Goal: Task Accomplishment & Management: Use online tool/utility

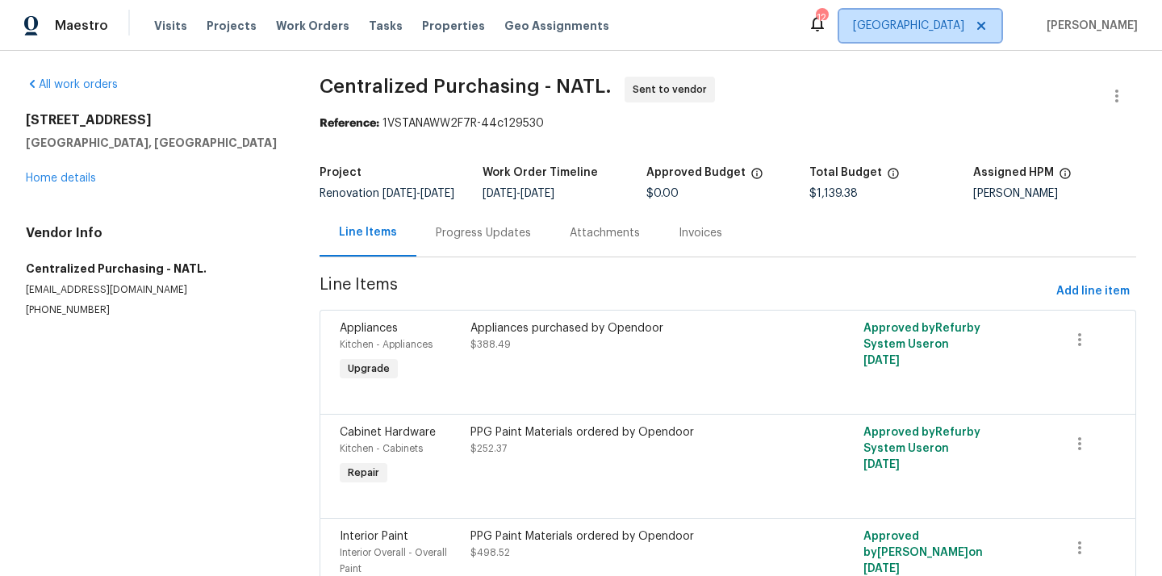
click at [954, 31] on span "[GEOGRAPHIC_DATA]" at bounding box center [908, 26] width 111 height 16
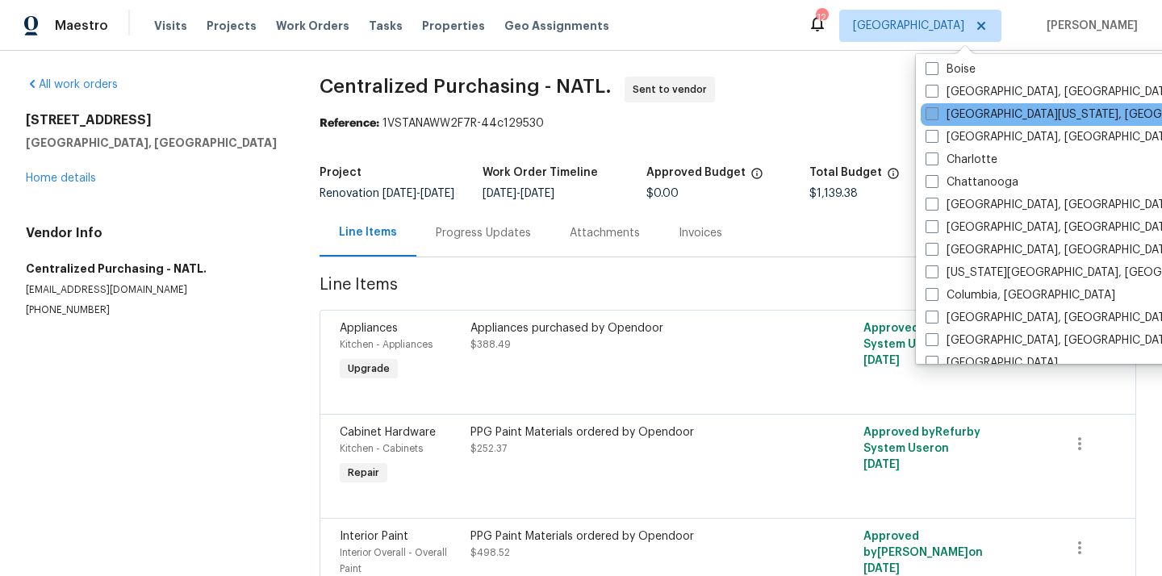
scroll to position [187, 0]
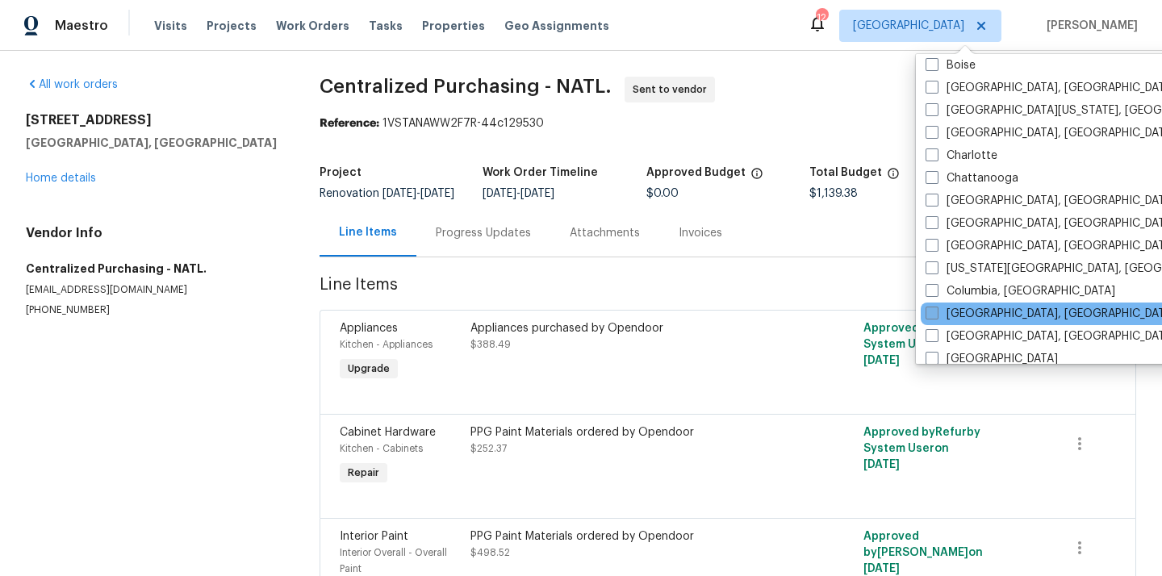
click at [981, 317] on label "[GEOGRAPHIC_DATA], [GEOGRAPHIC_DATA]" at bounding box center [1051, 314] width 250 height 16
click at [936, 316] on input "[GEOGRAPHIC_DATA], [GEOGRAPHIC_DATA]" at bounding box center [931, 311] width 10 height 10
checkbox input "true"
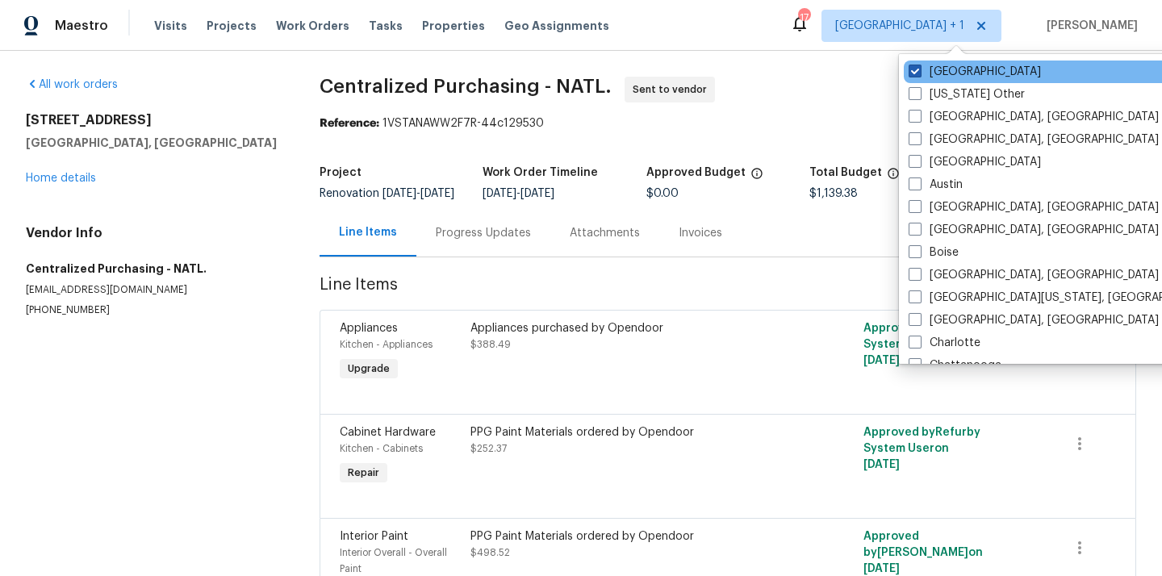
click at [924, 66] on label "[GEOGRAPHIC_DATA]" at bounding box center [975, 72] width 132 height 16
click at [919, 66] on input "[GEOGRAPHIC_DATA]" at bounding box center [914, 69] width 10 height 10
checkbox input "false"
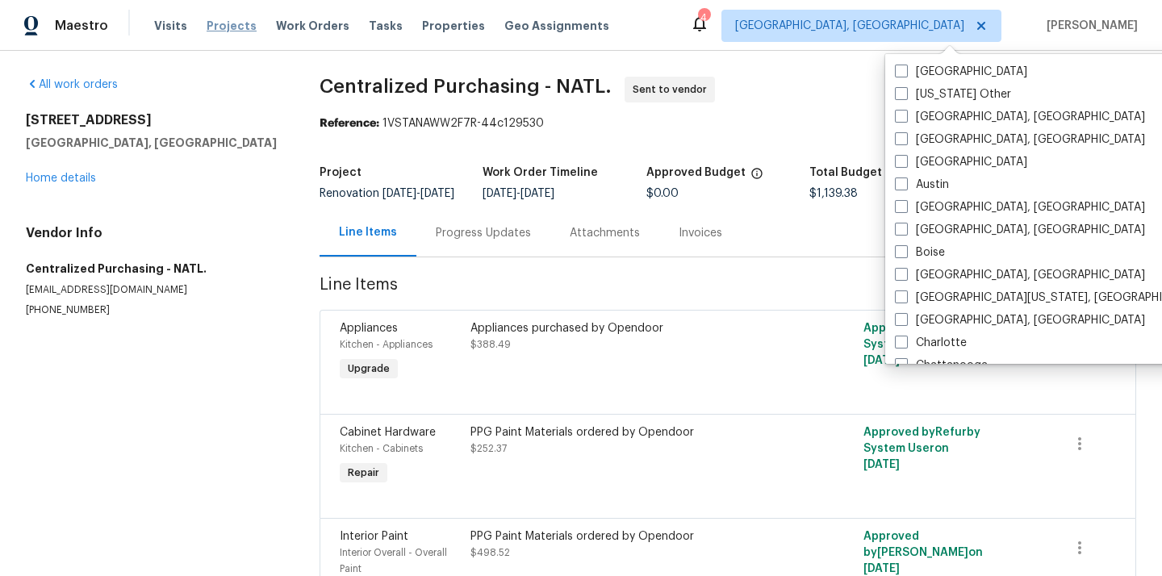
click at [211, 22] on span "Projects" at bounding box center [232, 26] width 50 height 16
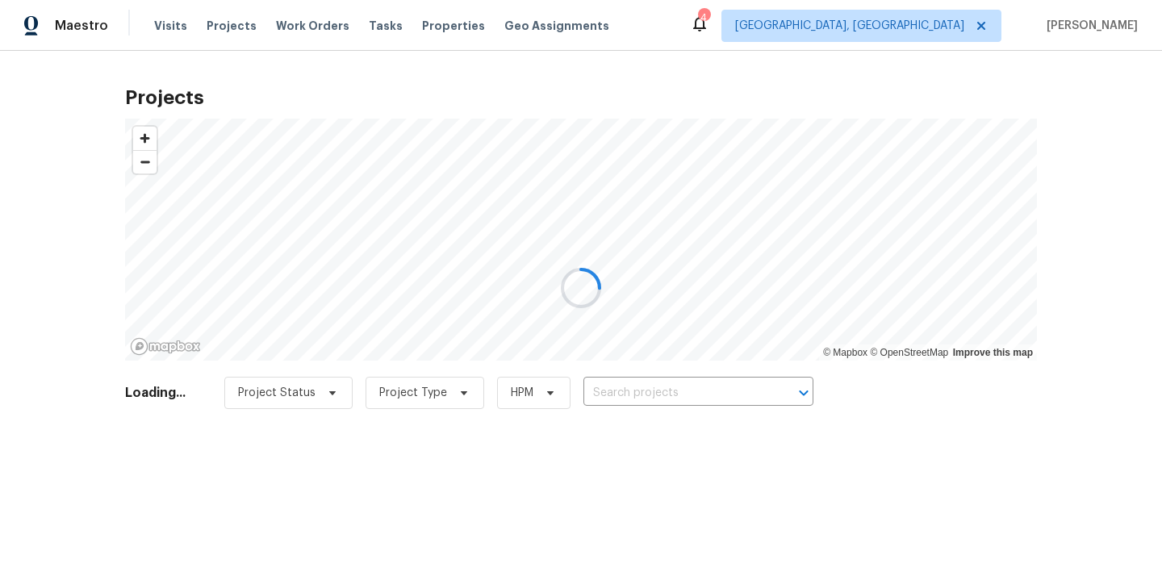
click at [726, 389] on div at bounding box center [581, 288] width 1162 height 576
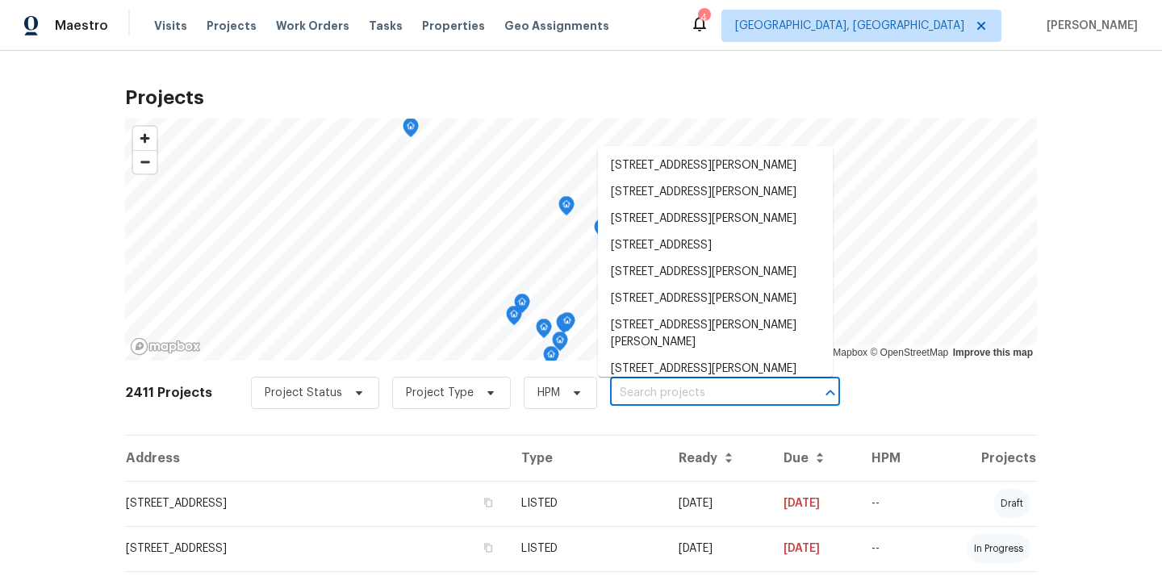
click at [726, 389] on input "text" at bounding box center [702, 393] width 185 height 25
paste input "[STREET_ADDRESS]"
type input "[STREET_ADDRESS]"
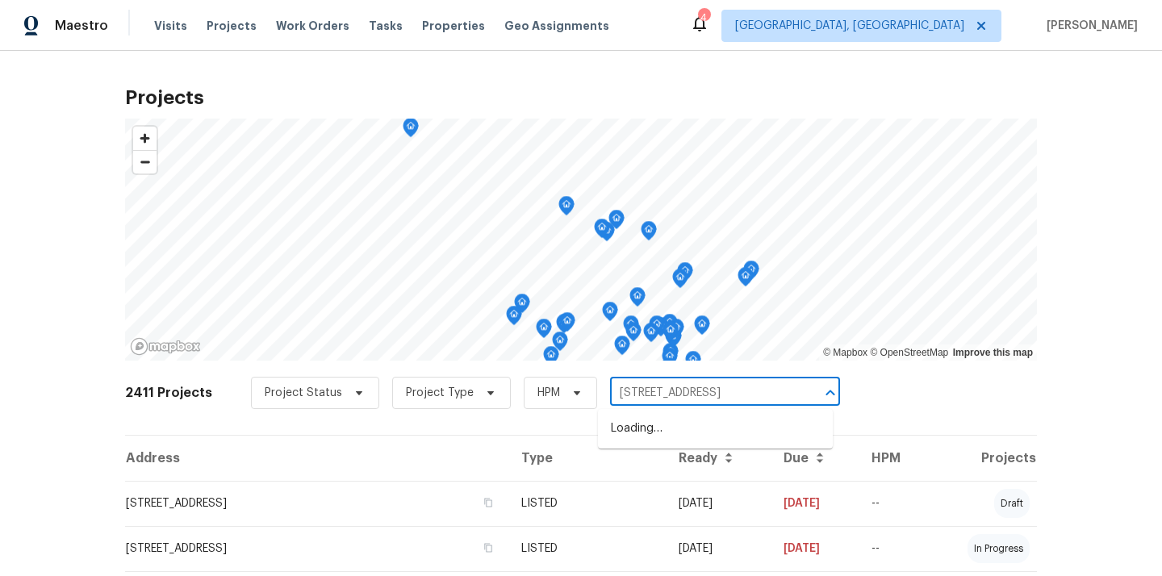
scroll to position [0, 31]
click at [732, 441] on li "[STREET_ADDRESS]" at bounding box center [715, 429] width 235 height 27
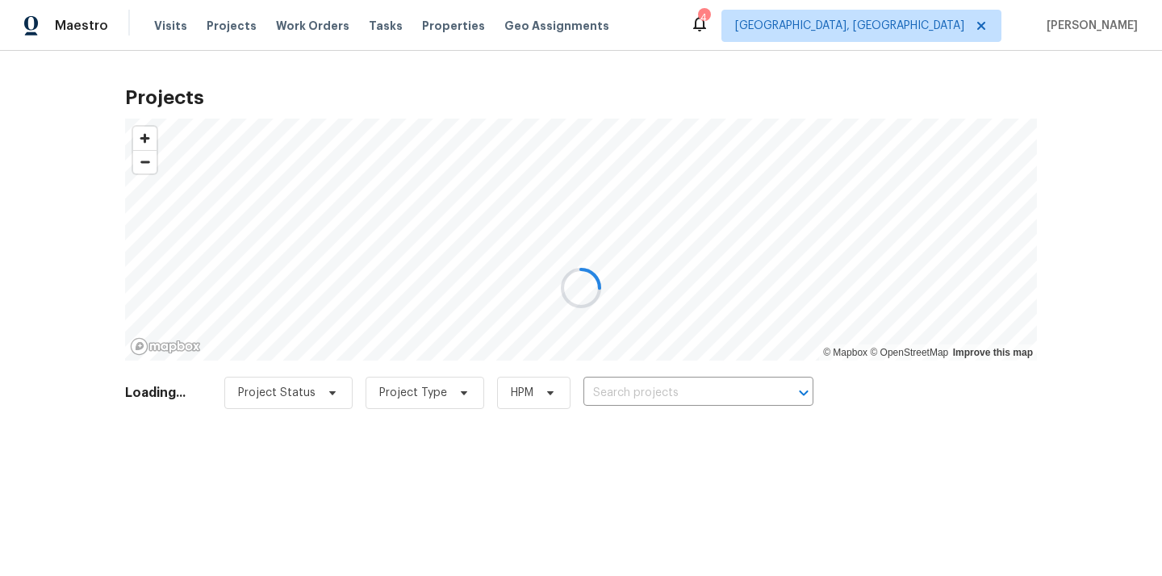
type input "[STREET_ADDRESS]"
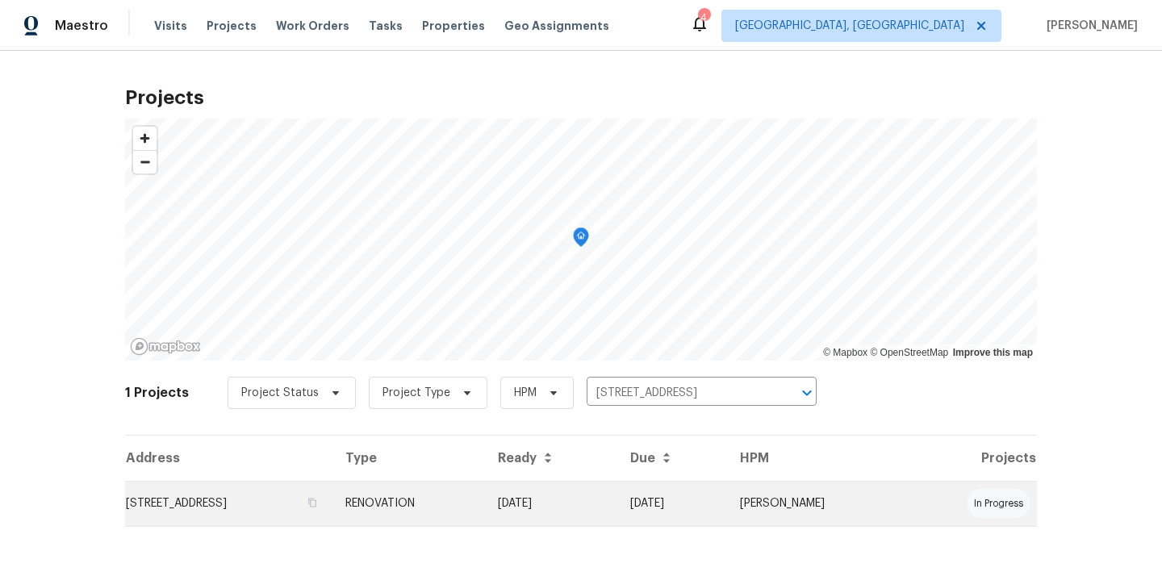
click at [617, 518] on td "[DATE]" at bounding box center [551, 503] width 132 height 45
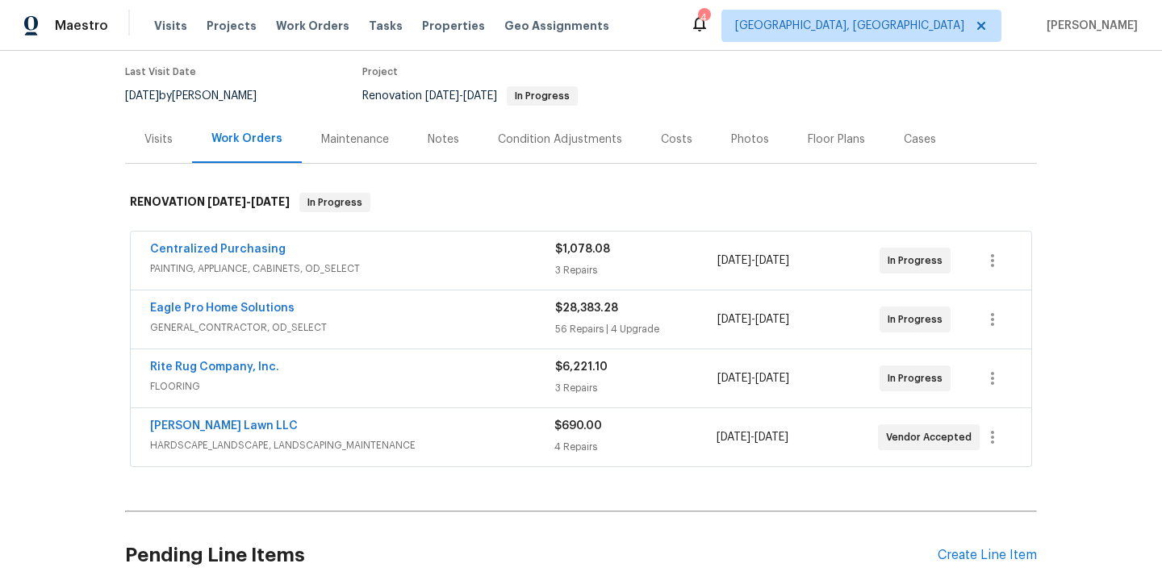
scroll to position [151, 0]
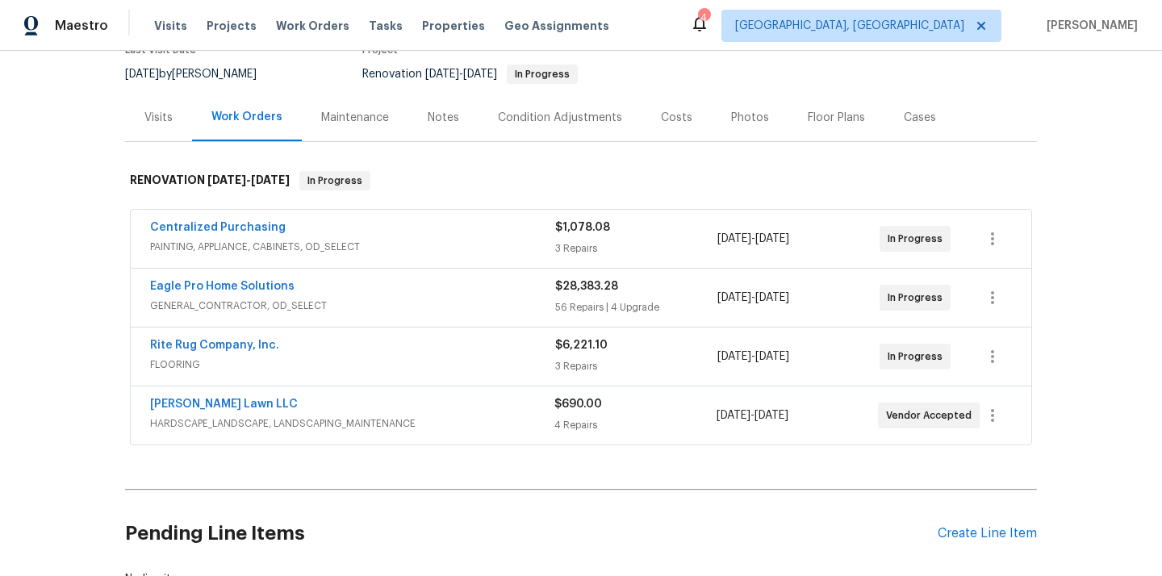
click at [249, 239] on span "PAINTING, APPLIANCE, CABINETS, OD_SELECT" at bounding box center [352, 247] width 405 height 16
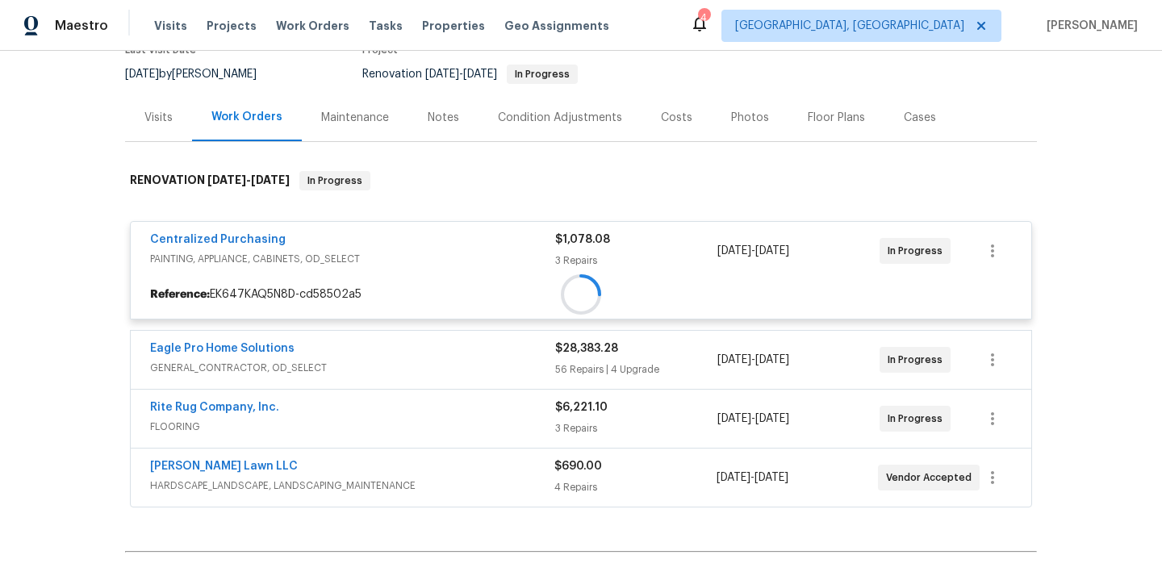
click at [249, 280] on div at bounding box center [581, 294] width 901 height 29
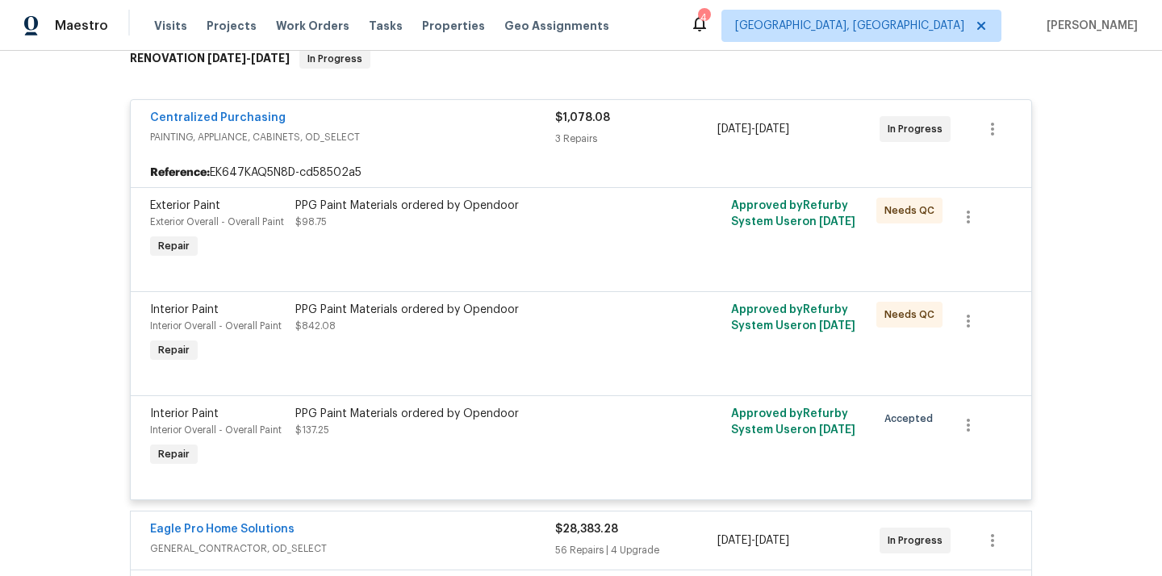
scroll to position [220, 0]
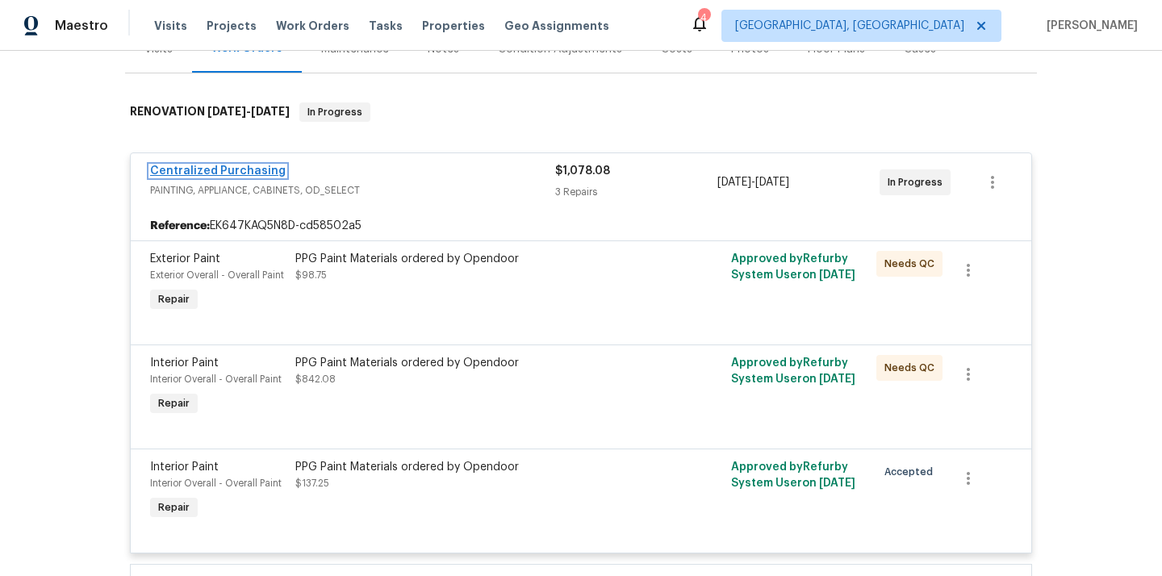
click at [242, 173] on link "Centralized Purchasing" at bounding box center [218, 170] width 136 height 11
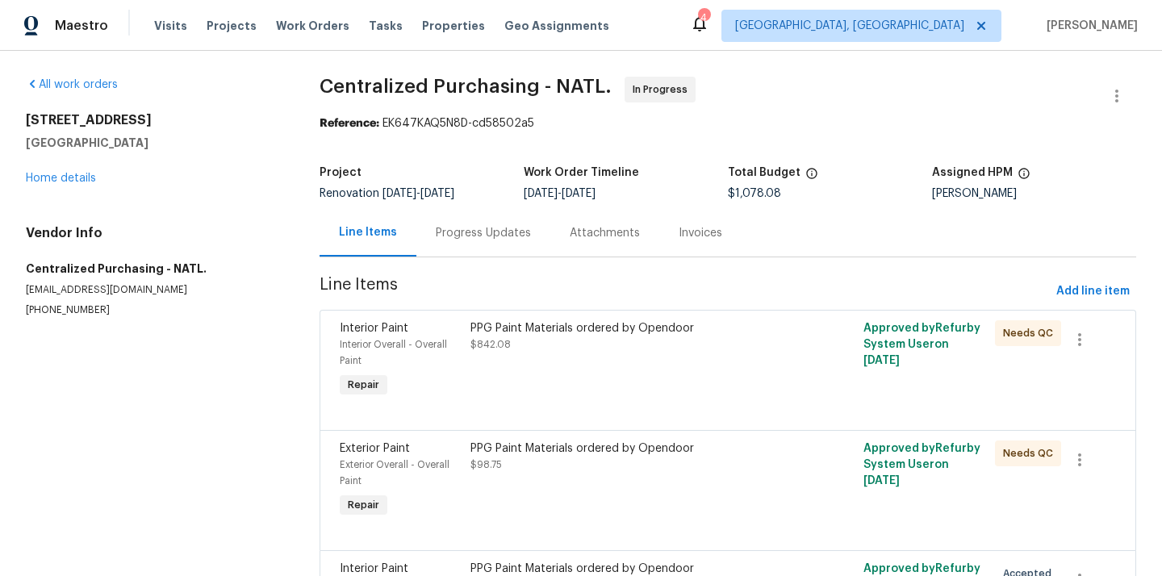
scroll to position [143, 0]
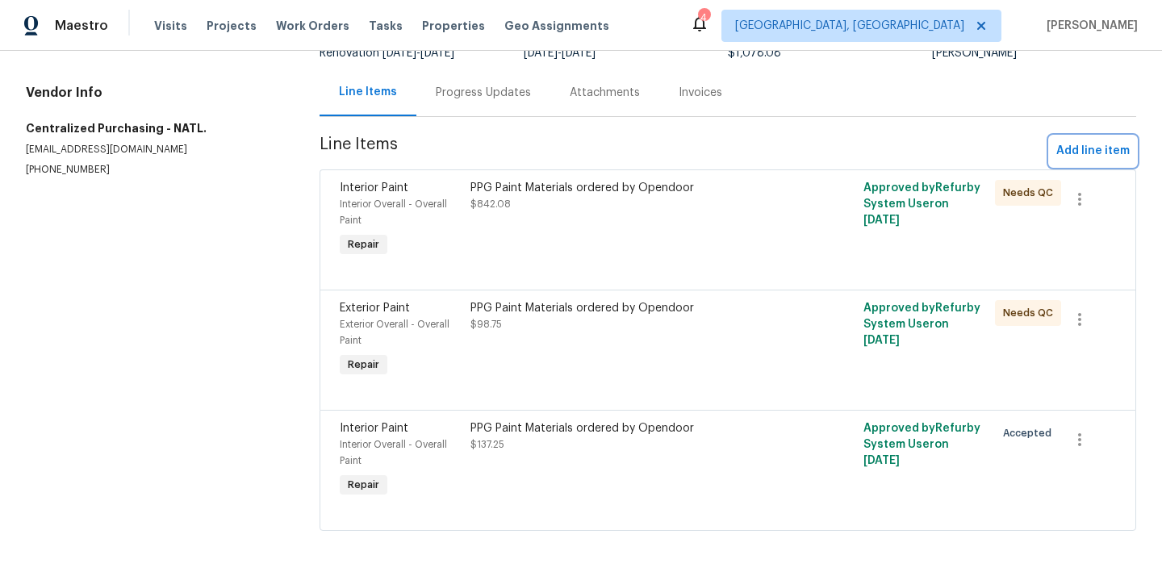
click at [1089, 148] on span "Add line item" at bounding box center [1092, 151] width 73 height 20
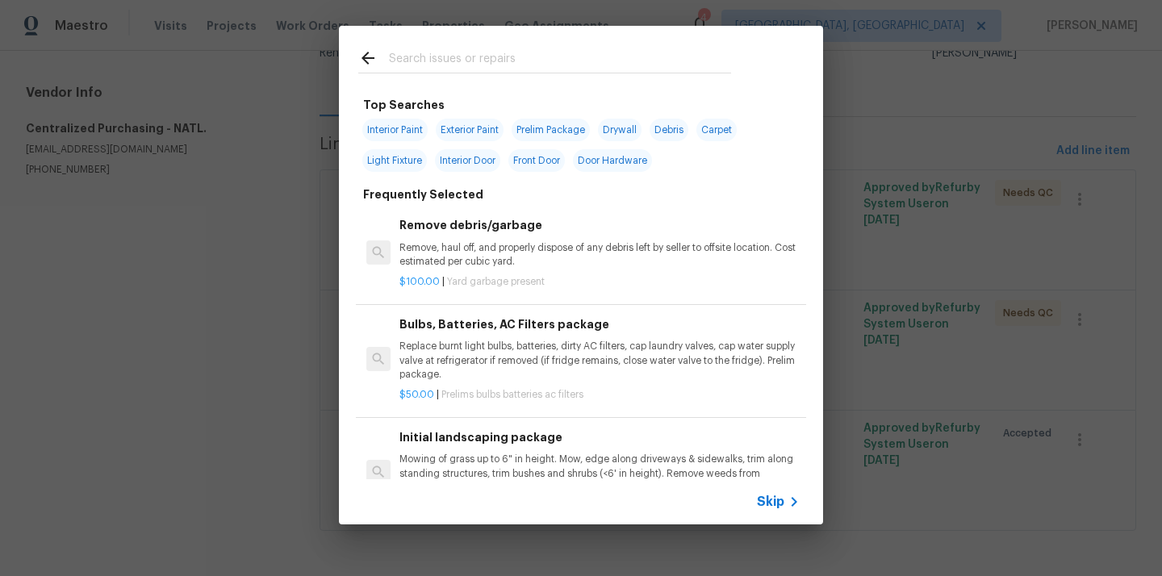
click at [534, 49] on input "text" at bounding box center [560, 60] width 342 height 24
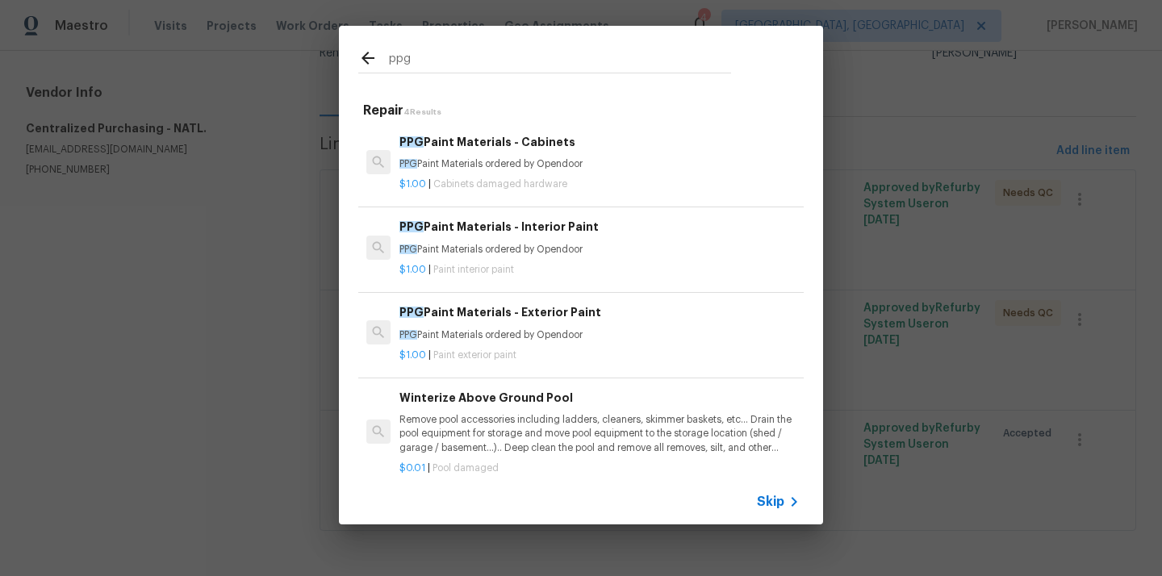
type input "ppg"
click at [535, 254] on p "PPG Paint Materials ordered by Opendoor" at bounding box center [599, 250] width 400 height 14
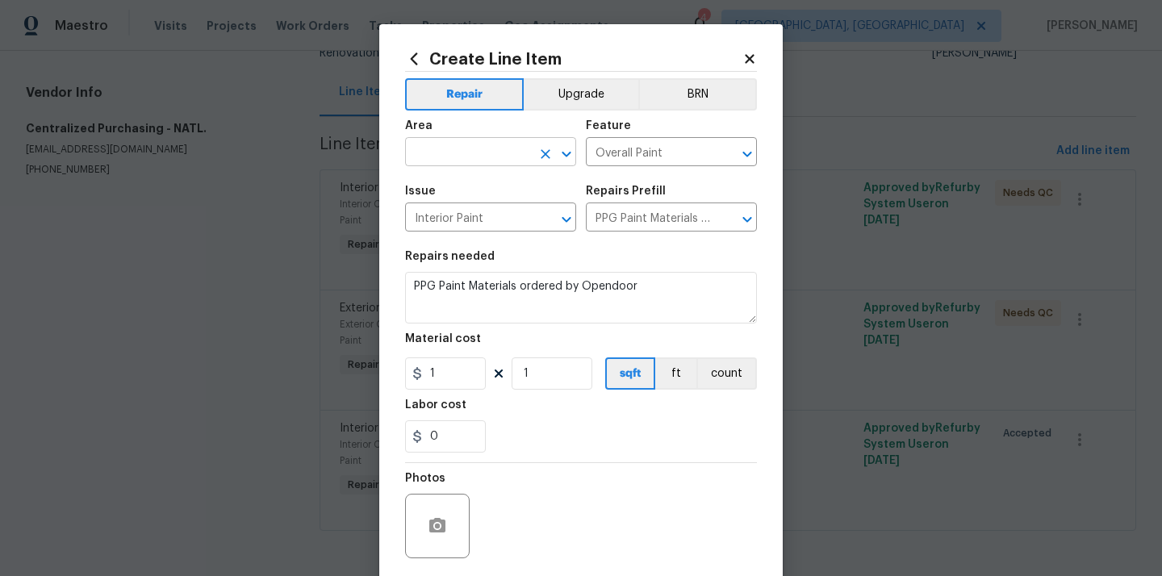
click at [491, 149] on input "text" at bounding box center [468, 153] width 126 height 25
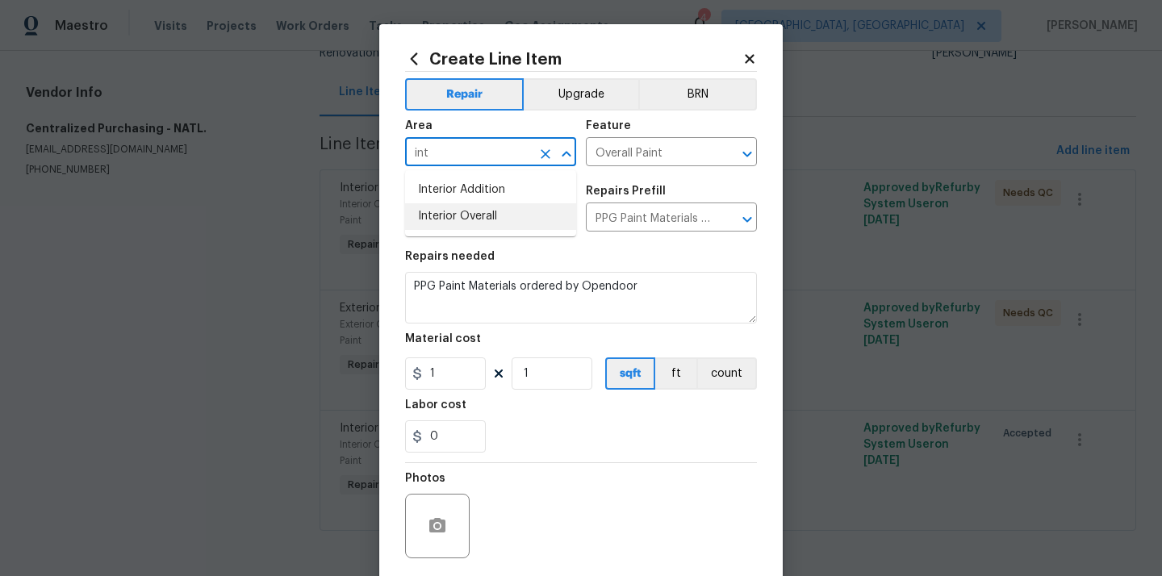
click at [495, 224] on li "Interior Overall" at bounding box center [490, 216] width 171 height 27
type input "Interior Overall"
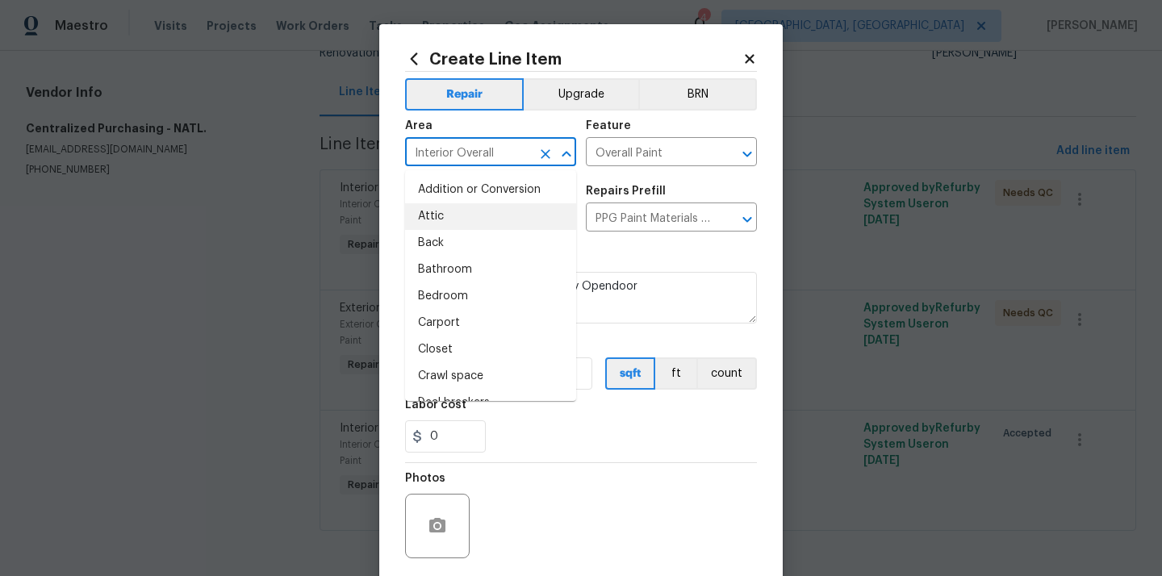
click at [625, 247] on section "Repairs needed PPG Paint Materials ordered by Opendoor Material cost 1 1 sqft f…" at bounding box center [581, 351] width 352 height 221
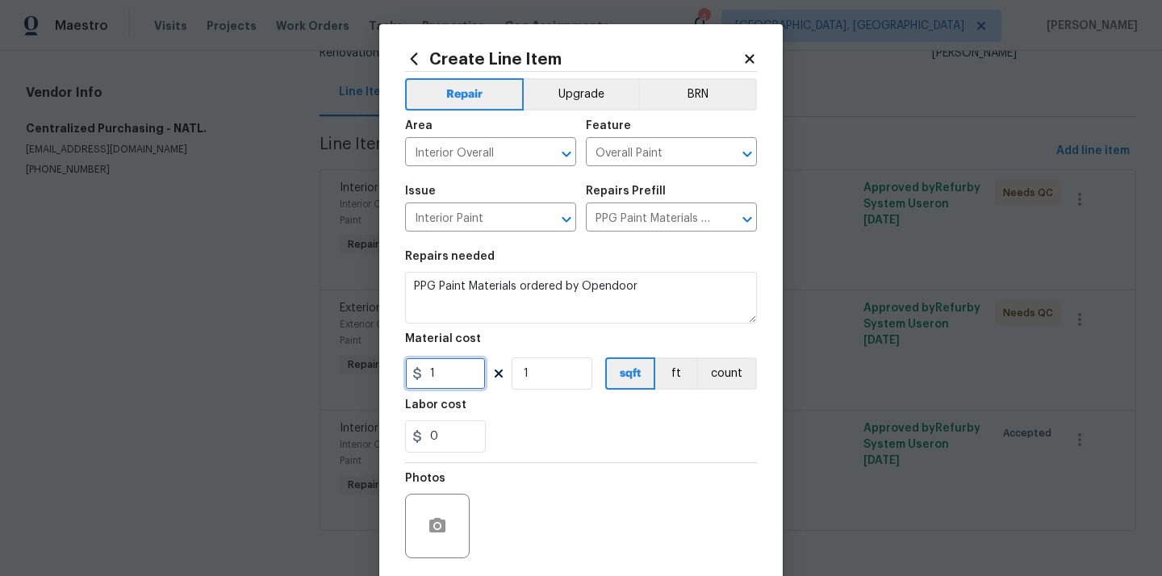
drag, startPoint x: 427, startPoint y: 368, endPoint x: 364, endPoint y: 364, distance: 63.1
click at [374, 364] on div "Create Line Item Repair Upgrade BRN Area Interior Overall ​ Feature Overall Pai…" at bounding box center [581, 288] width 1162 height 576
paste input "00.99"
type input "100.99"
click at [536, 416] on div "Labor cost" at bounding box center [581, 409] width 352 height 21
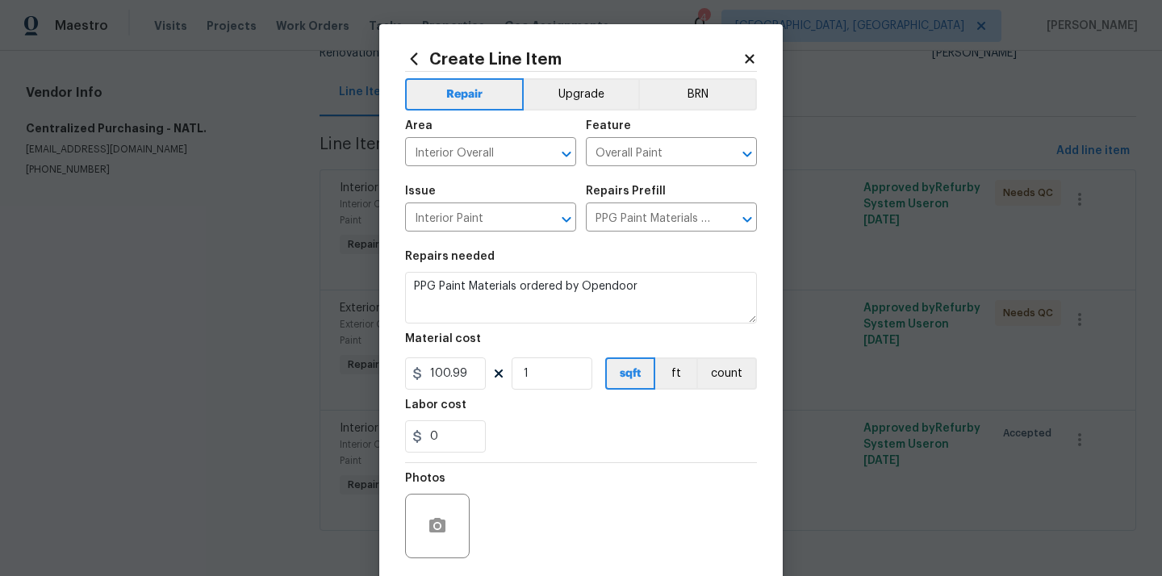
scroll to position [98, 0]
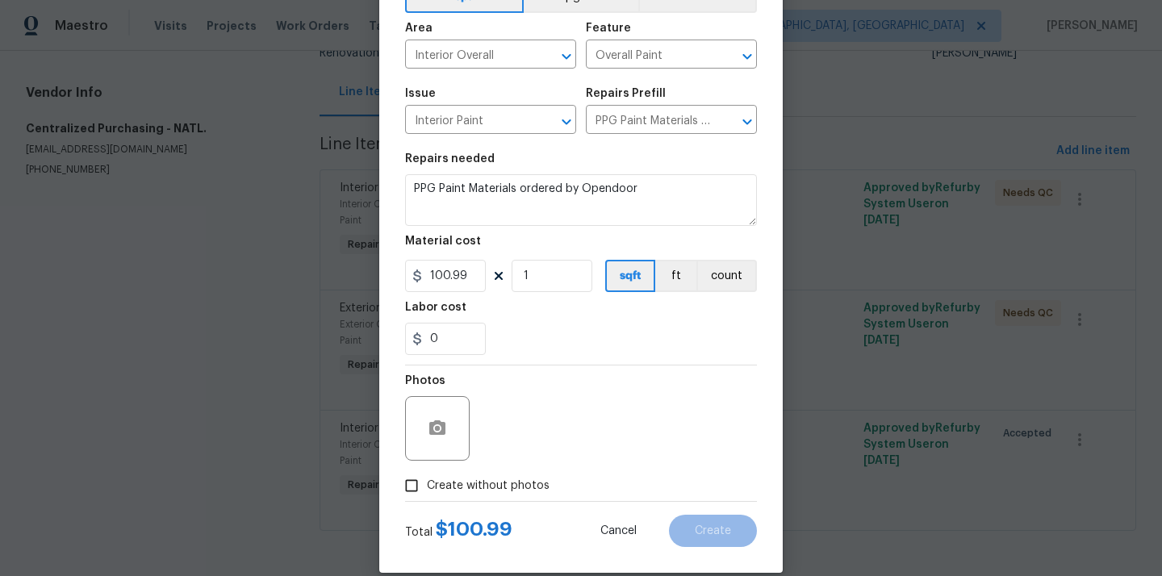
click at [510, 464] on div "Photos" at bounding box center [581, 418] width 352 height 105
click at [510, 465] on div "Photos" at bounding box center [581, 418] width 352 height 105
click at [506, 491] on span "Create without photos" at bounding box center [488, 486] width 123 height 17
click at [427, 491] on input "Create without photos" at bounding box center [411, 486] width 31 height 31
checkbox input "true"
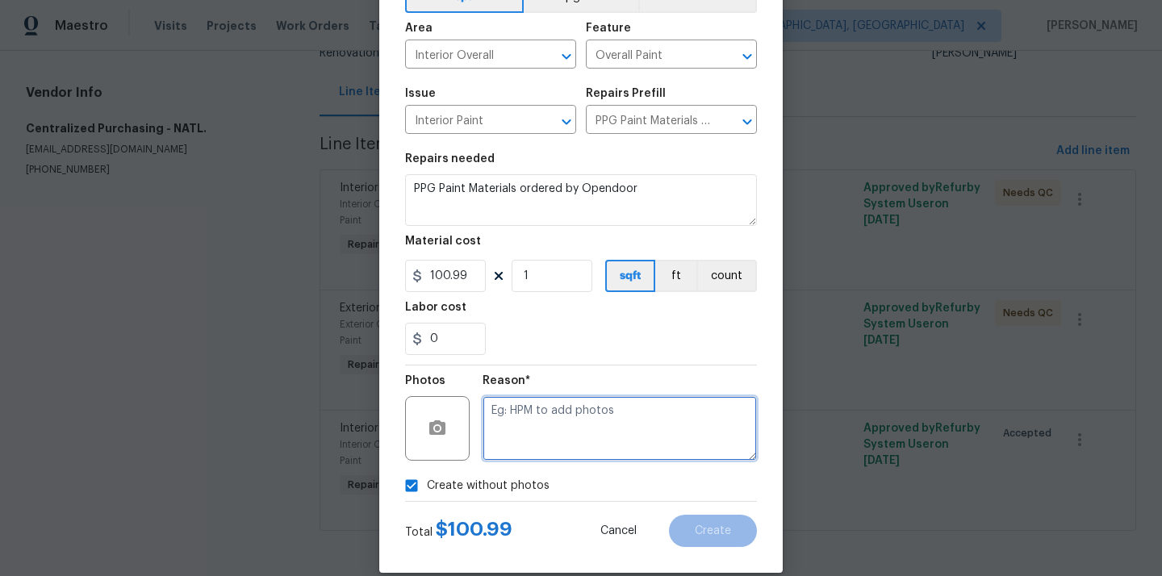
drag, startPoint x: 540, startPoint y: 441, endPoint x: 540, endPoint y: 429, distance: 12.1
click at [540, 441] on textarea at bounding box center [620, 428] width 274 height 65
type textarea "N/A"
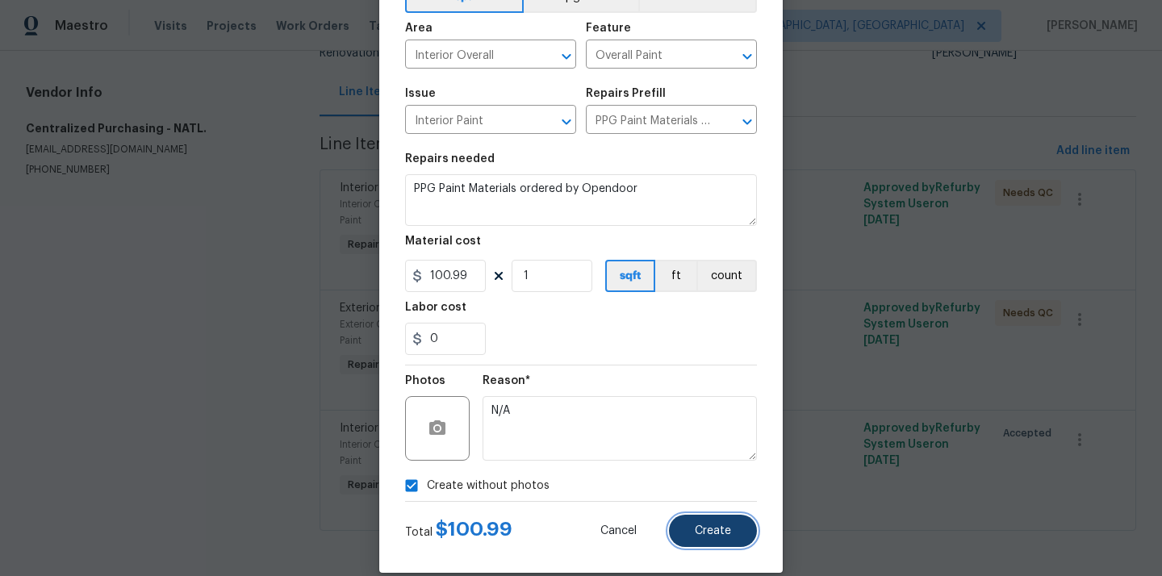
click at [719, 542] on button "Create" at bounding box center [713, 531] width 88 height 32
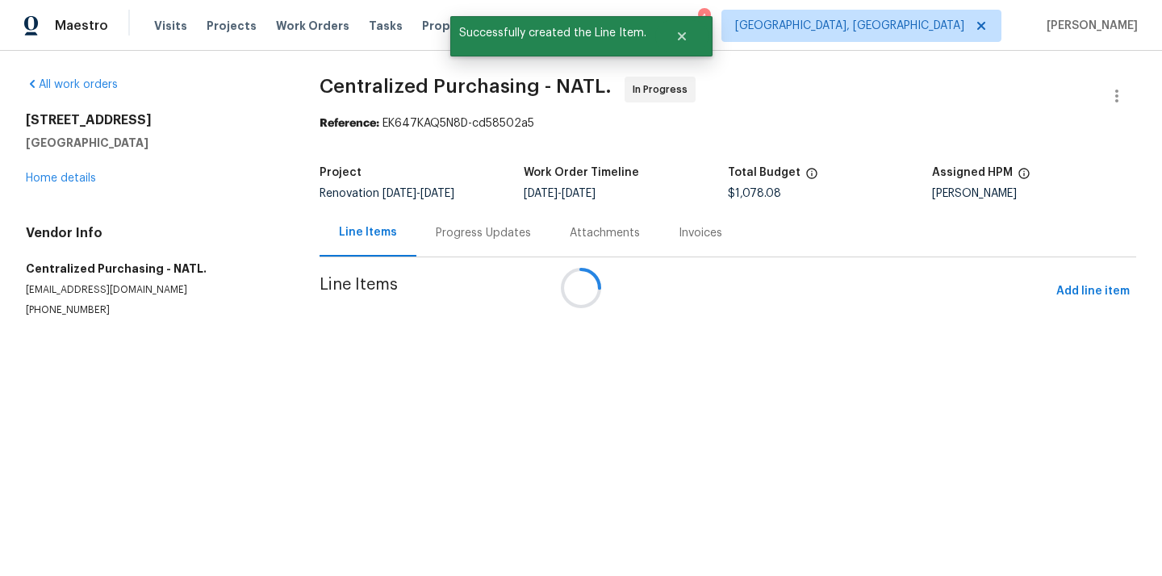
scroll to position [0, 0]
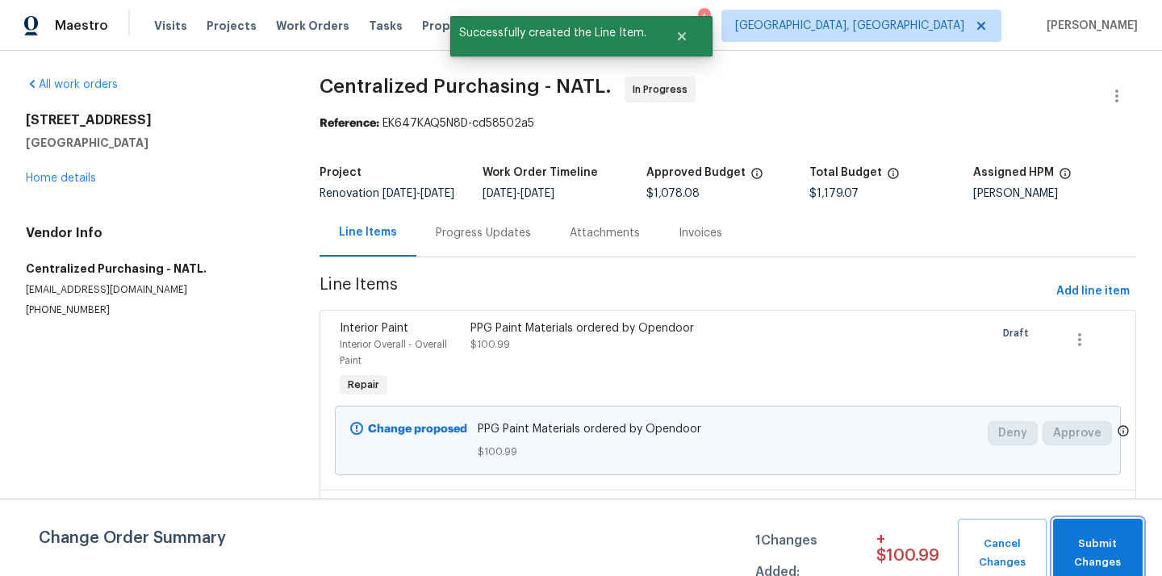
click at [1102, 544] on span "Submit Changes" at bounding box center [1097, 553] width 73 height 37
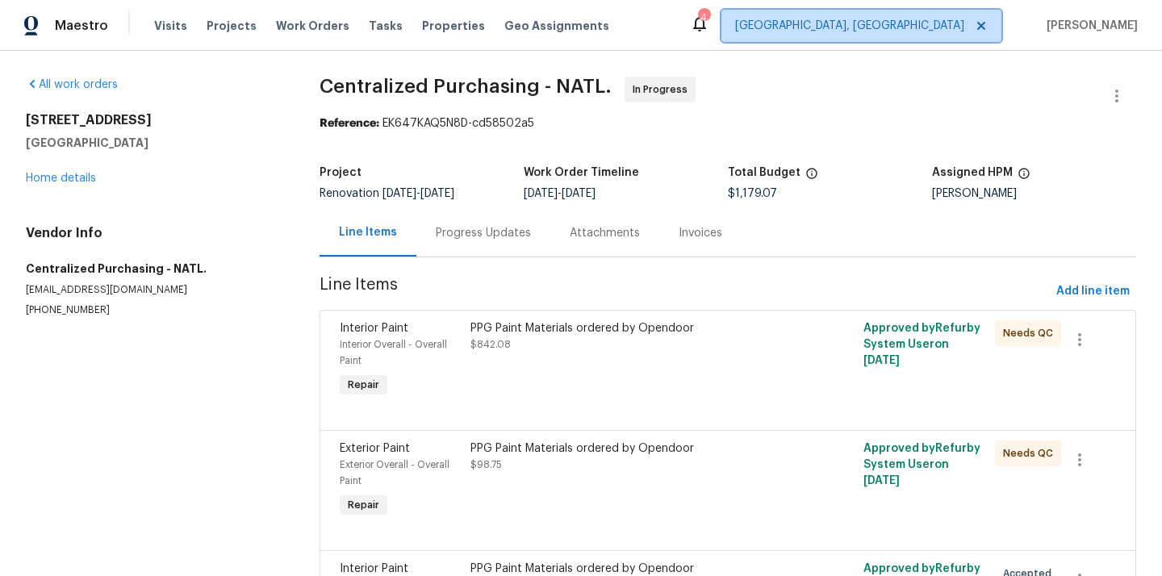
click at [950, 14] on span "[GEOGRAPHIC_DATA], [GEOGRAPHIC_DATA]" at bounding box center [861, 26] width 280 height 32
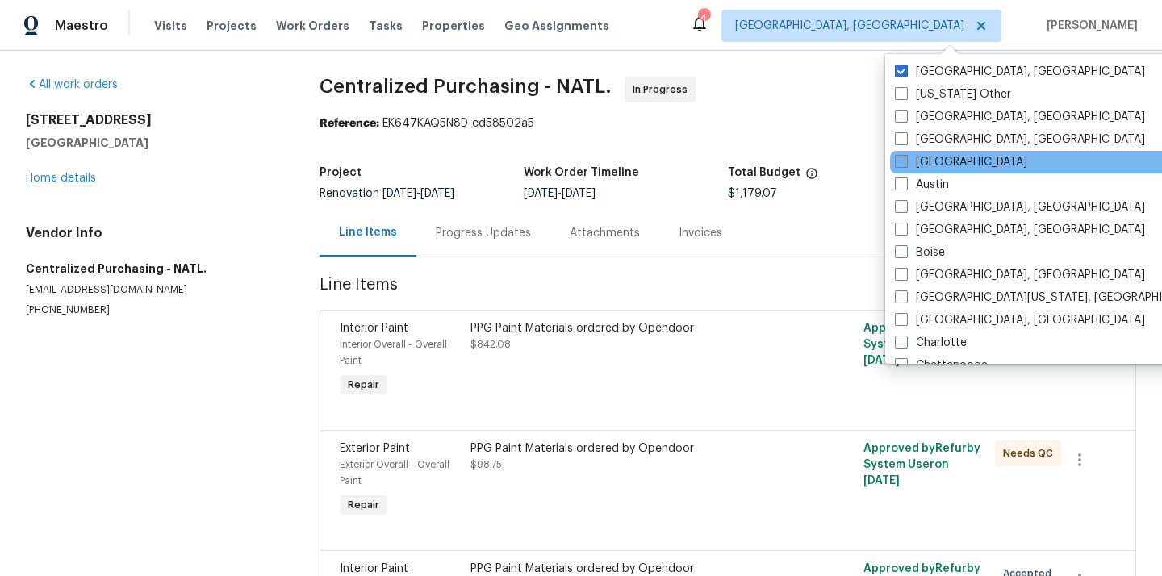
click at [925, 163] on label "[GEOGRAPHIC_DATA]" at bounding box center [961, 162] width 132 height 16
click at [905, 163] on input "[GEOGRAPHIC_DATA]" at bounding box center [900, 159] width 10 height 10
checkbox input "true"
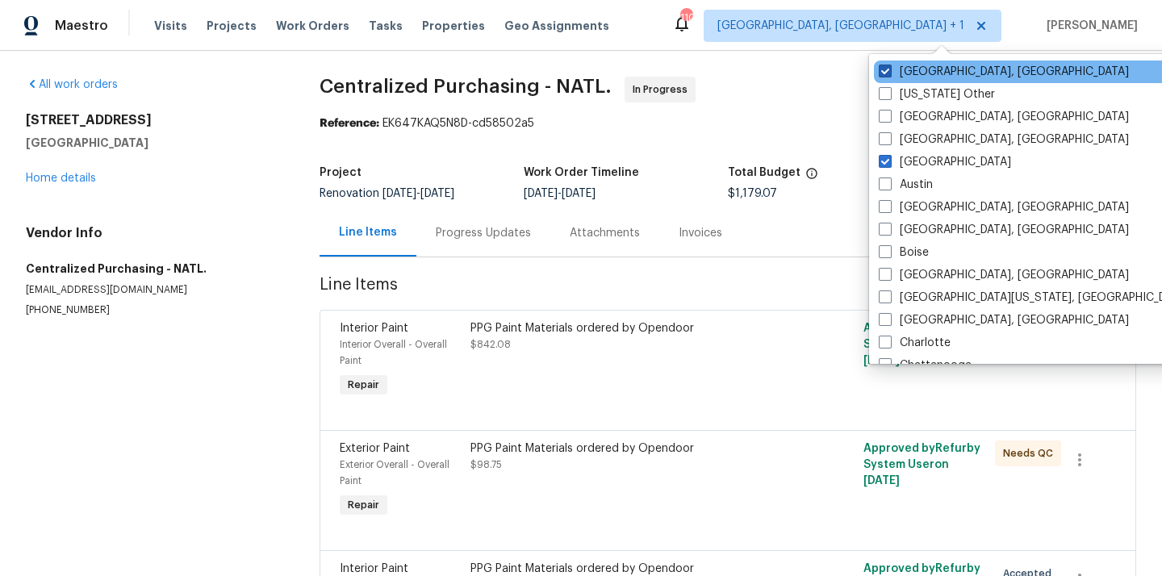
click at [917, 65] on label "[GEOGRAPHIC_DATA], [GEOGRAPHIC_DATA]" at bounding box center [1004, 72] width 250 height 16
click at [889, 65] on input "[GEOGRAPHIC_DATA], [GEOGRAPHIC_DATA]" at bounding box center [884, 69] width 10 height 10
checkbox input "false"
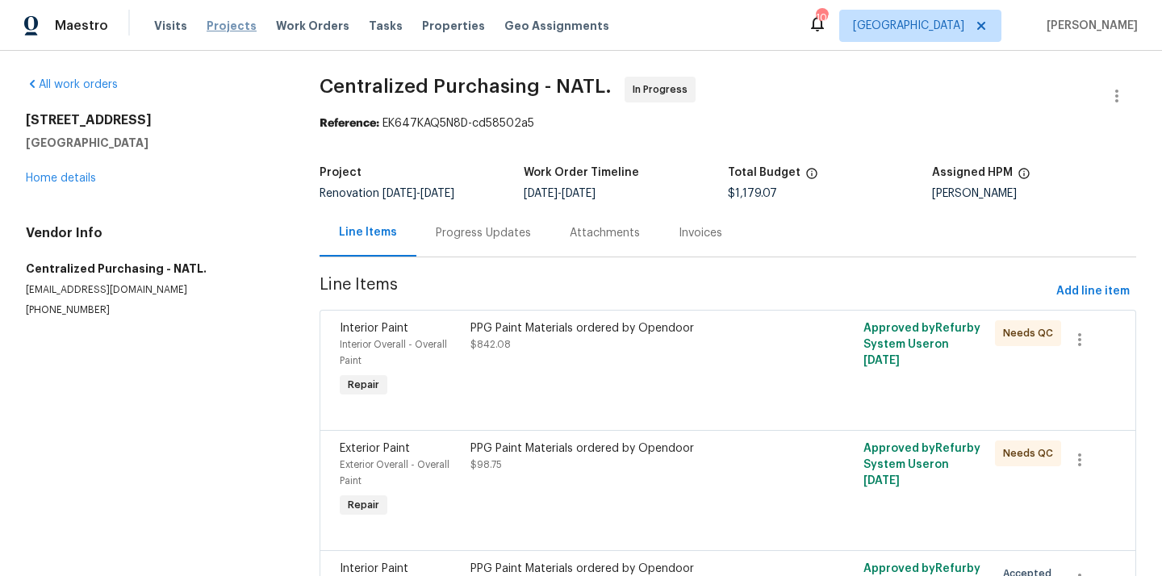
click at [207, 23] on span "Projects" at bounding box center [232, 26] width 50 height 16
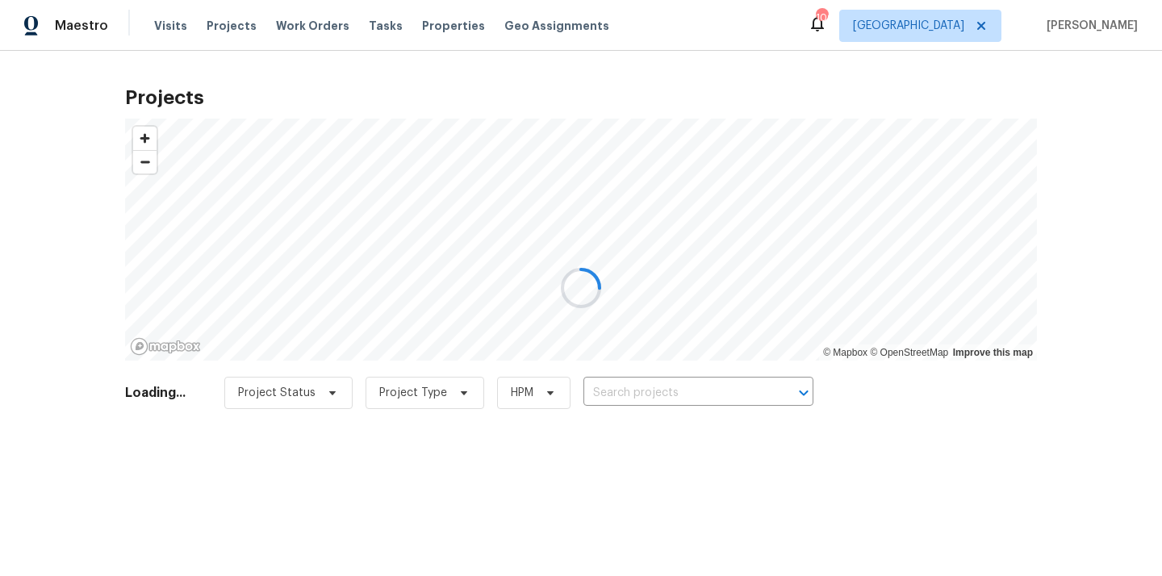
click at [678, 403] on div at bounding box center [581, 288] width 1162 height 576
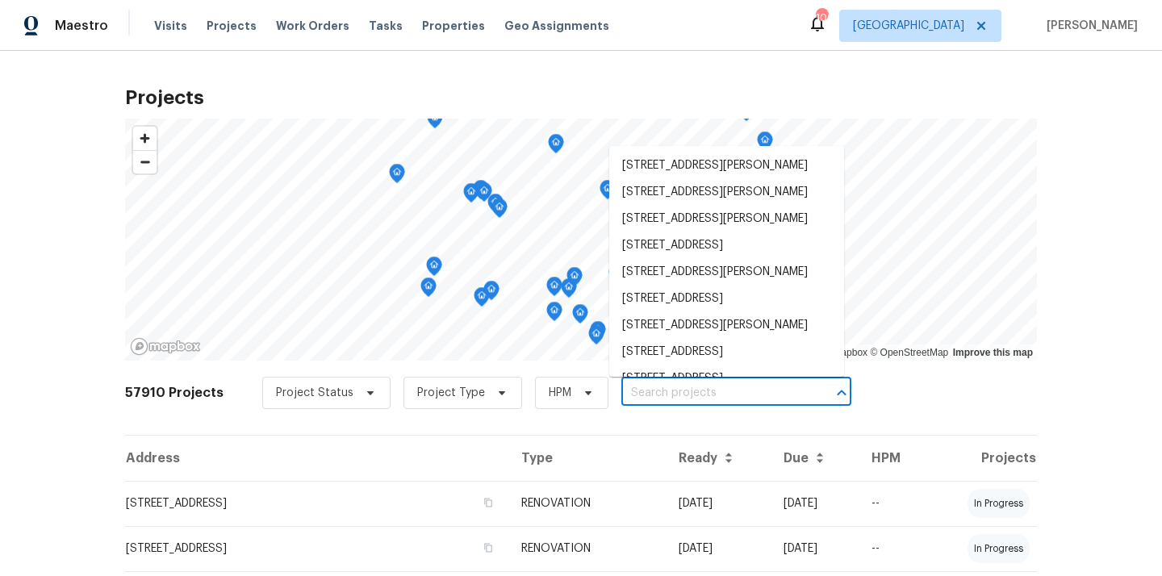
click at [679, 396] on input "text" at bounding box center [713, 393] width 185 height 25
paste input "[STREET_ADDRESS]"
type input "[STREET_ADDRESS]"
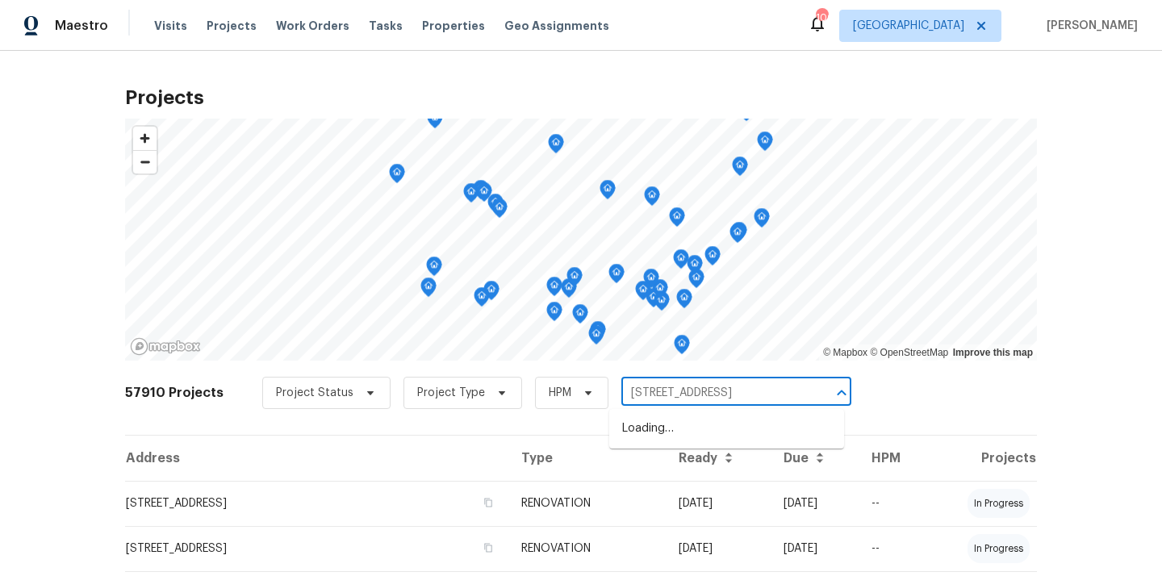
scroll to position [0, 54]
click at [684, 434] on li "[STREET_ADDRESS]" at bounding box center [726, 429] width 235 height 27
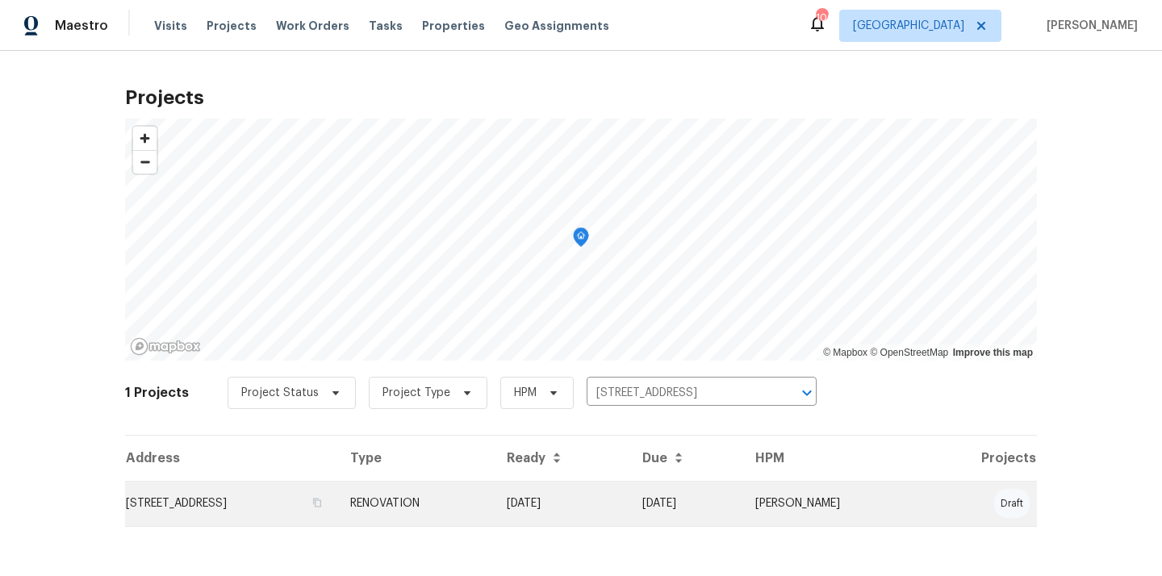
click at [337, 512] on td "[STREET_ADDRESS]" at bounding box center [231, 503] width 212 height 45
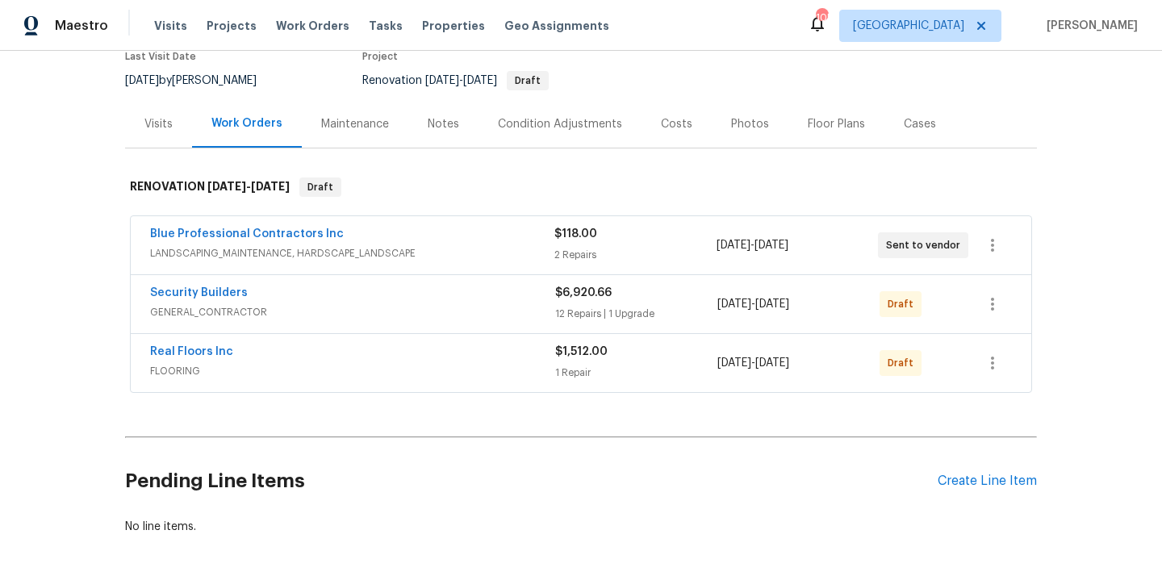
scroll to position [213, 0]
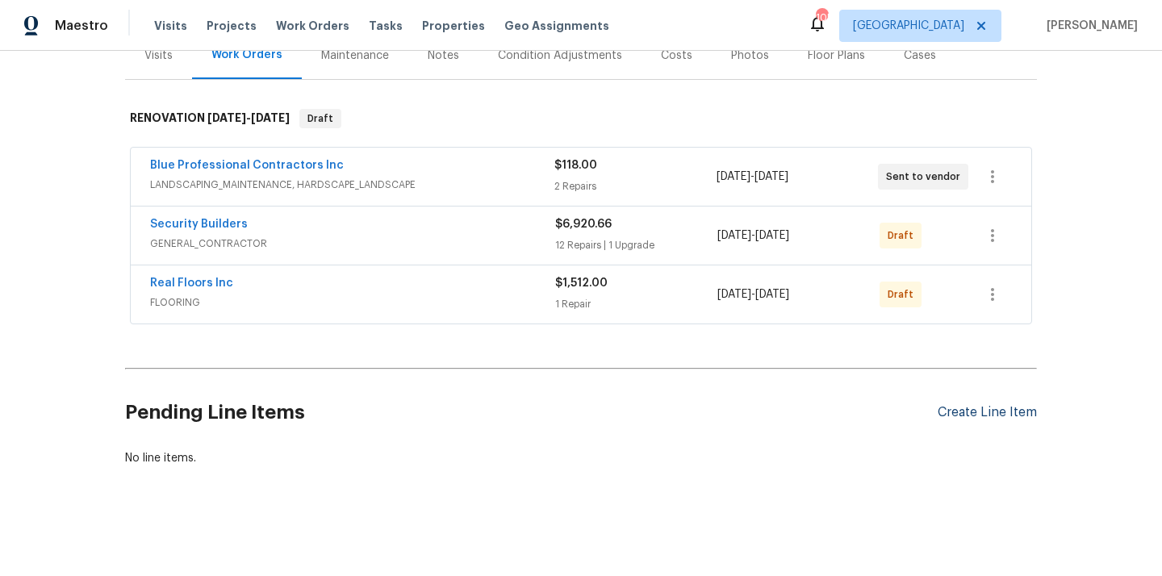
click at [977, 408] on div "Create Line Item" at bounding box center [987, 412] width 99 height 15
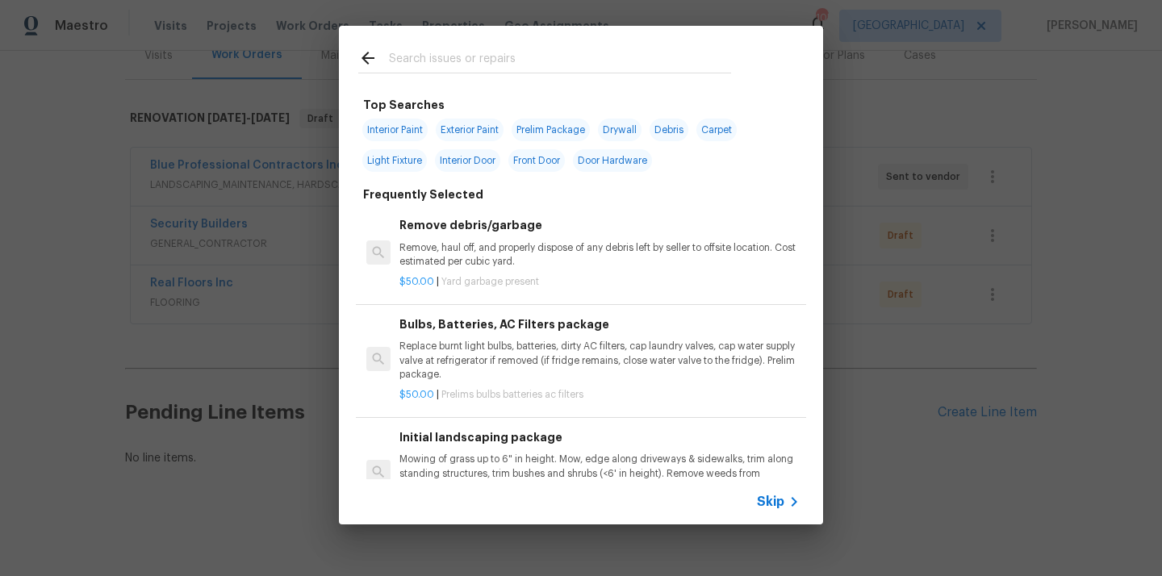
click at [657, 65] on input "text" at bounding box center [560, 60] width 342 height 24
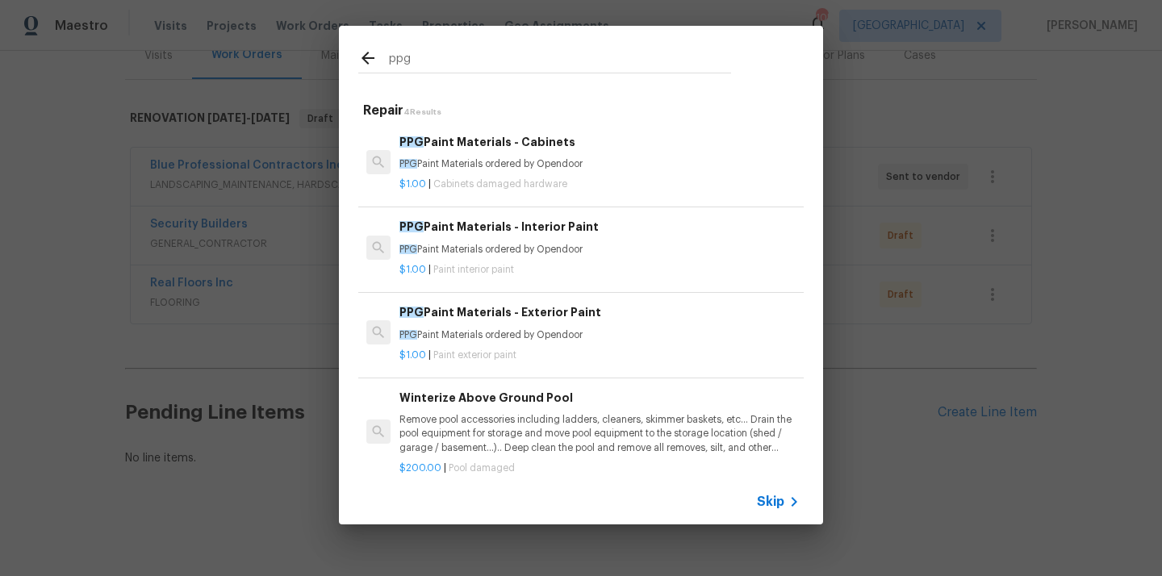
type input "ppg"
click at [578, 249] on p "PPG Paint Materials ordered by Opendoor" at bounding box center [599, 250] width 400 height 14
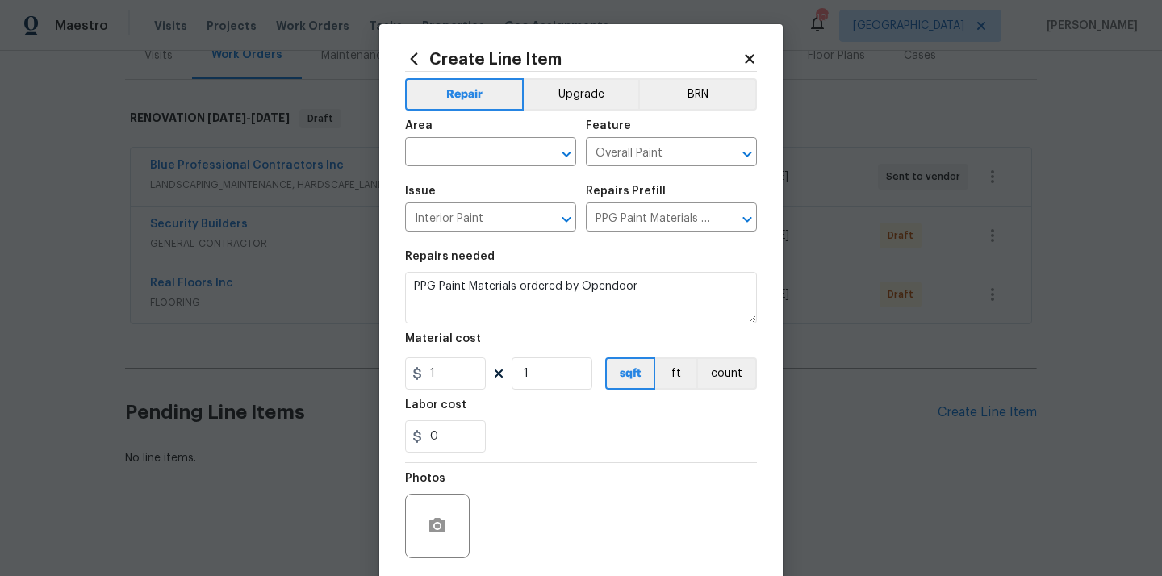
click at [500, 169] on span "Area ​" at bounding box center [490, 143] width 171 height 65
click at [497, 160] on input "text" at bounding box center [468, 153] width 126 height 25
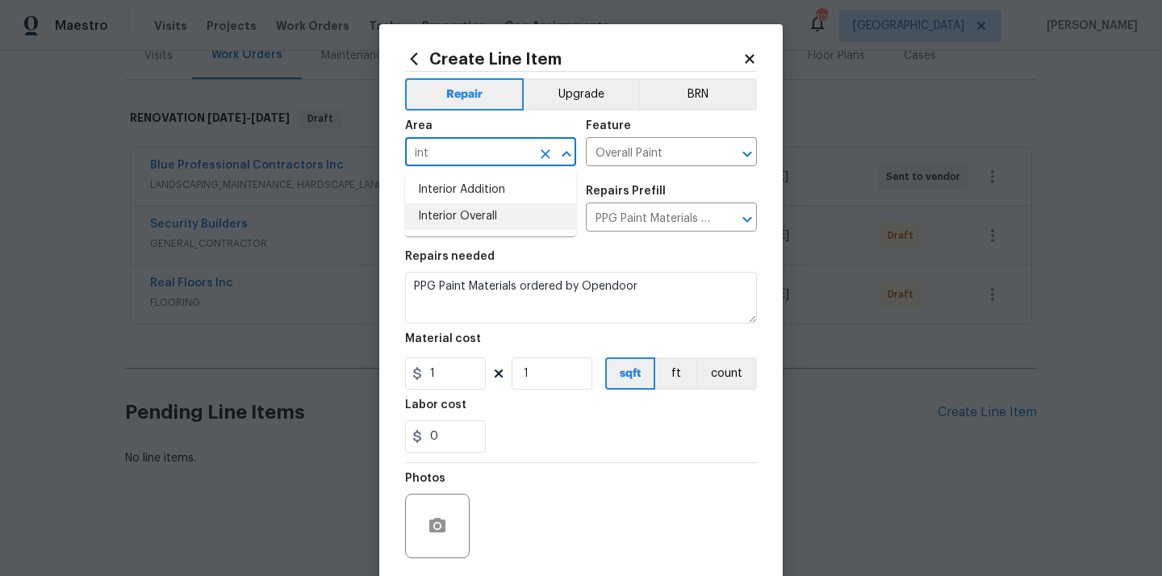
click at [475, 207] on li "Interior Overall" at bounding box center [490, 216] width 171 height 27
type input "Interior Overall"
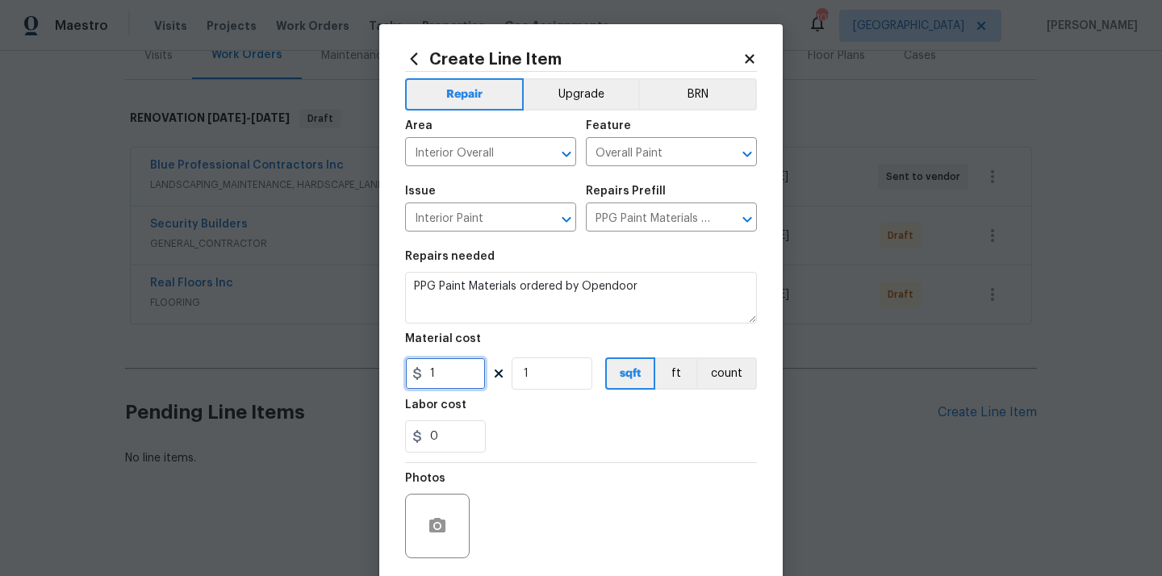
drag, startPoint x: 438, startPoint y: 370, endPoint x: 389, endPoint y: 365, distance: 49.6
click at [389, 365] on div "Create Line Item Repair Upgrade BRN Area Interior Overall ​ Feature Overall Pai…" at bounding box center [581, 347] width 404 height 646
paste input "443.32"
type input "443.32"
click at [510, 400] on div "Labor cost" at bounding box center [581, 409] width 352 height 21
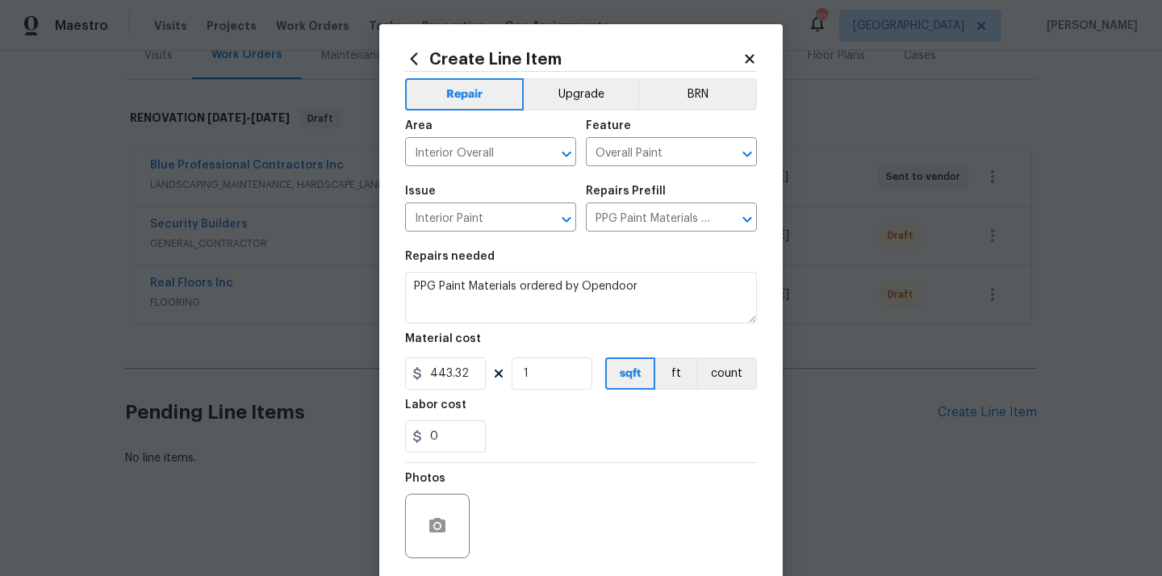
scroll to position [119, 0]
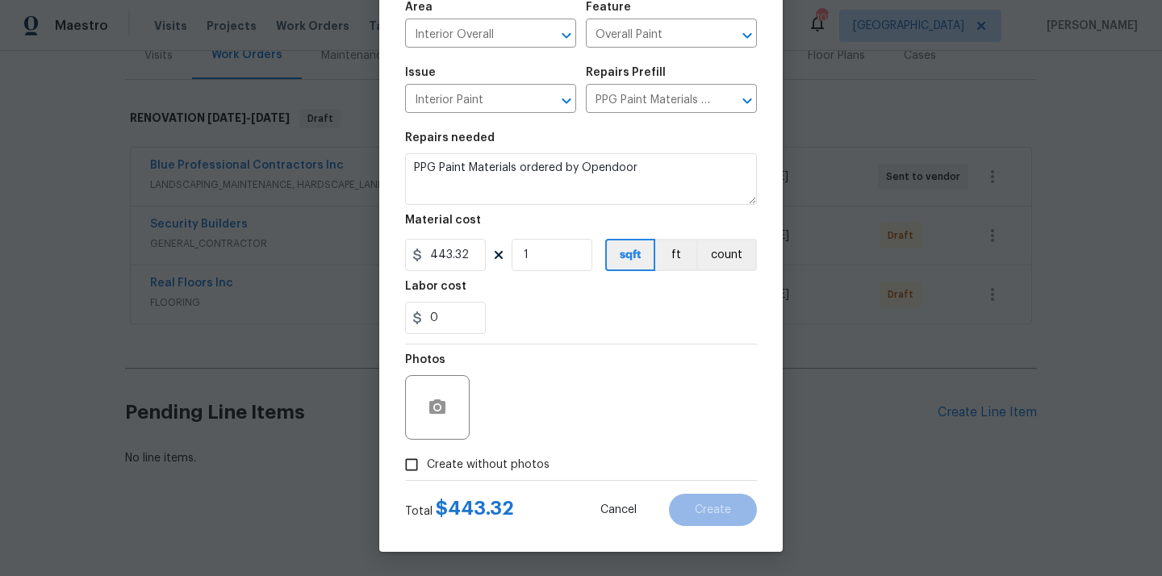
click at [503, 463] on span "Create without photos" at bounding box center [488, 465] width 123 height 17
click at [427, 463] on input "Create without photos" at bounding box center [411, 465] width 31 height 31
checkbox input "true"
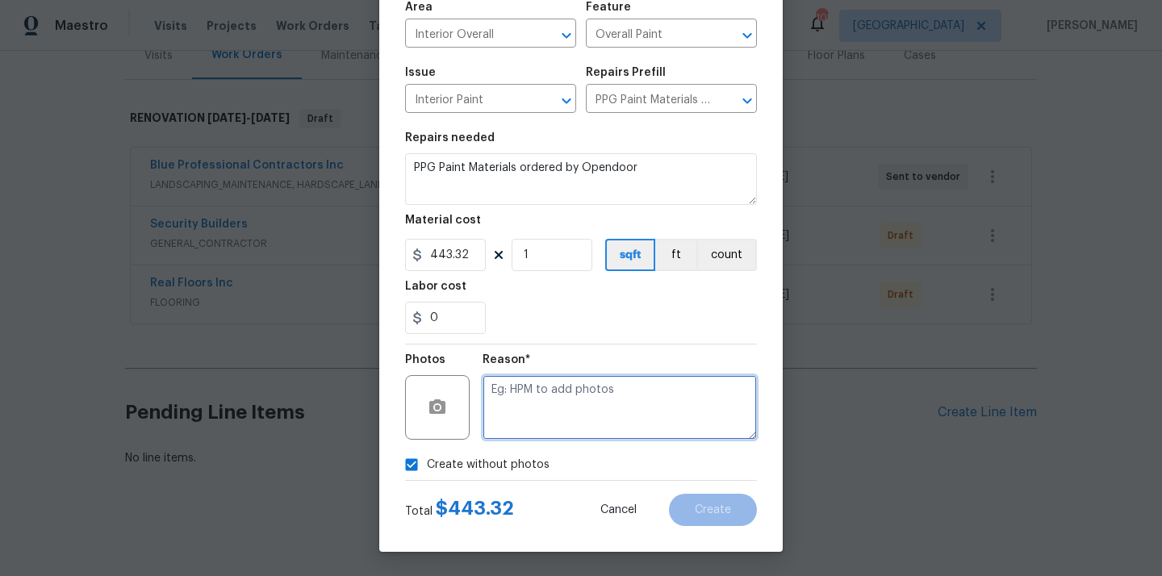
click at [551, 391] on textarea at bounding box center [620, 407] width 274 height 65
type textarea "N/A"
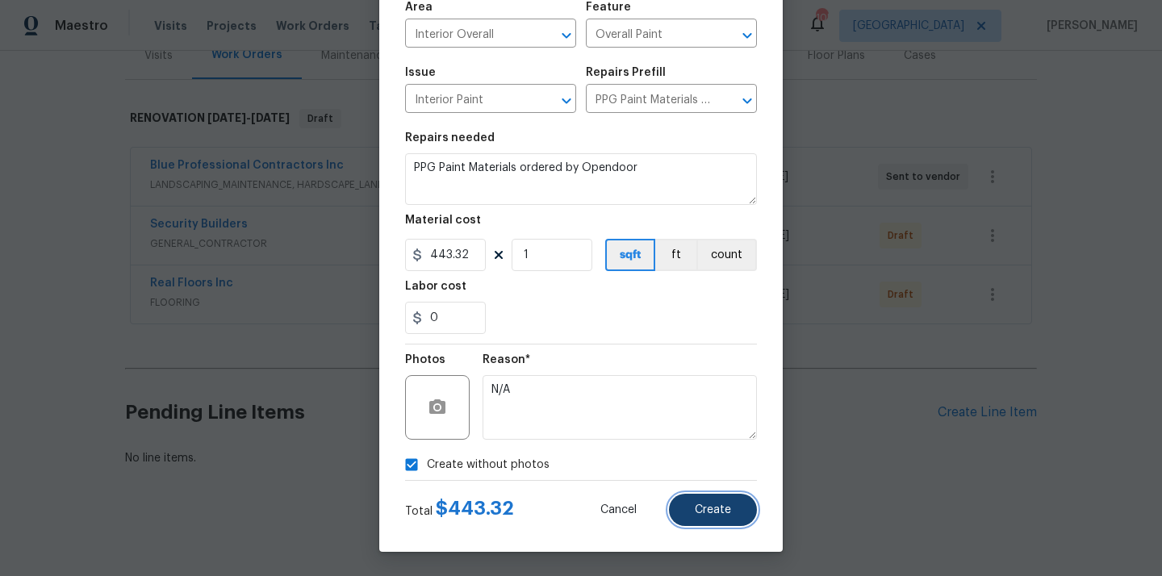
click at [696, 508] on span "Create" at bounding box center [713, 510] width 36 height 12
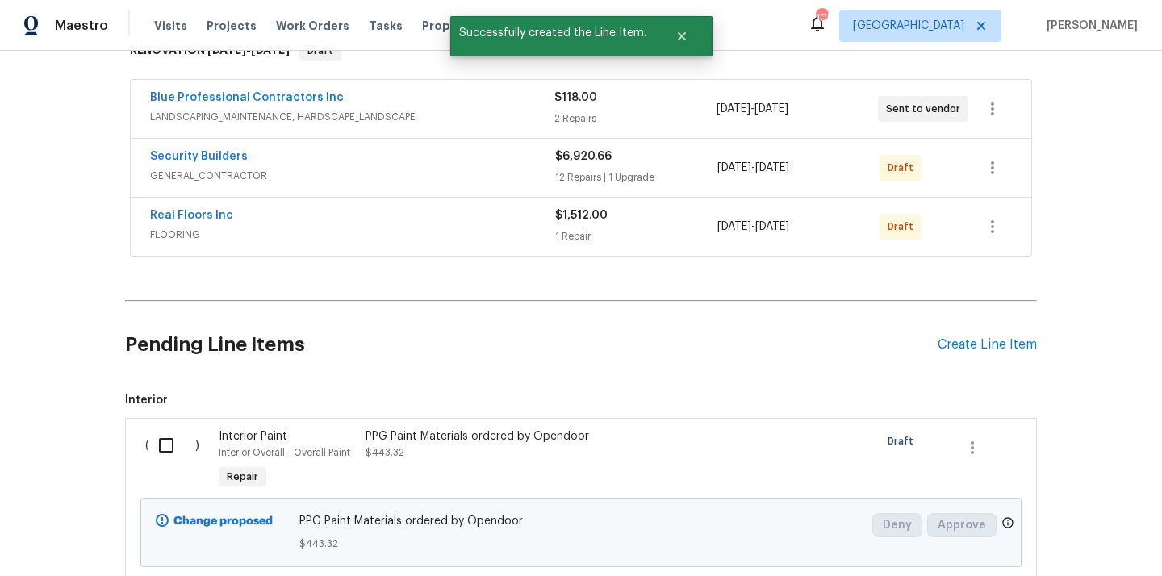
scroll to position [338, 0]
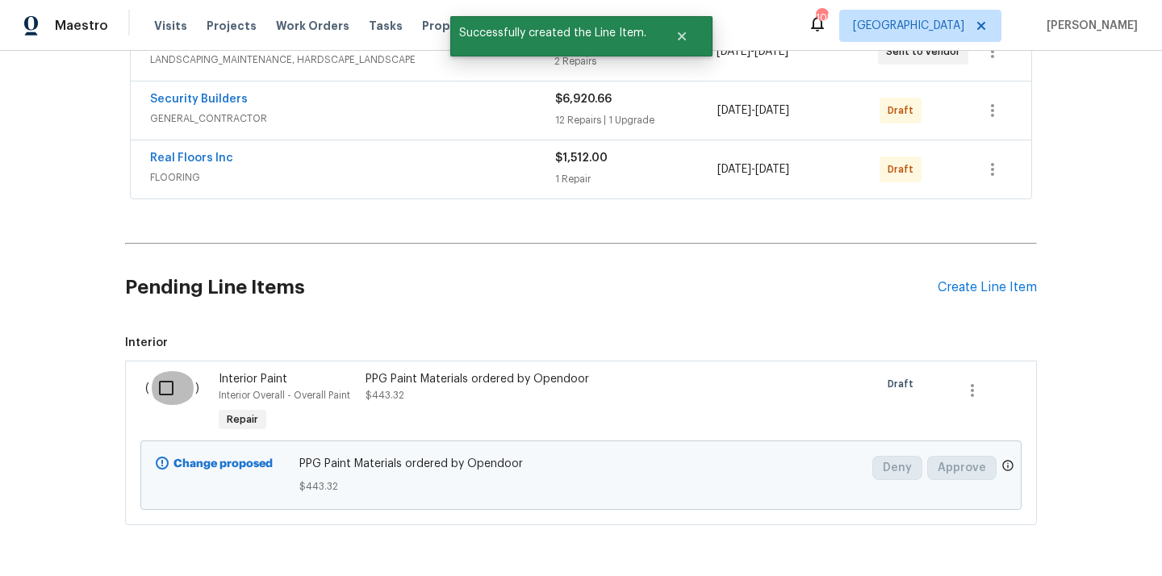
click at [169, 391] on input "checkbox" at bounding box center [172, 388] width 46 height 34
checkbox input "true"
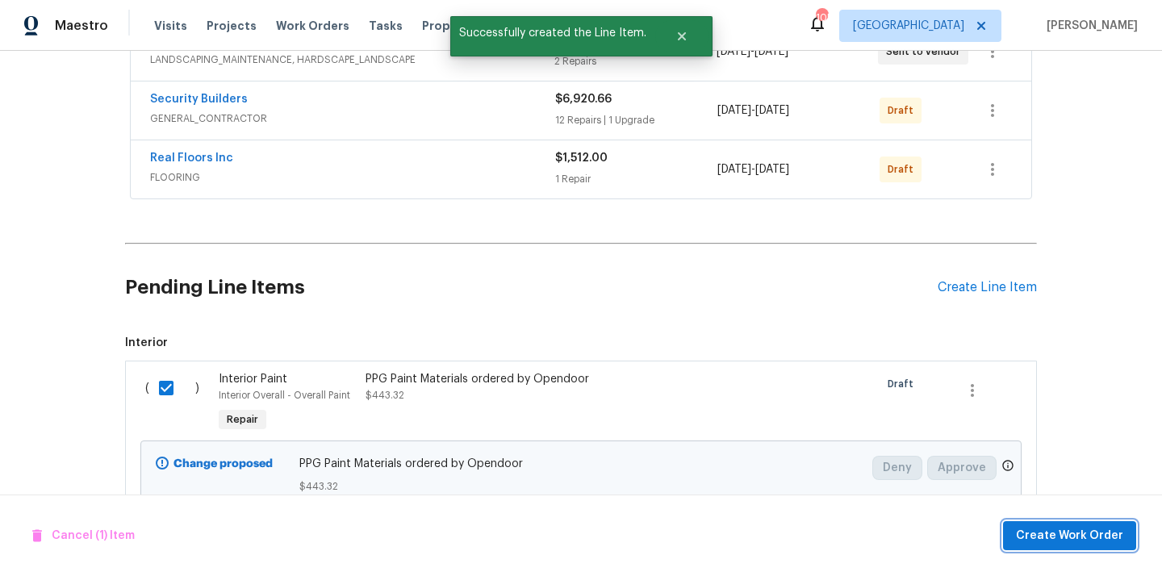
click at [1060, 529] on span "Create Work Order" at bounding box center [1069, 536] width 107 height 20
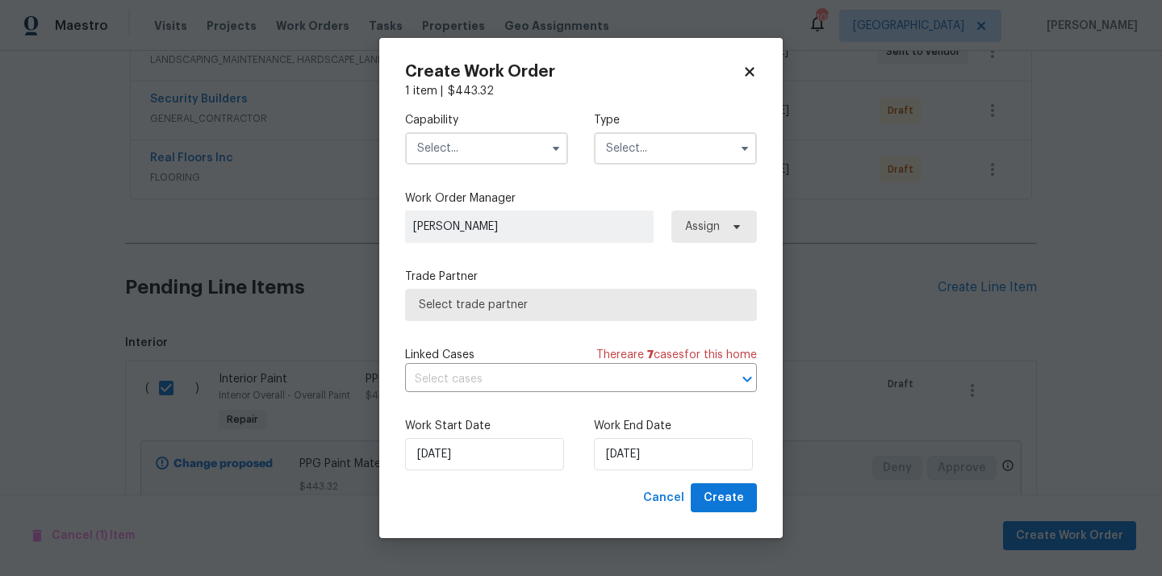
click at [476, 126] on label "Capability" at bounding box center [486, 120] width 163 height 16
click at [471, 134] on input "text" at bounding box center [486, 148] width 163 height 32
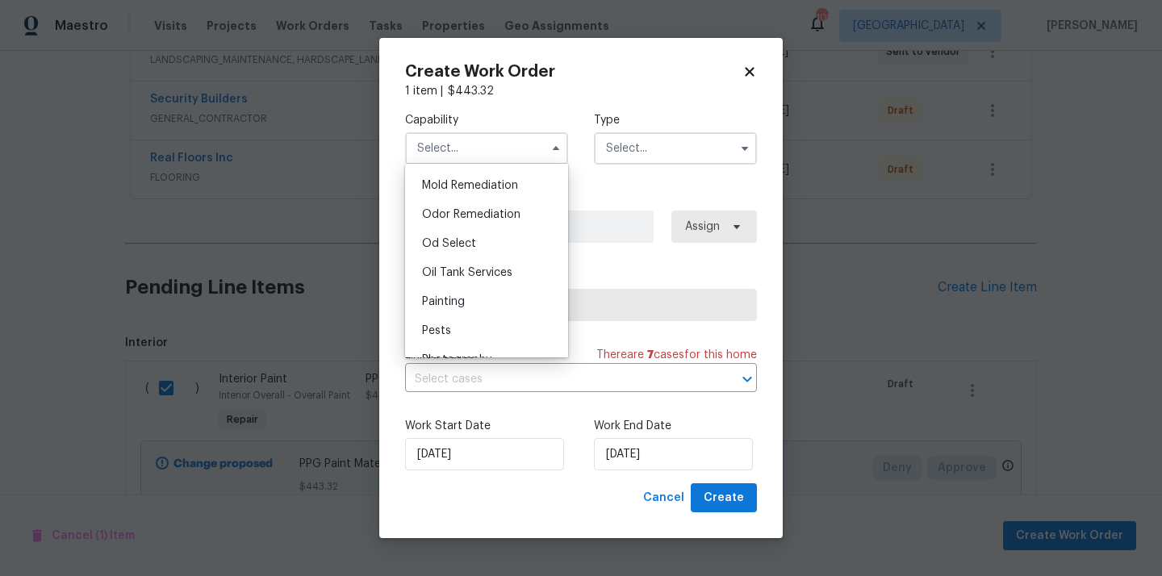
scroll to position [1253, 0]
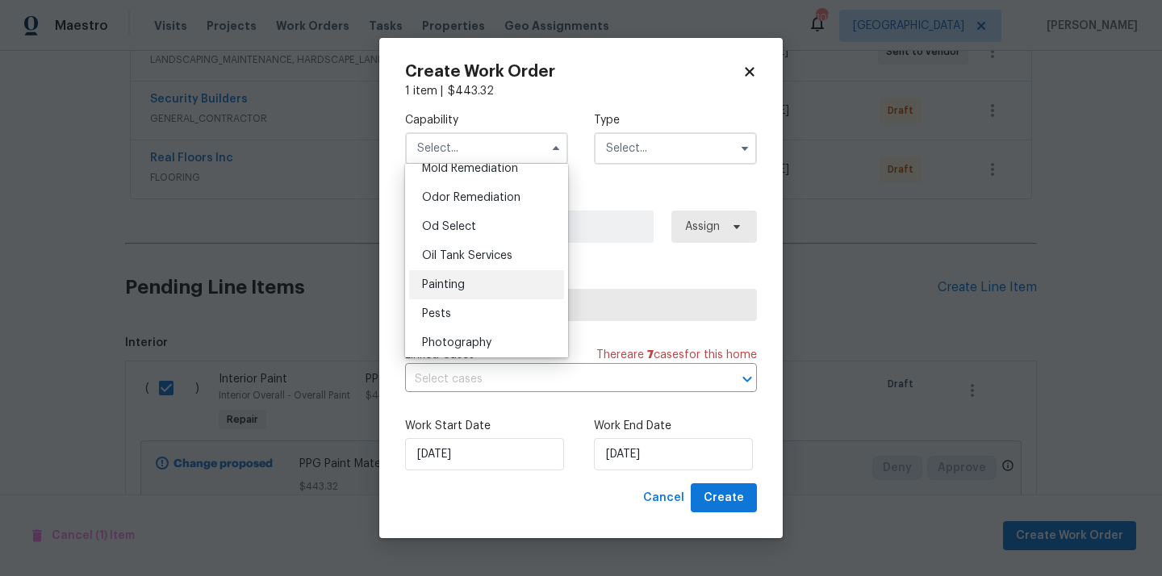
click at [466, 281] on div "Painting" at bounding box center [486, 284] width 155 height 29
type input "Painting"
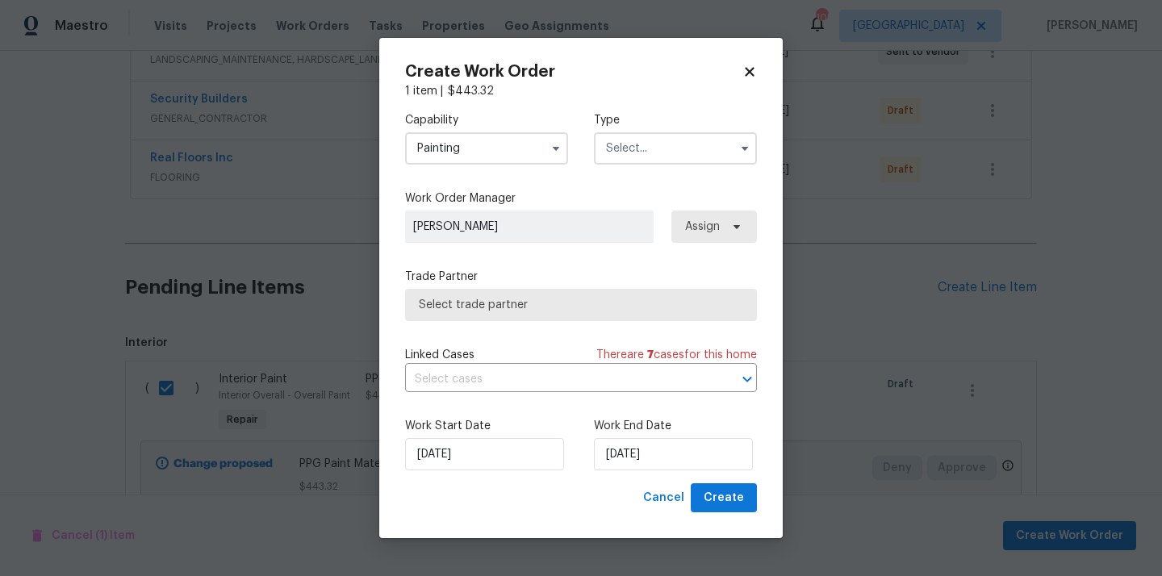
click at [692, 142] on input "text" at bounding box center [675, 148] width 163 height 32
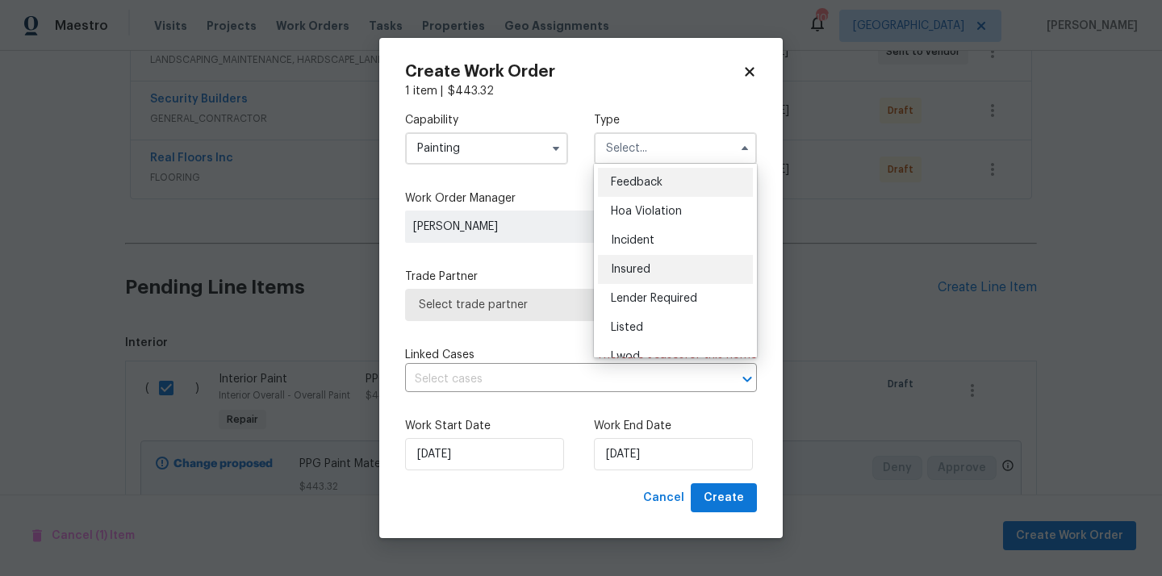
scroll to position [192, 0]
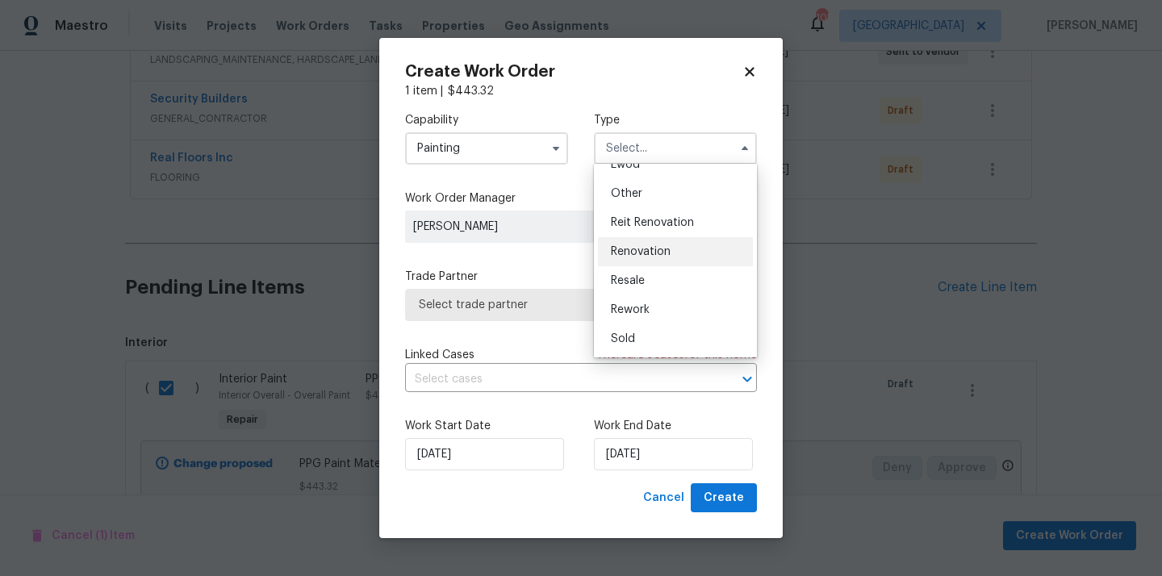
click at [680, 257] on div "Renovation" at bounding box center [675, 251] width 155 height 29
type input "Renovation"
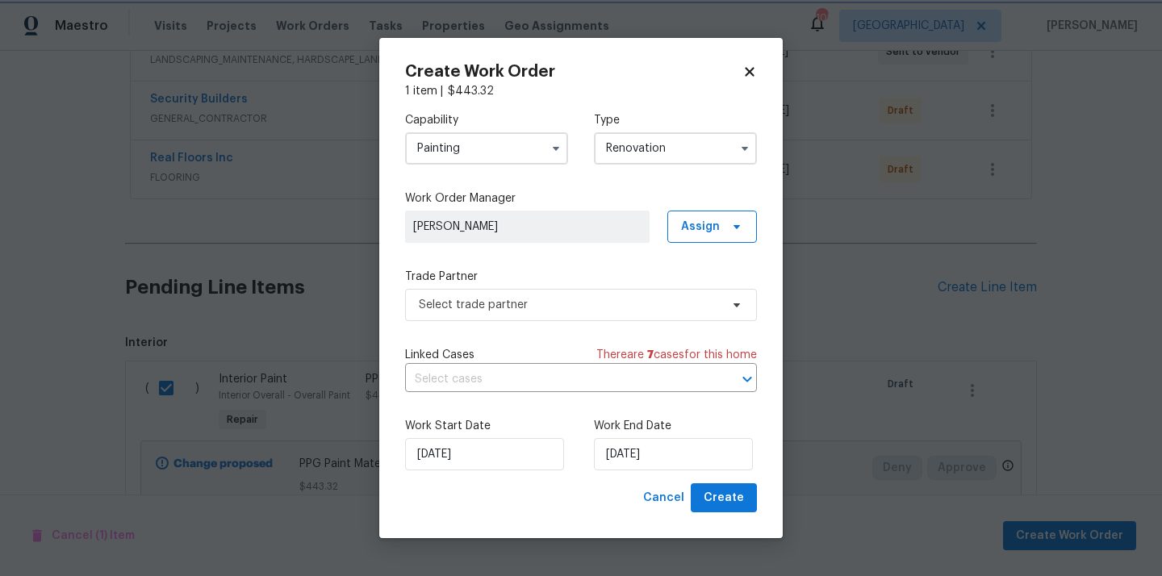
scroll to position [0, 0]
click at [701, 237] on span "Assign" at bounding box center [712, 227] width 90 height 32
click at [695, 292] on div "Assign to me" at bounding box center [715, 294] width 70 height 16
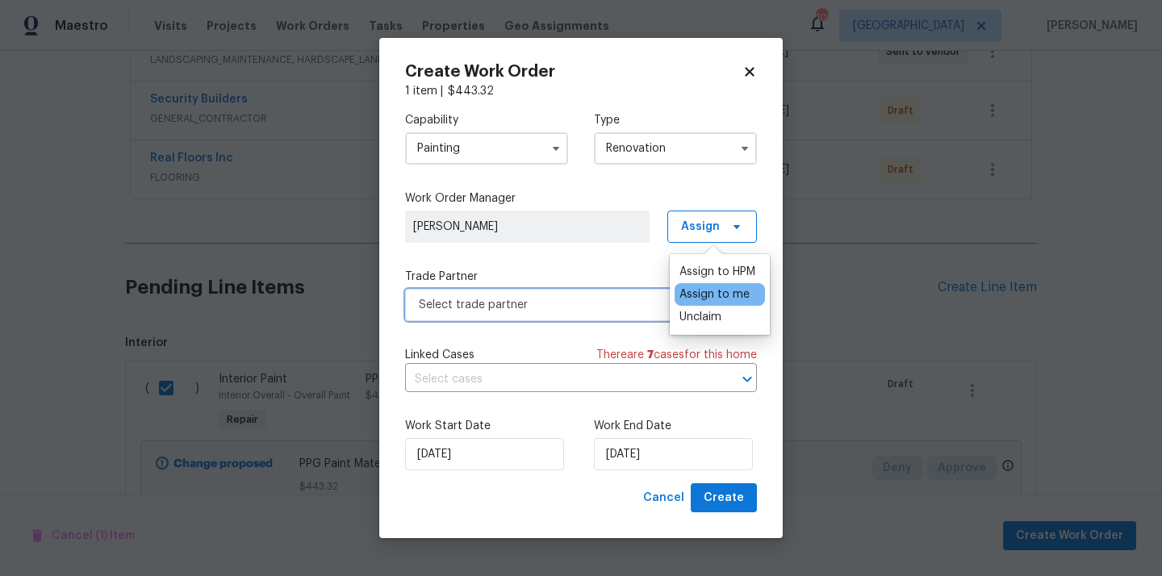
click at [529, 313] on span "Select trade partner" at bounding box center [581, 305] width 352 height 32
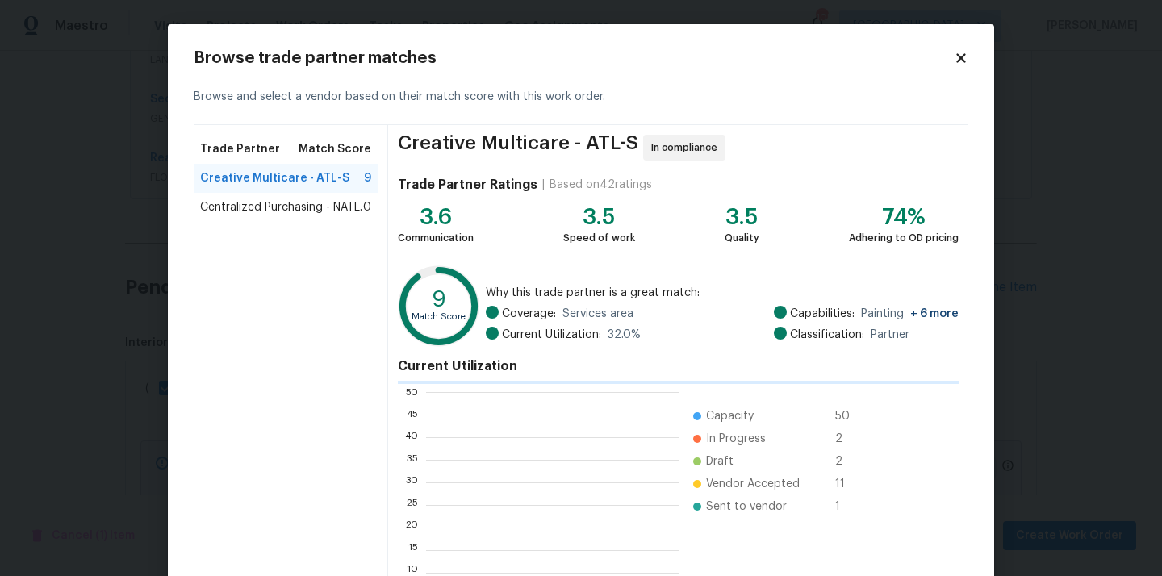
scroll to position [226, 253]
click at [338, 212] on span "Centralized Purchasing - NATL." at bounding box center [281, 207] width 162 height 16
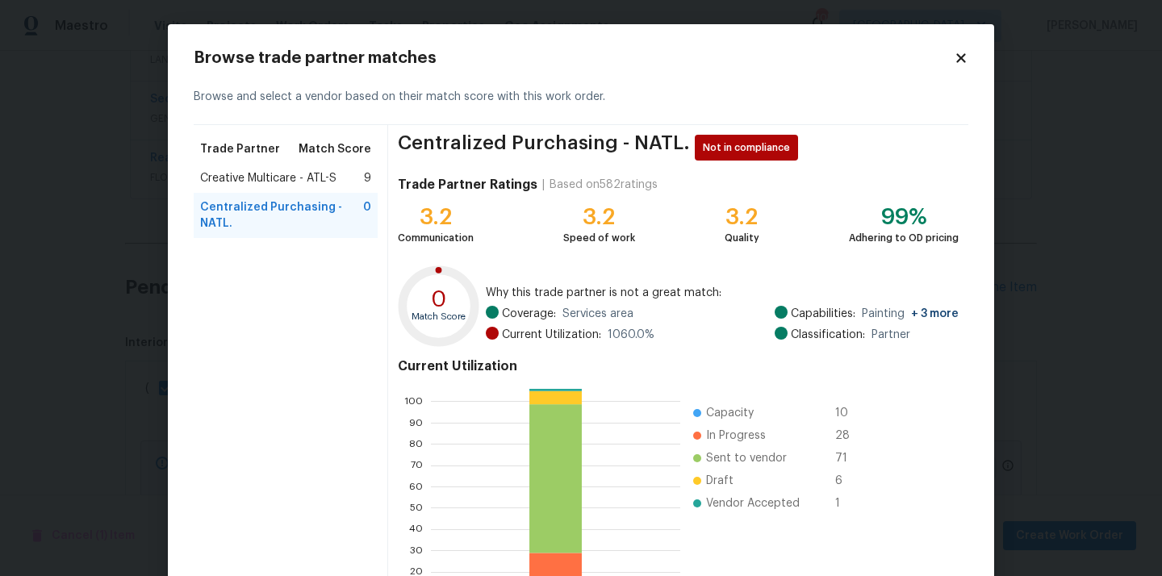
scroll to position [136, 0]
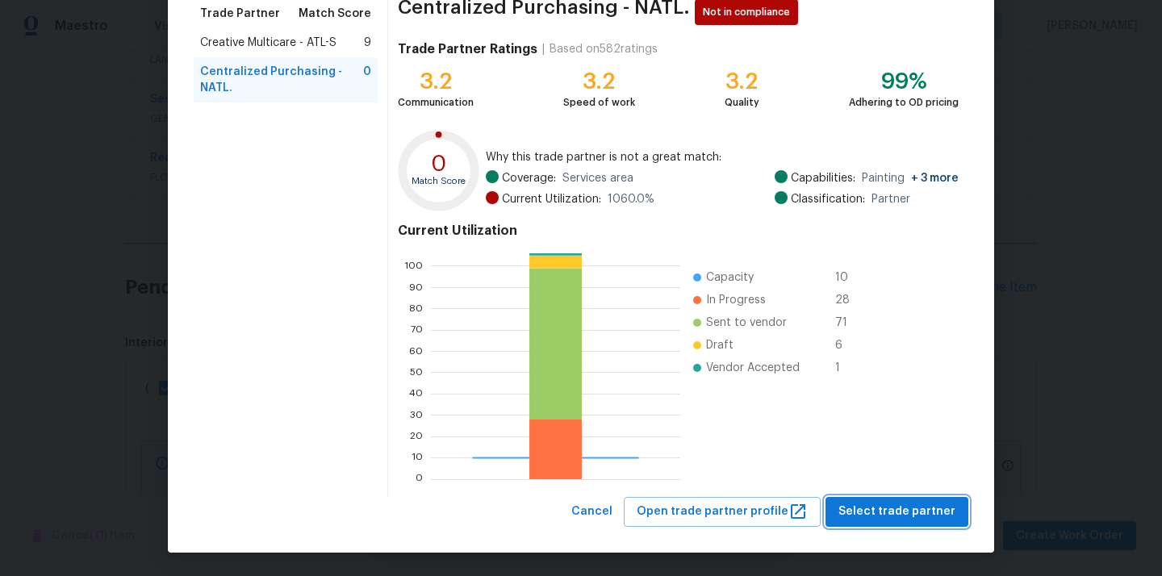
click at [888, 522] on button "Select trade partner" at bounding box center [897, 512] width 143 height 30
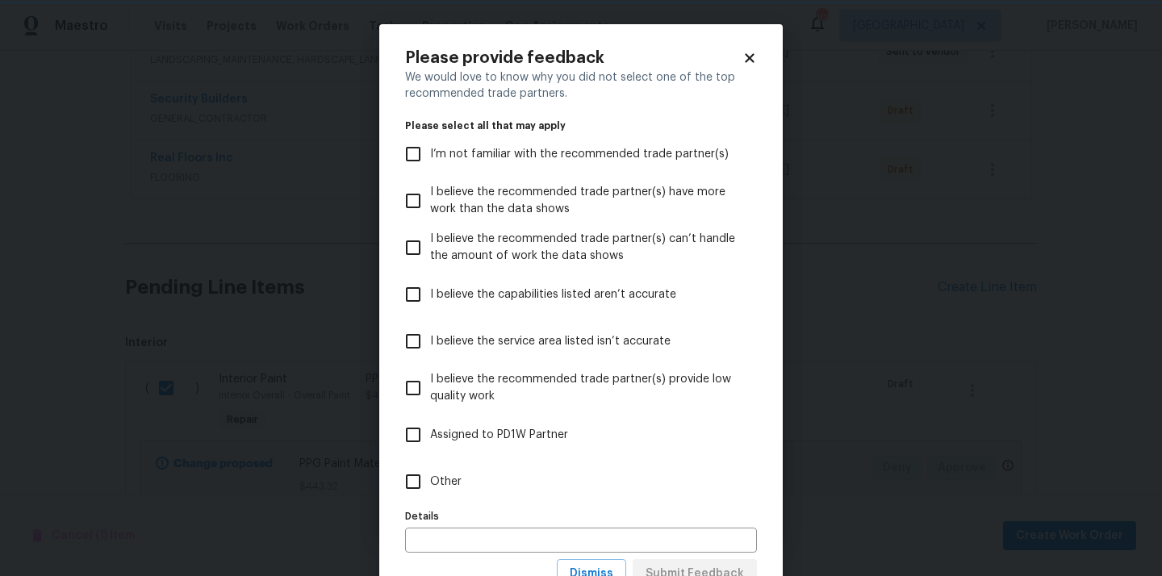
scroll to position [0, 0]
click at [646, 472] on label "Other" at bounding box center [570, 481] width 348 height 47
click at [430, 472] on input "Other" at bounding box center [413, 482] width 34 height 34
checkbox input "true"
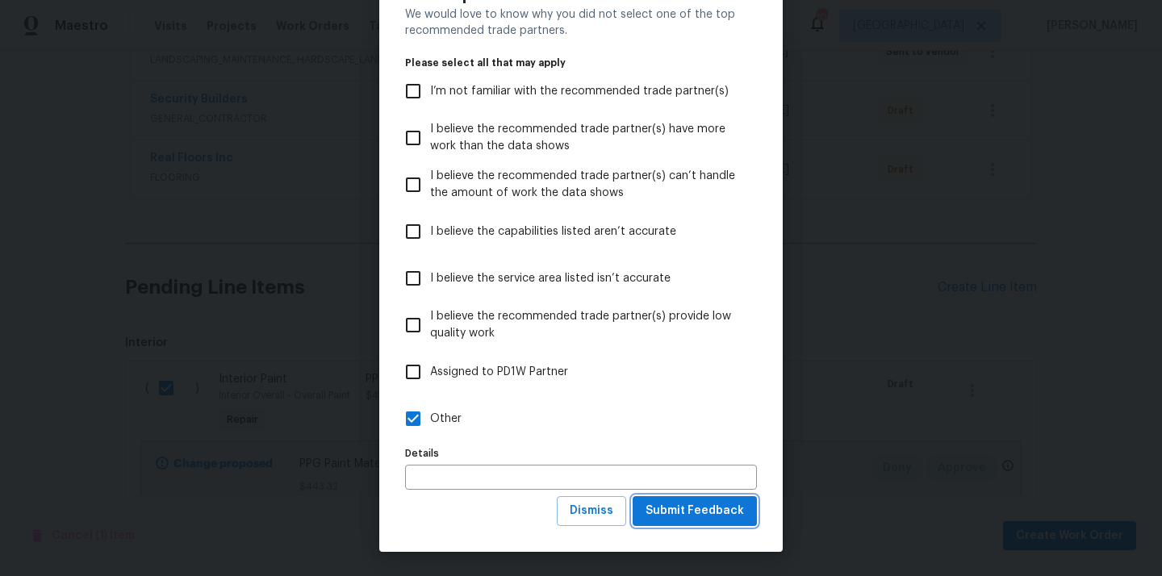
click at [673, 510] on span "Submit Feedback" at bounding box center [695, 511] width 98 height 20
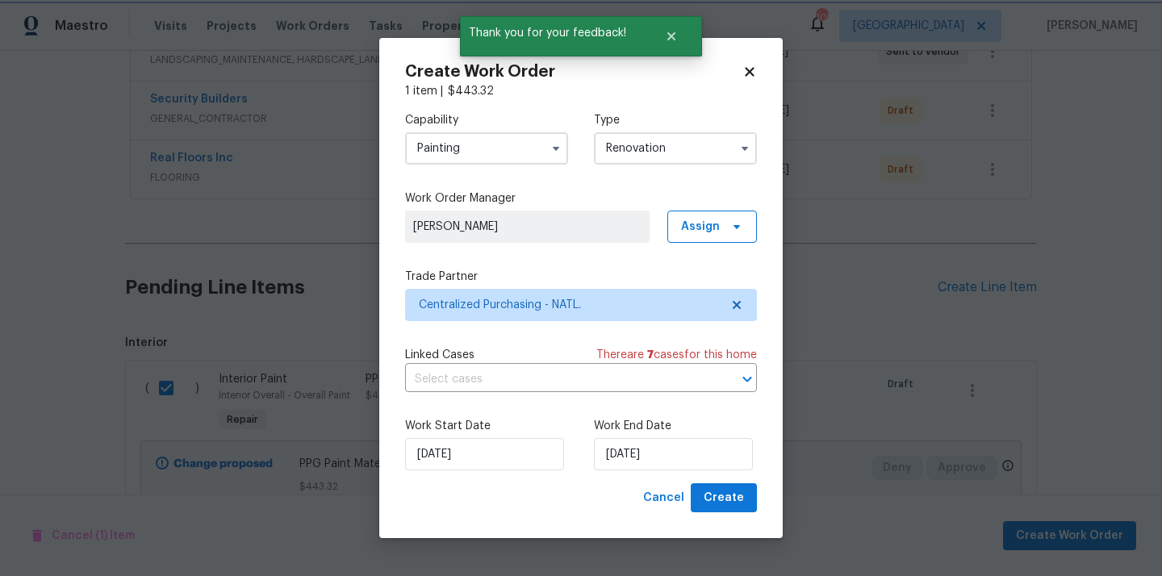
scroll to position [0, 0]
click at [725, 458] on input "[DATE]" at bounding box center [673, 454] width 159 height 32
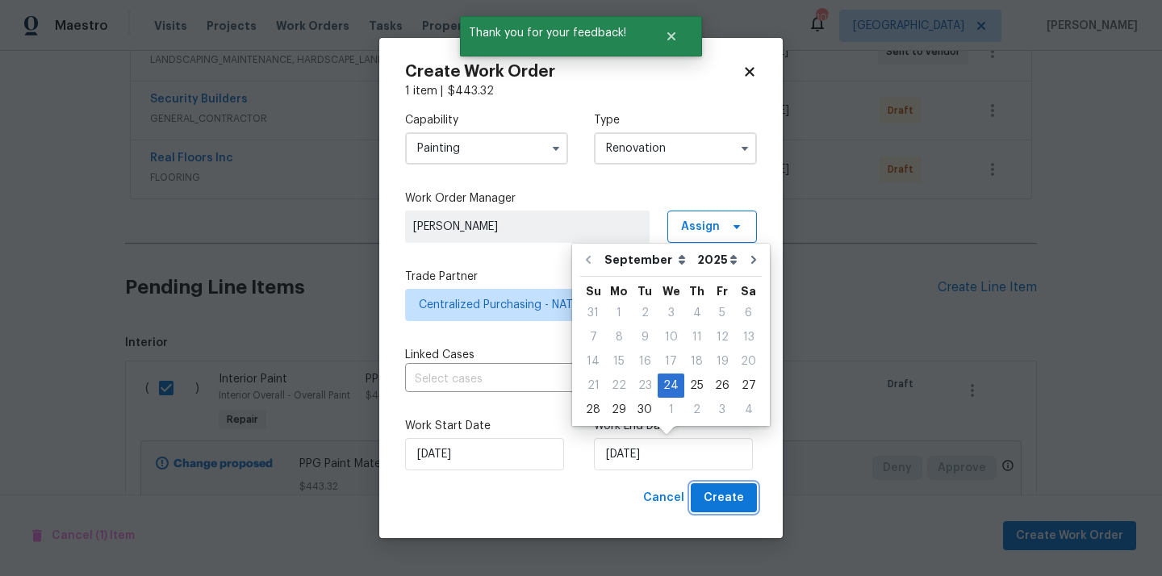
click at [726, 507] on span "Create" at bounding box center [724, 498] width 40 height 20
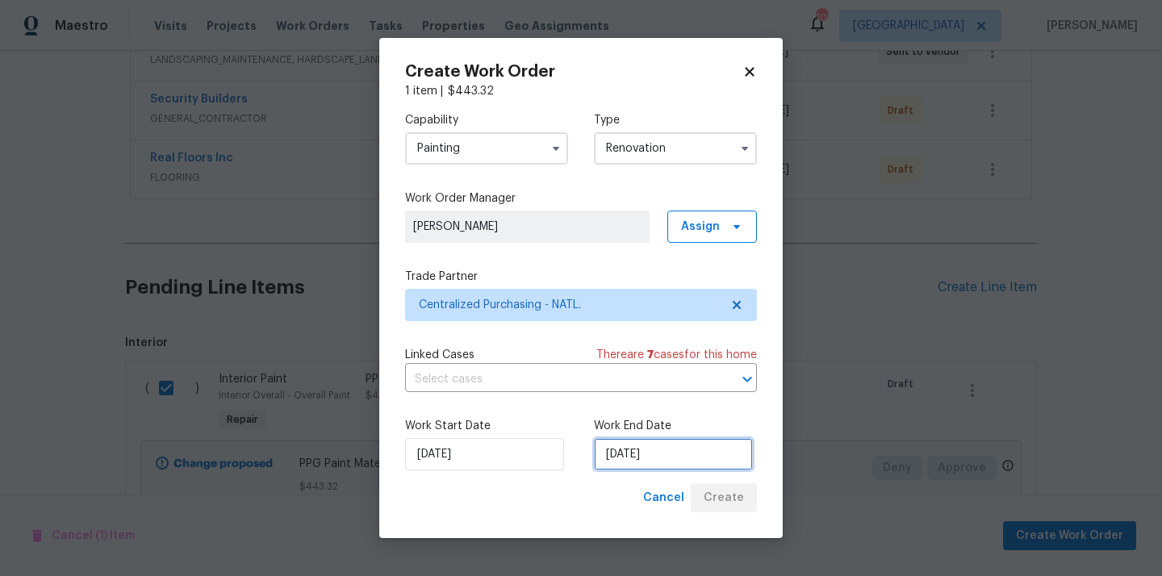
click at [624, 466] on input "[DATE]" at bounding box center [673, 454] width 159 height 32
click at [594, 504] on div "Cancel Create" at bounding box center [581, 498] width 352 height 30
click at [720, 497] on div "Cancel Create" at bounding box center [697, 498] width 120 height 30
click at [650, 500] on span "Cancel" at bounding box center [663, 498] width 41 height 20
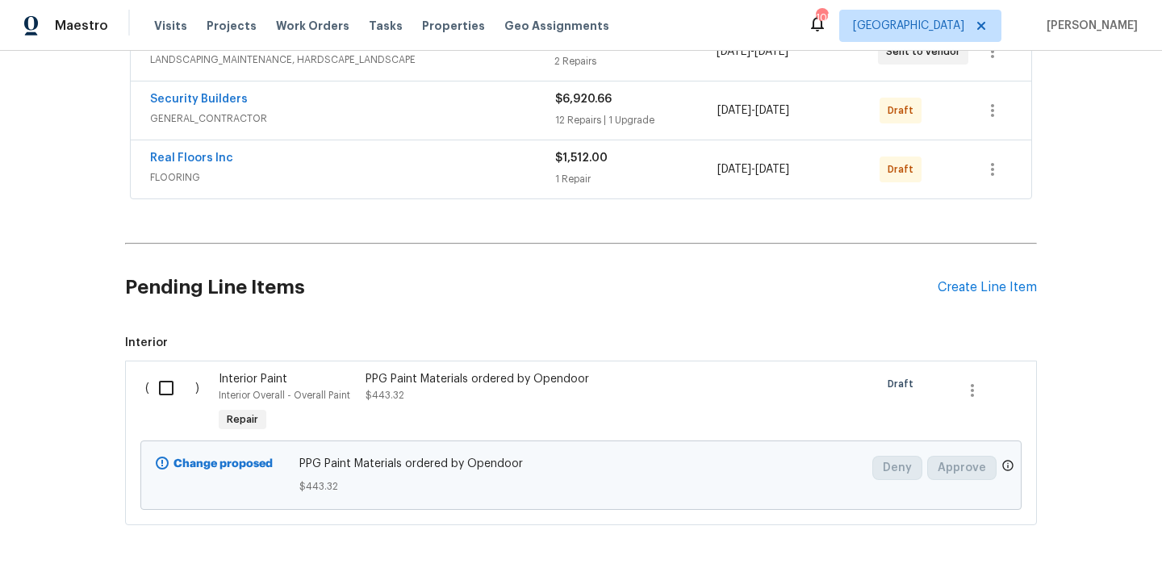
click at [167, 391] on input "checkbox" at bounding box center [172, 388] width 46 height 34
checkbox input "true"
click at [1031, 520] on div "Cancel (1) Item Create Work Order" at bounding box center [581, 536] width 1162 height 82
click at [1023, 532] on span "Create Work Order" at bounding box center [1069, 536] width 107 height 20
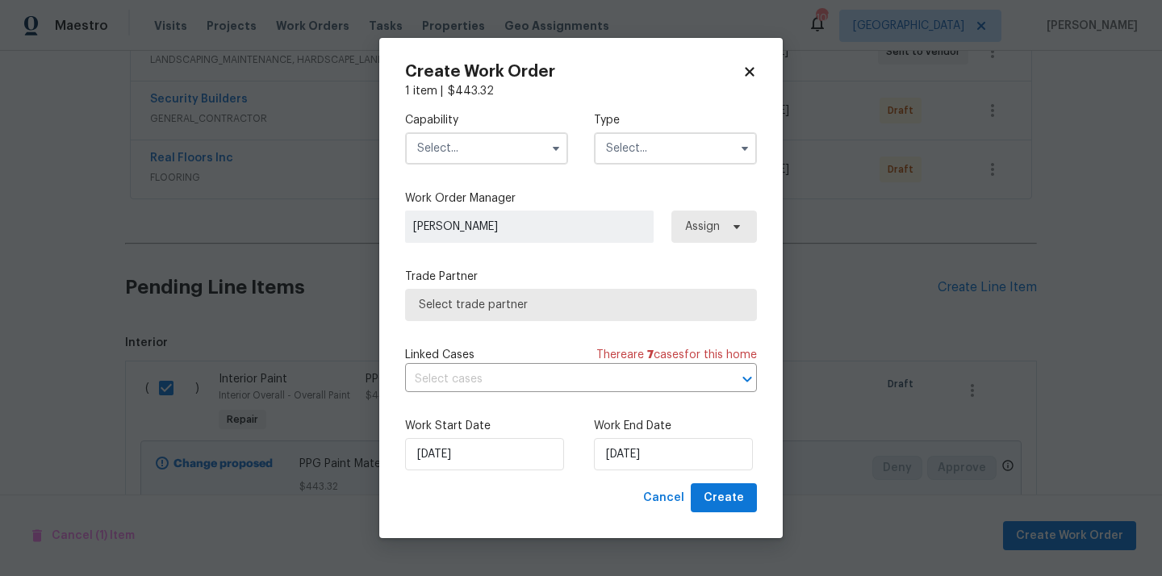
click at [503, 157] on input "text" at bounding box center [486, 148] width 163 height 32
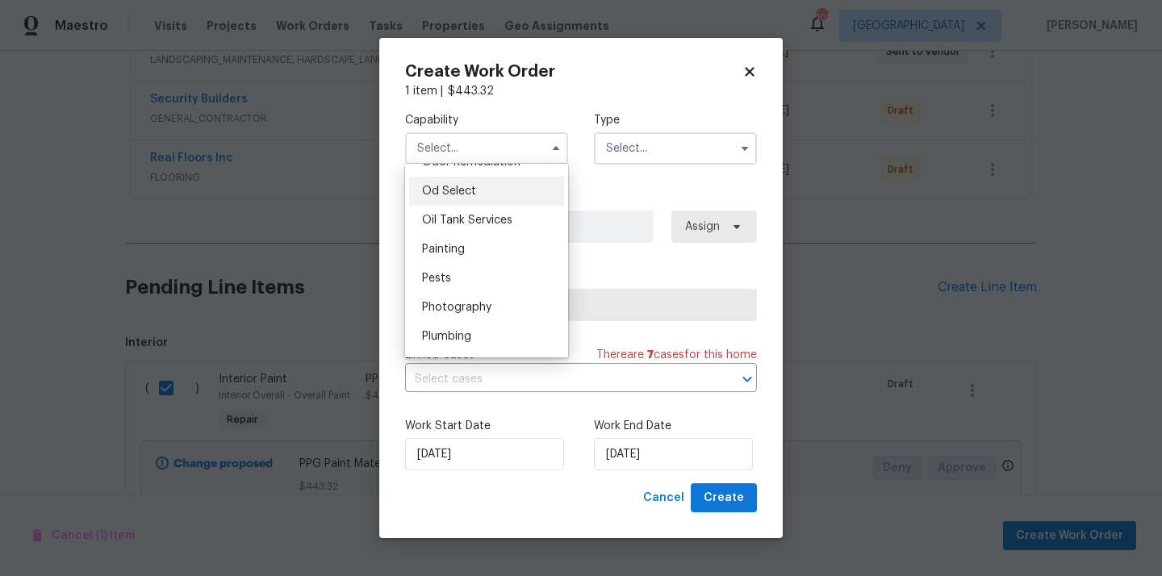
scroll to position [1285, 0]
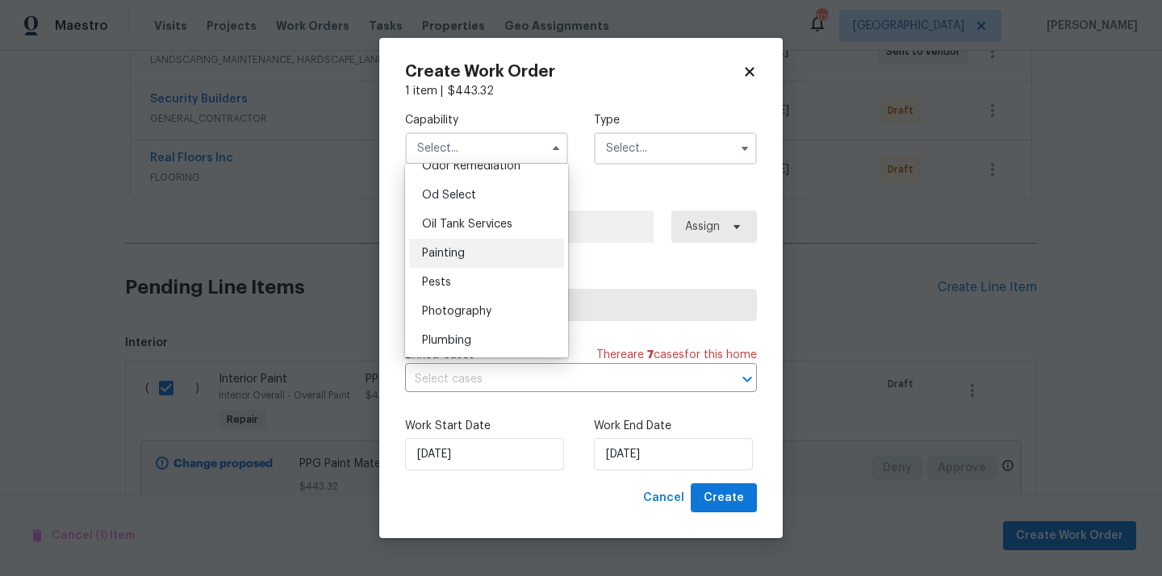
click at [484, 245] on div "Painting" at bounding box center [486, 253] width 155 height 29
type input "Painting"
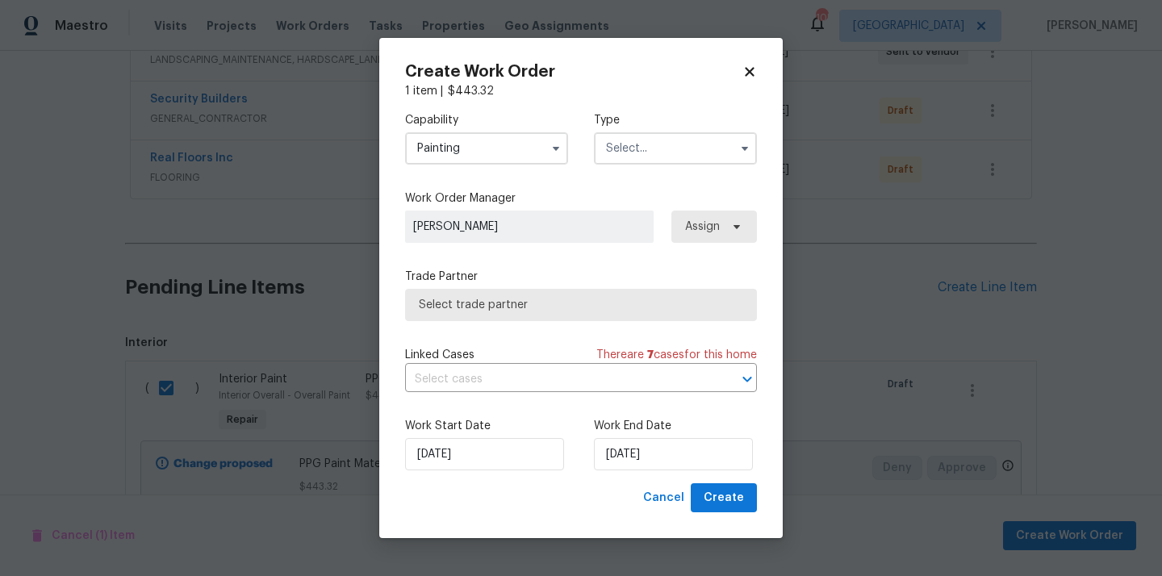
click at [649, 144] on input "text" at bounding box center [675, 148] width 163 height 32
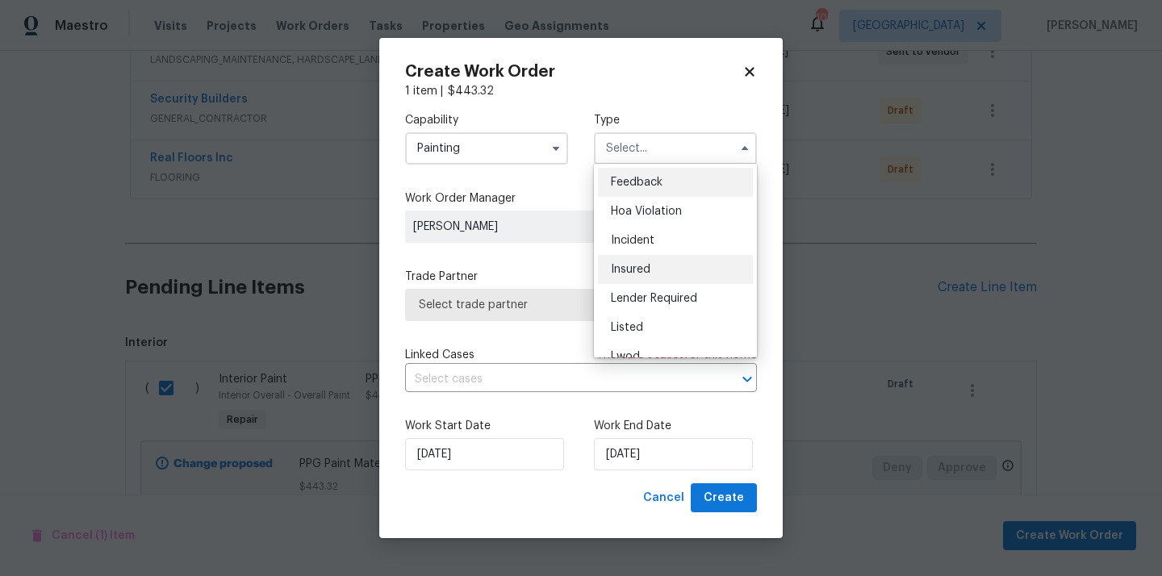
scroll to position [192, 0]
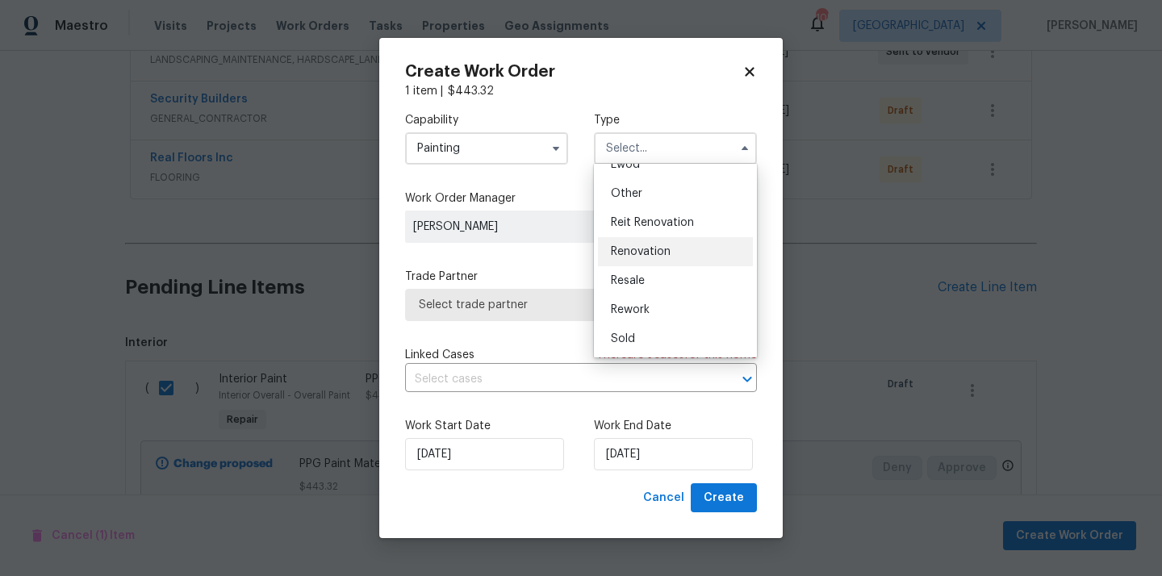
click at [650, 256] on span "Renovation" at bounding box center [641, 251] width 60 height 11
type input "Renovation"
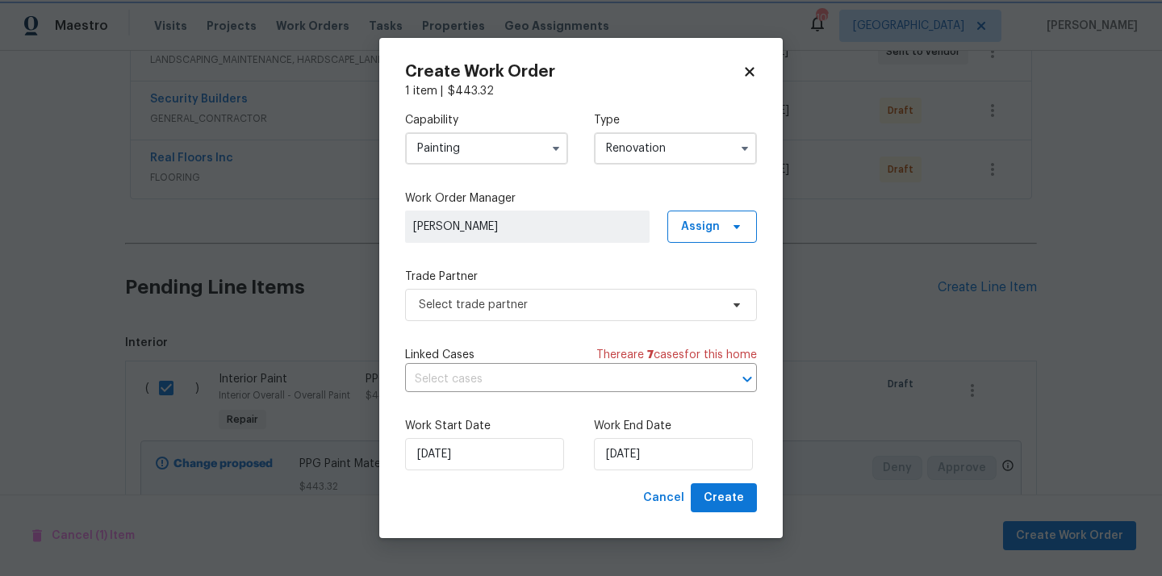
scroll to position [0, 0]
click at [698, 240] on span "Assign" at bounding box center [712, 227] width 90 height 32
click at [701, 298] on div "Assign to me" at bounding box center [715, 294] width 70 height 16
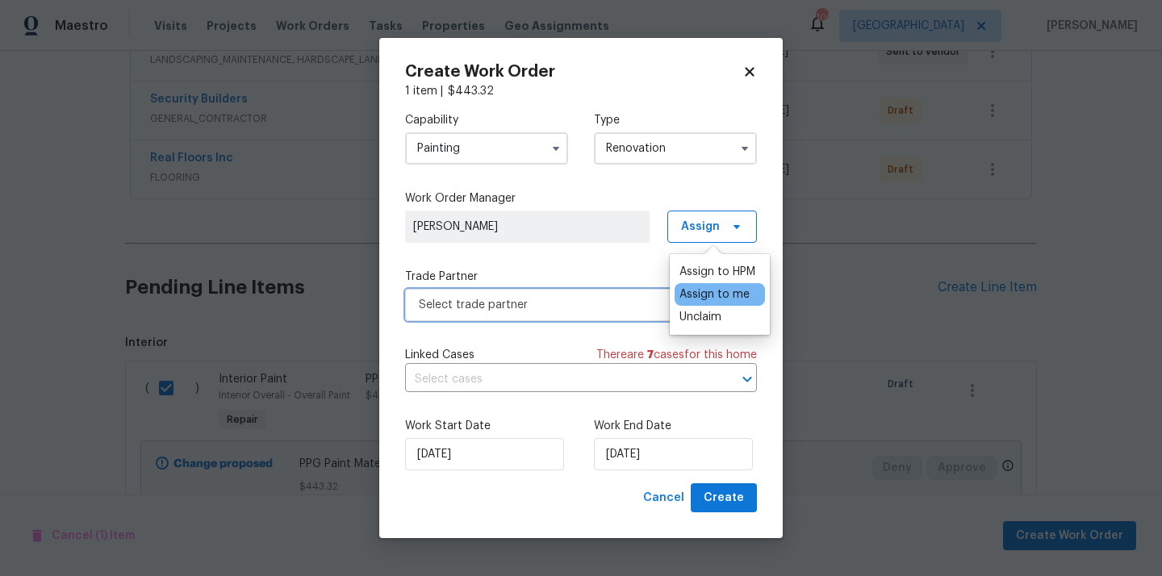
click at [570, 300] on span "Select trade partner" at bounding box center [569, 305] width 301 height 16
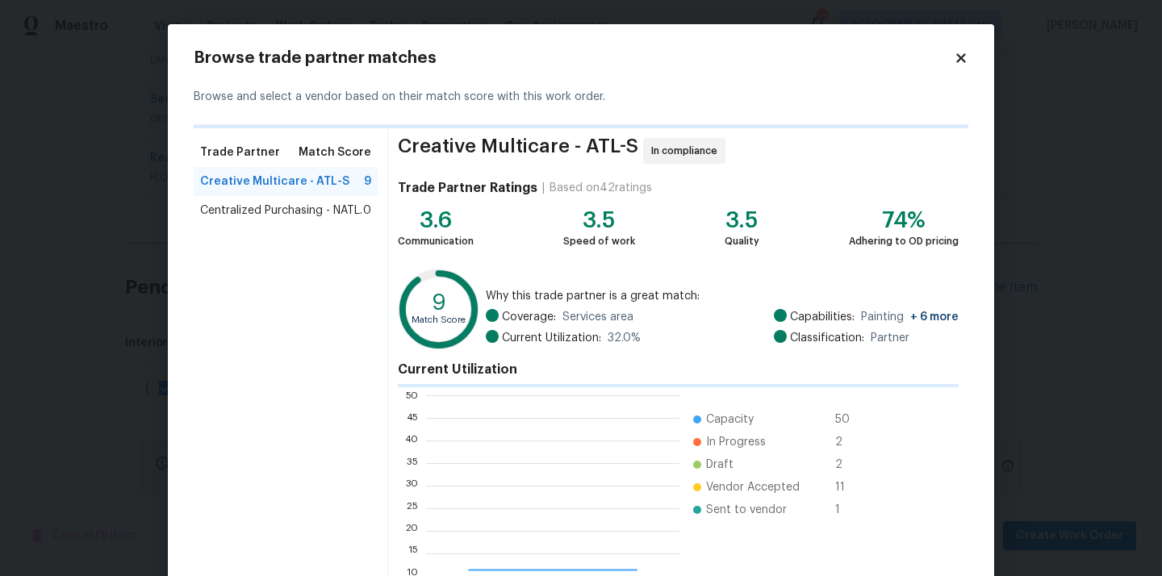
scroll to position [226, 253]
click at [340, 210] on span "Centralized Purchasing - NATL." at bounding box center [281, 211] width 162 height 16
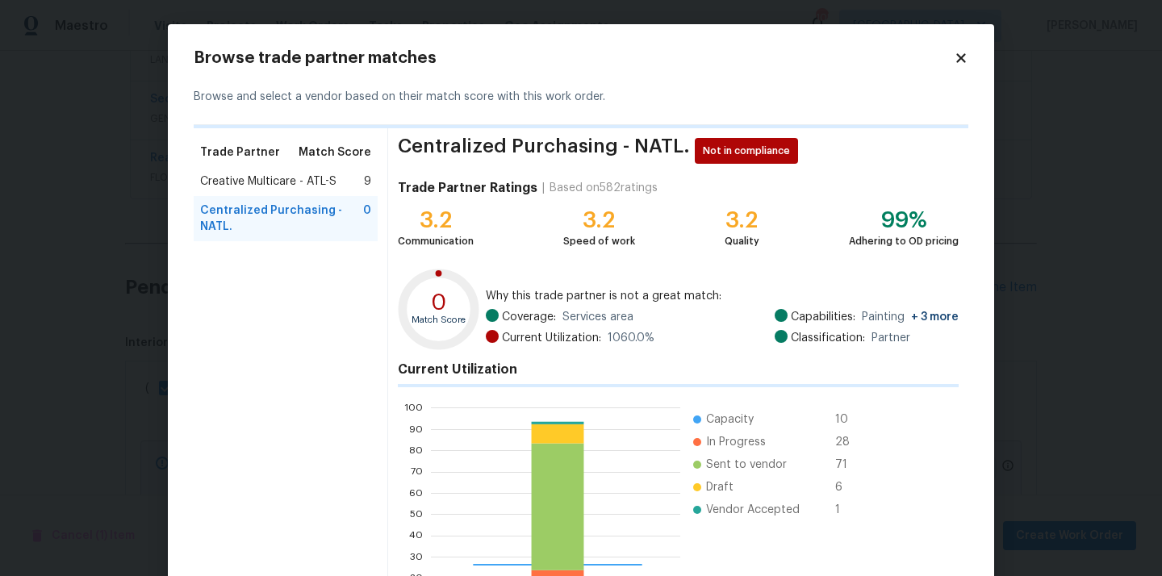
scroll to position [142, 0]
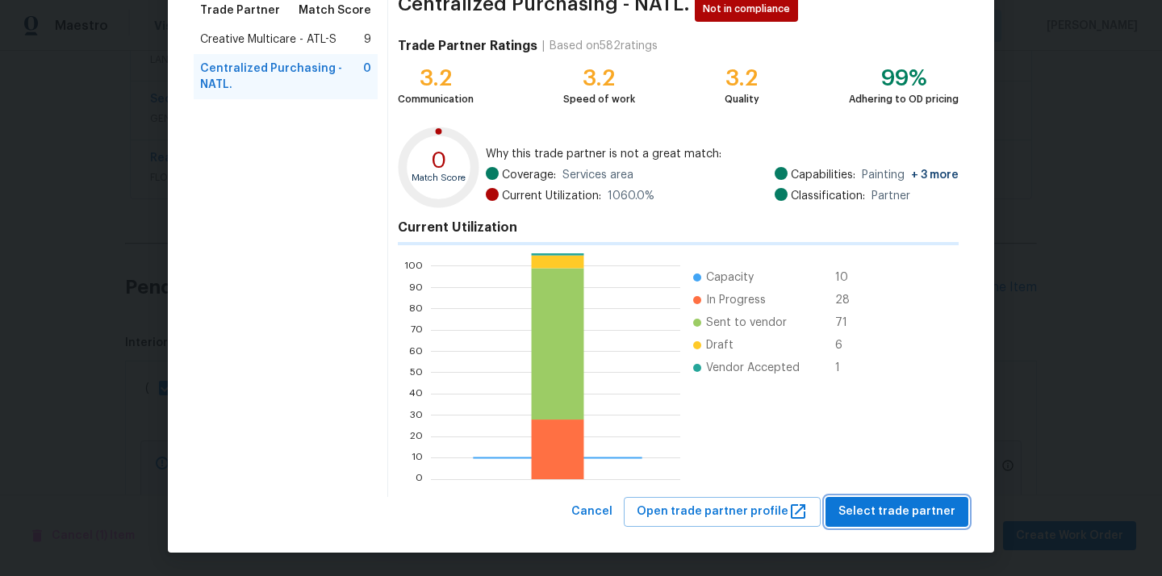
click at [877, 503] on span "Select trade partner" at bounding box center [897, 512] width 117 height 20
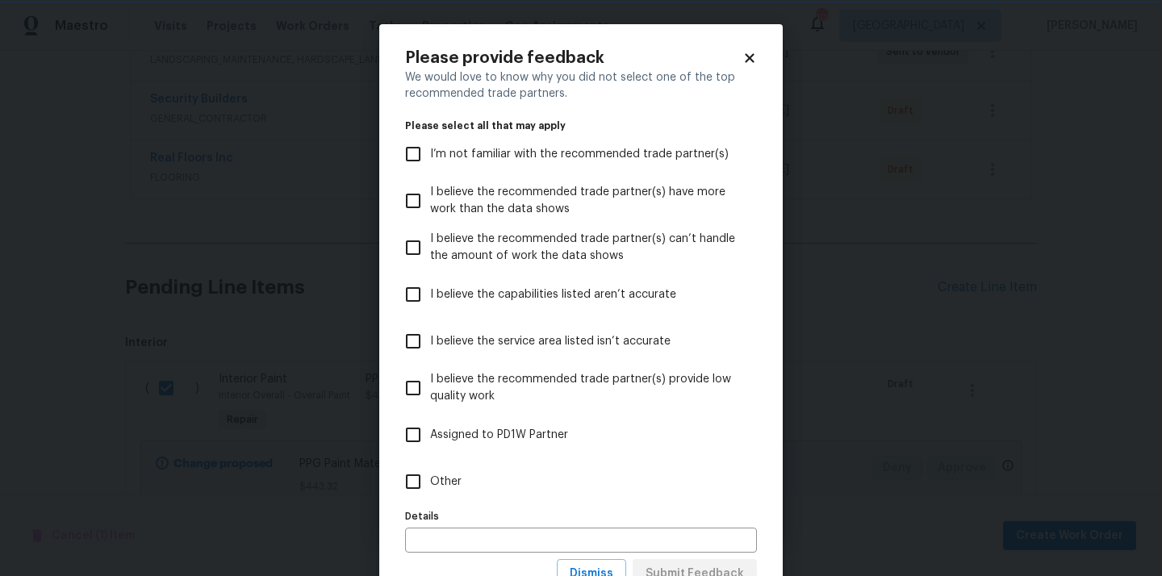
scroll to position [0, 0]
click at [658, 478] on label "Other" at bounding box center [570, 481] width 348 height 47
click at [430, 478] on input "Other" at bounding box center [413, 482] width 34 height 34
checkbox input "true"
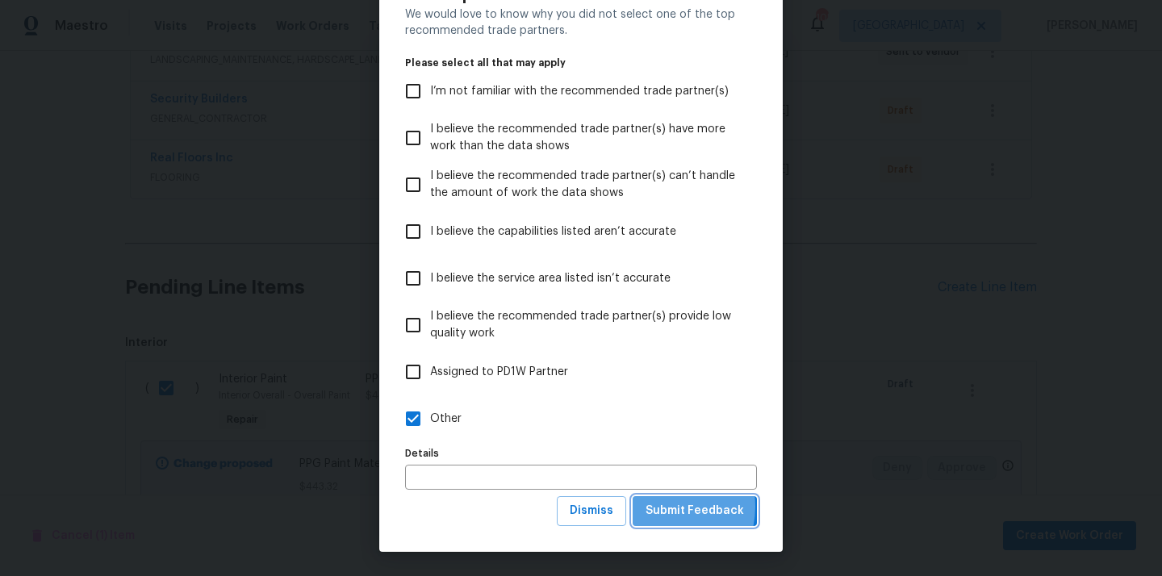
click at [663, 507] on span "Submit Feedback" at bounding box center [695, 511] width 98 height 20
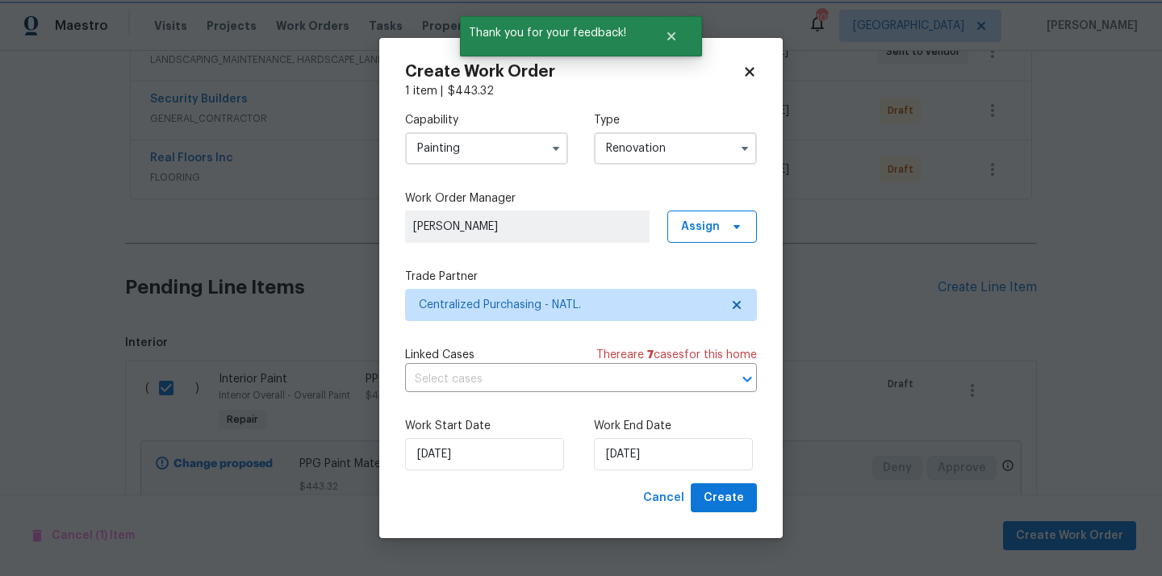
scroll to position [0, 0]
click at [716, 487] on button "Create" at bounding box center [724, 498] width 66 height 30
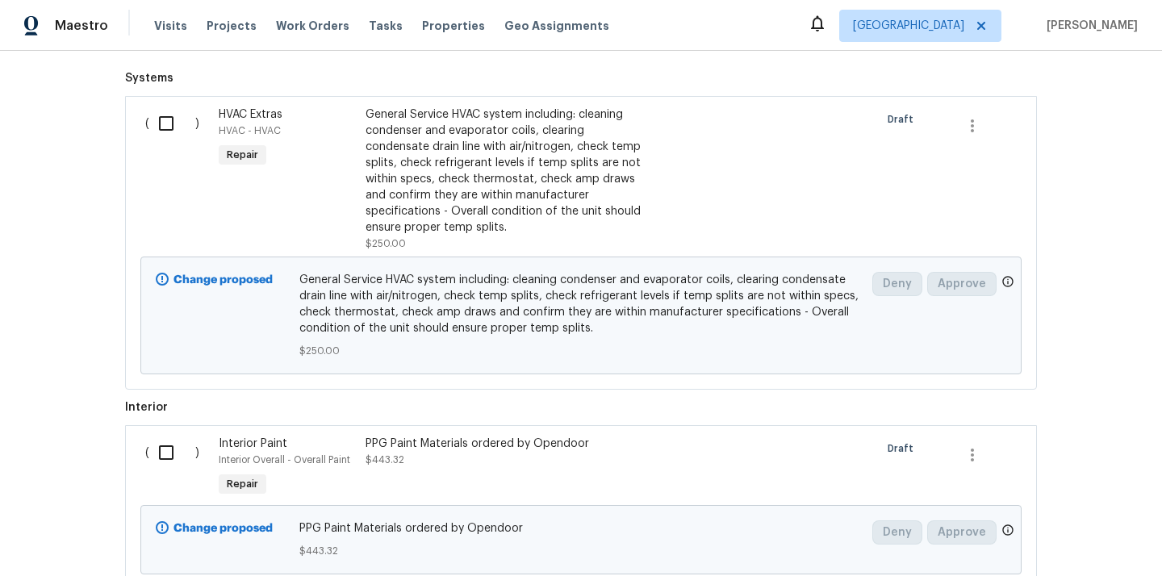
scroll to position [727, 0]
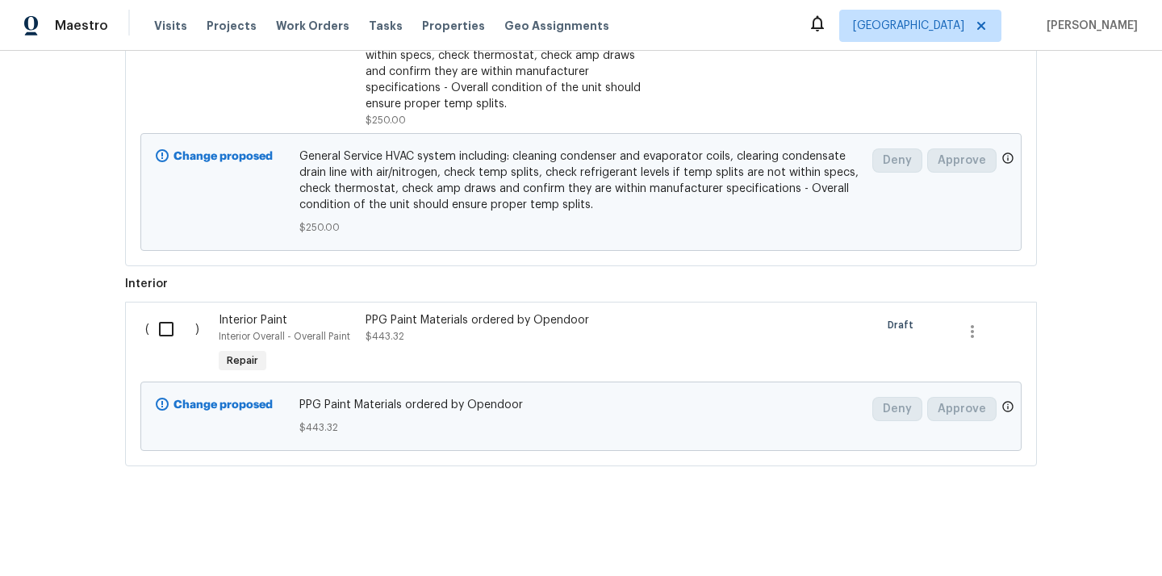
click at [161, 327] on input "checkbox" at bounding box center [172, 329] width 46 height 34
checkbox input "true"
click at [1062, 526] on span "Create Work Order" at bounding box center [1069, 536] width 107 height 20
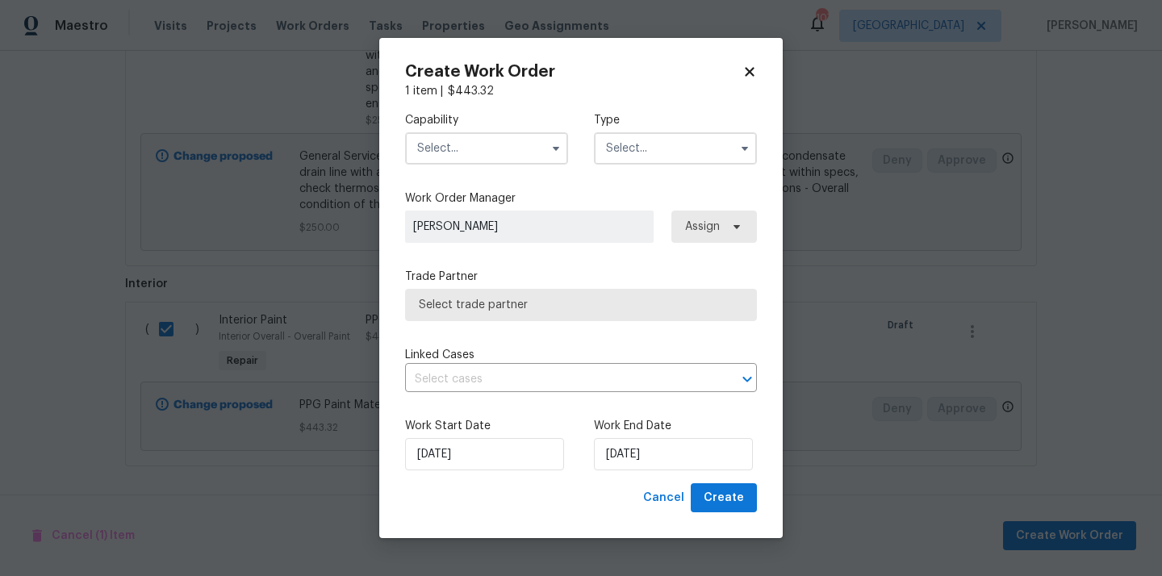
click at [491, 148] on input "text" at bounding box center [486, 148] width 163 height 32
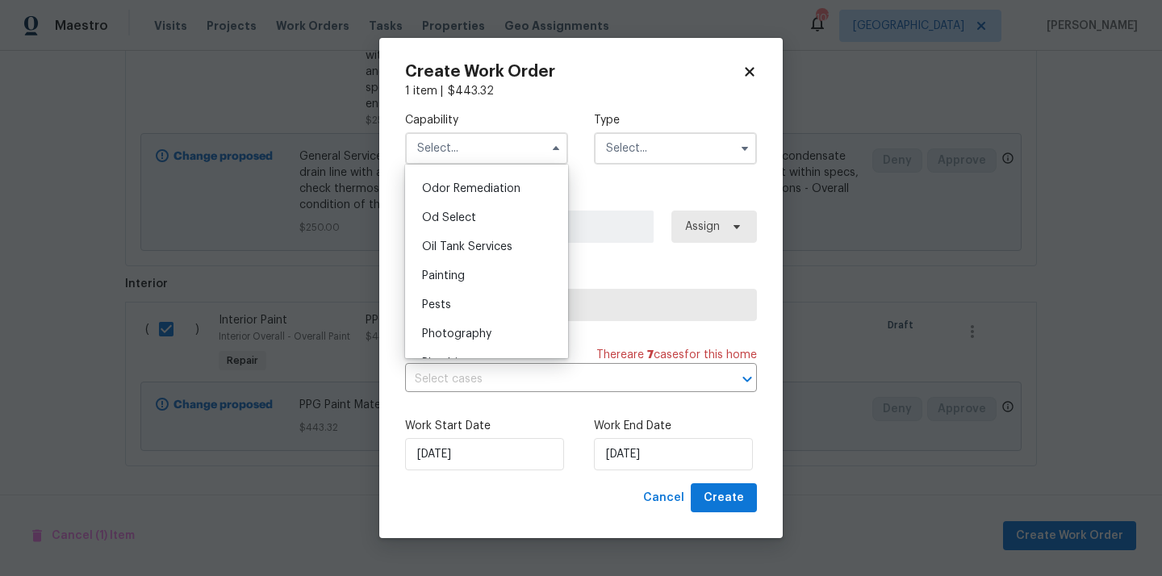
scroll to position [1267, 0]
click at [477, 265] on div "Painting" at bounding box center [486, 271] width 155 height 29
type input "Painting"
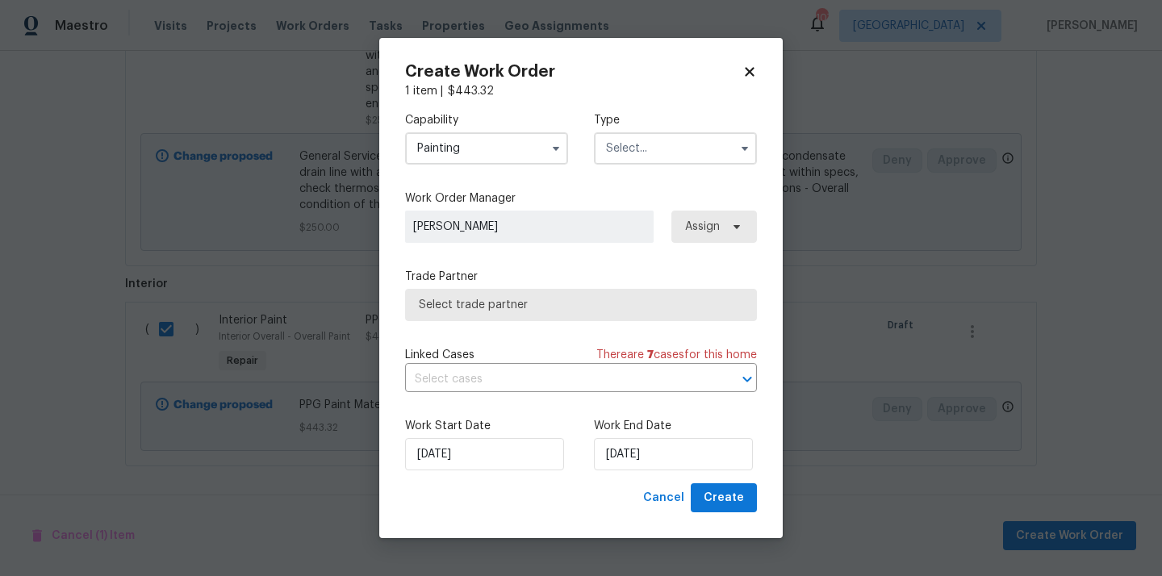
click at [688, 133] on input "text" at bounding box center [675, 148] width 163 height 32
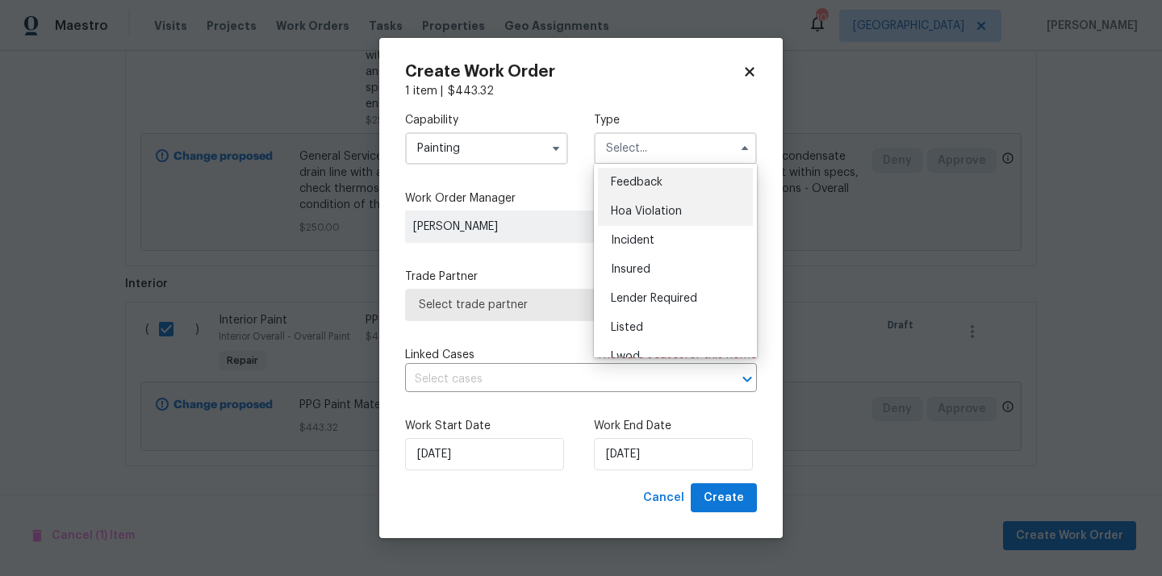
scroll to position [192, 0]
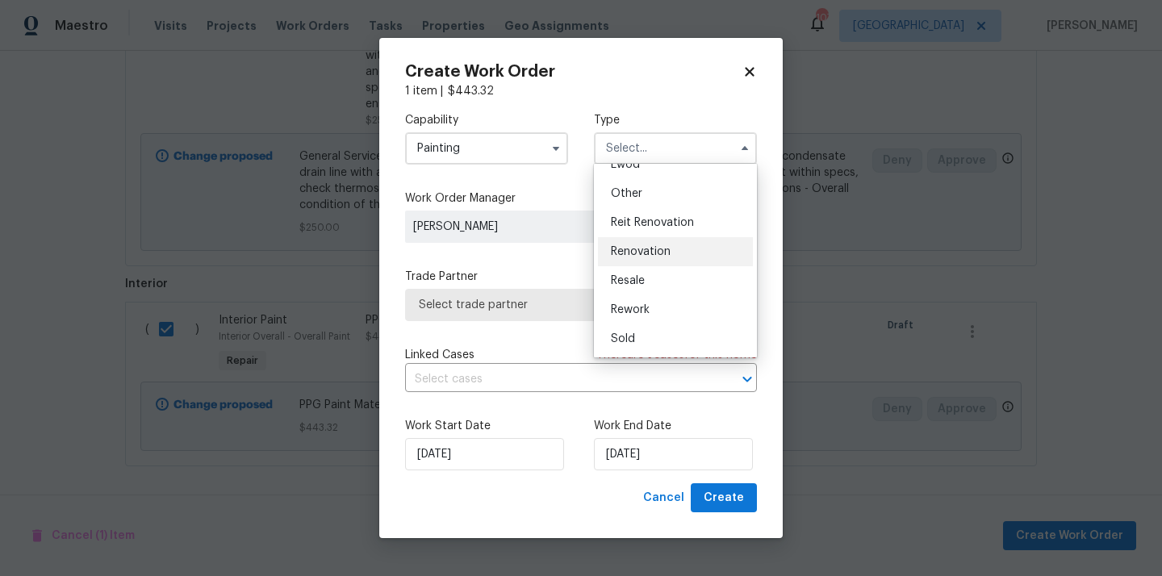
click at [664, 262] on div "Renovation" at bounding box center [675, 251] width 155 height 29
type input "Renovation"
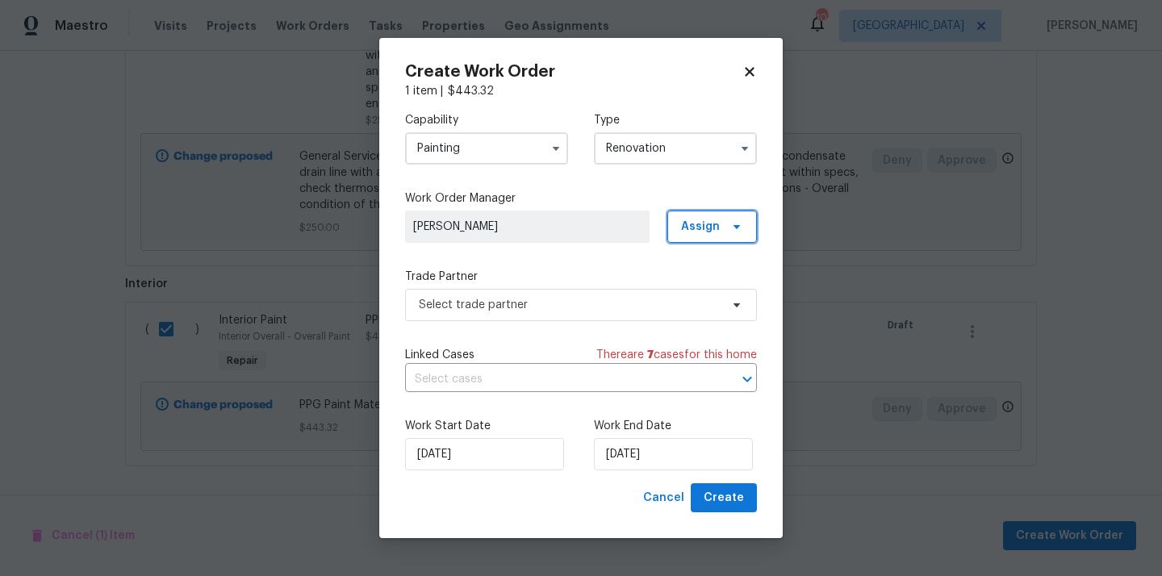
click at [709, 234] on span "Assign" at bounding box center [712, 227] width 90 height 32
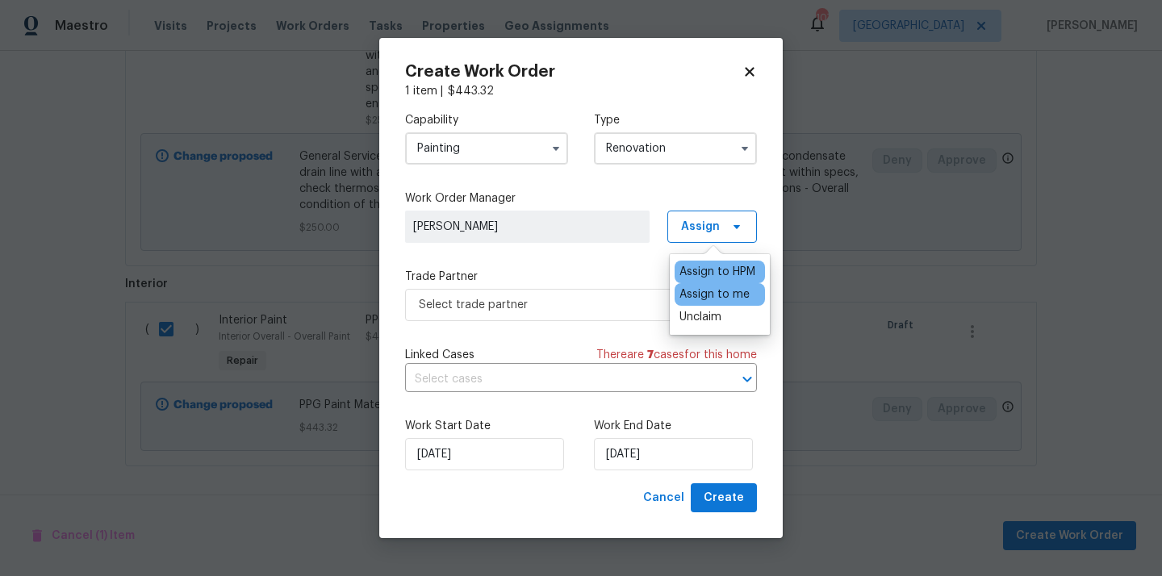
click at [704, 296] on div "Assign to me" at bounding box center [715, 294] width 70 height 16
click at [604, 306] on span "Select trade partner" at bounding box center [569, 305] width 301 height 16
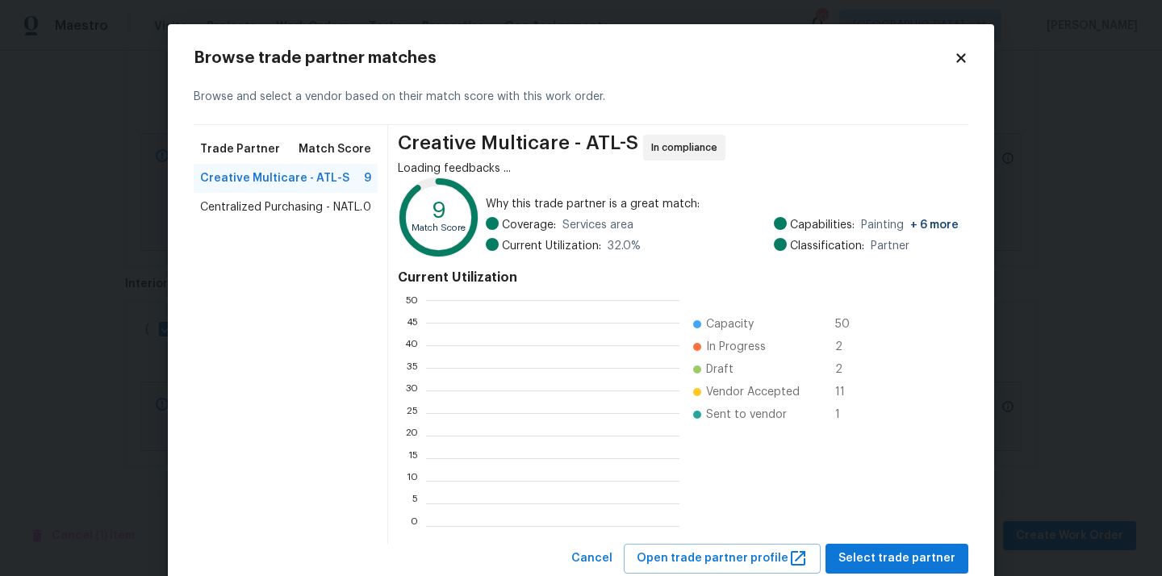
scroll to position [226, 253]
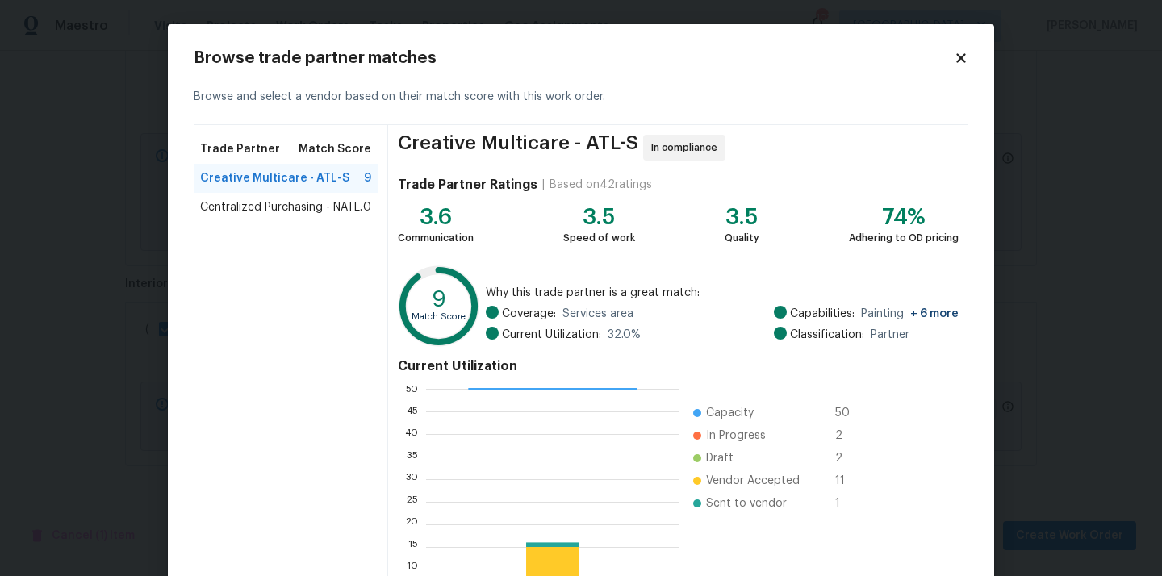
click at [324, 208] on span "Centralized Purchasing - NATL." at bounding box center [281, 207] width 162 height 16
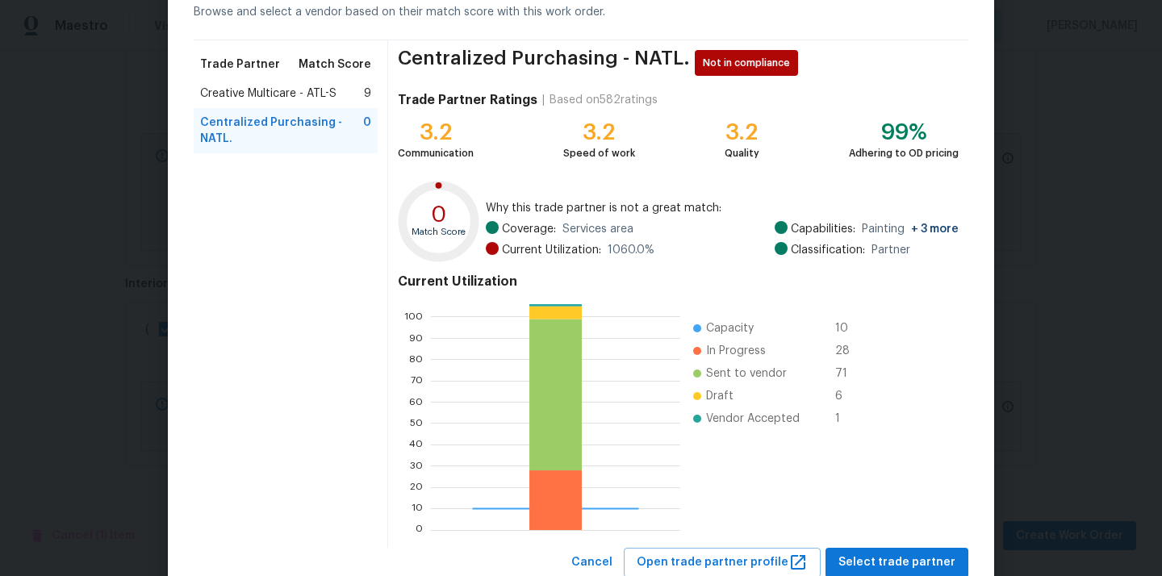
scroll to position [136, 0]
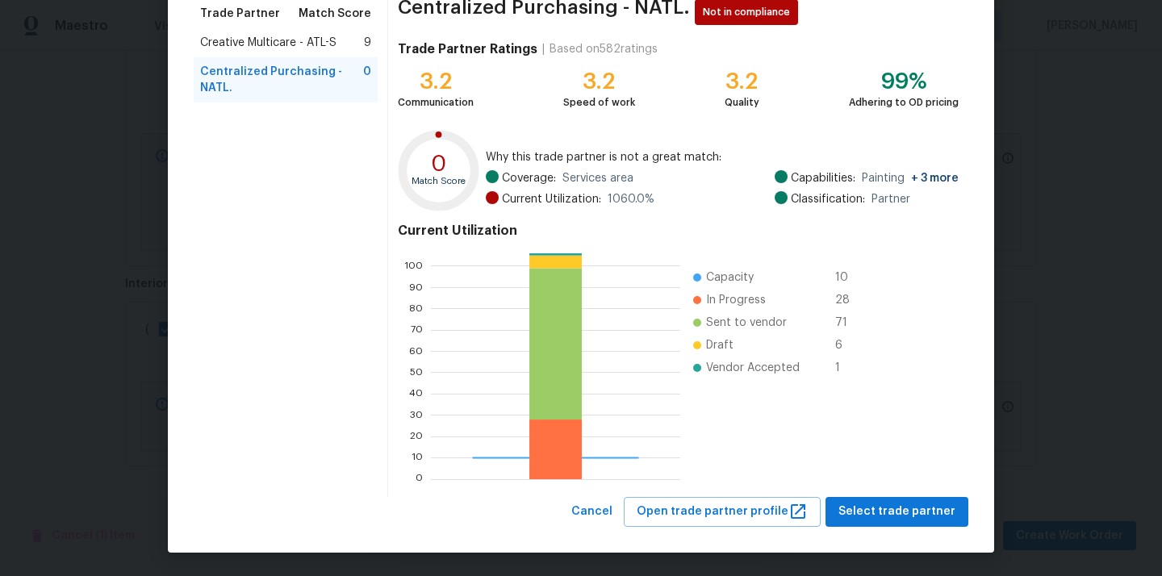
click at [897, 527] on div "Browse trade partner matches Browse and select a vendor based on their match sc…" at bounding box center [581, 221] width 826 height 664
click at [896, 510] on span "Select trade partner" at bounding box center [897, 512] width 117 height 20
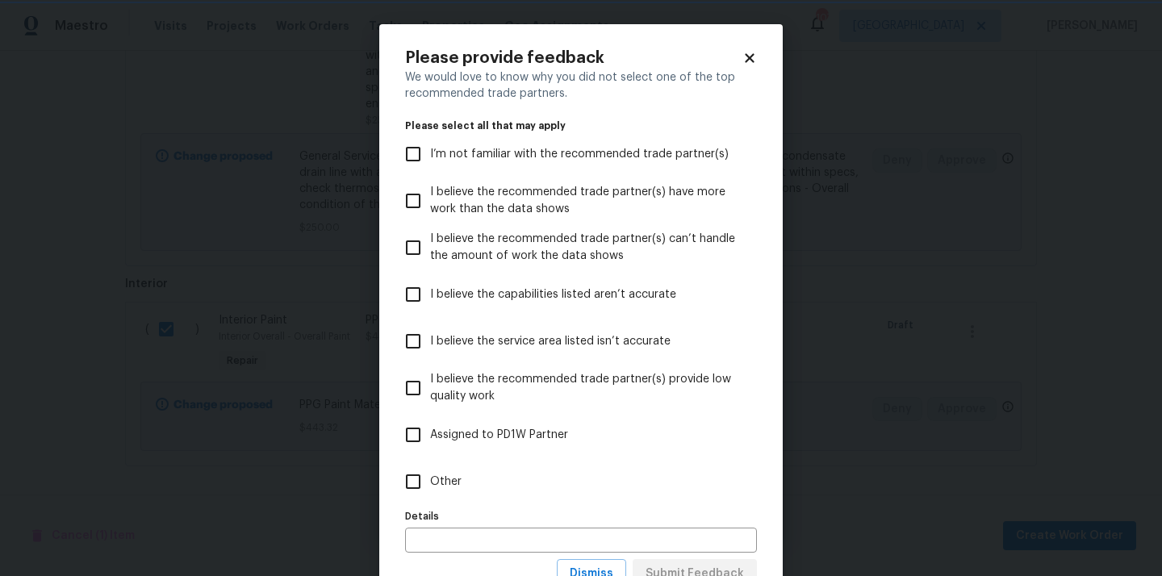
scroll to position [0, 0]
click at [685, 480] on label "Other" at bounding box center [570, 481] width 348 height 47
click at [430, 480] on input "Other" at bounding box center [413, 482] width 34 height 34
checkbox input "true"
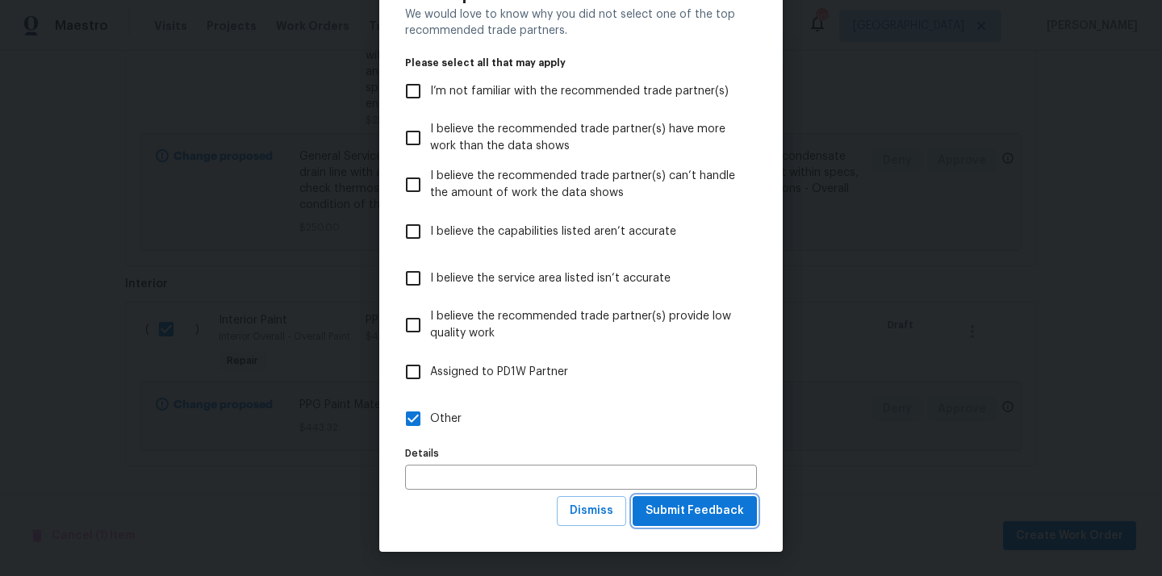
click at [705, 497] on button "Submit Feedback" at bounding box center [695, 511] width 124 height 30
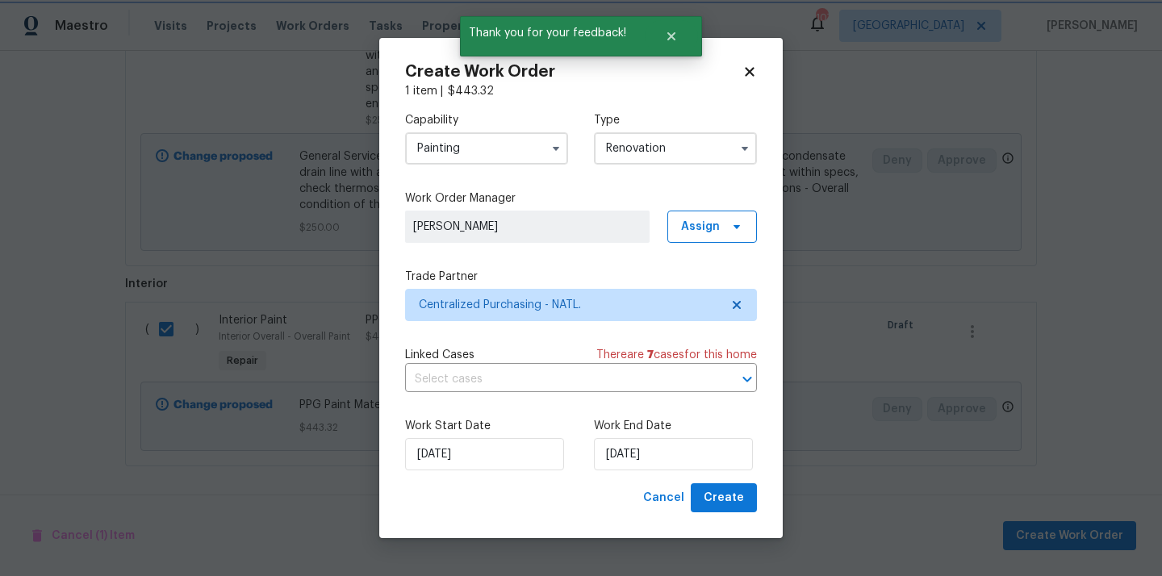
scroll to position [0, 0]
click at [726, 496] on span "Create" at bounding box center [724, 498] width 40 height 20
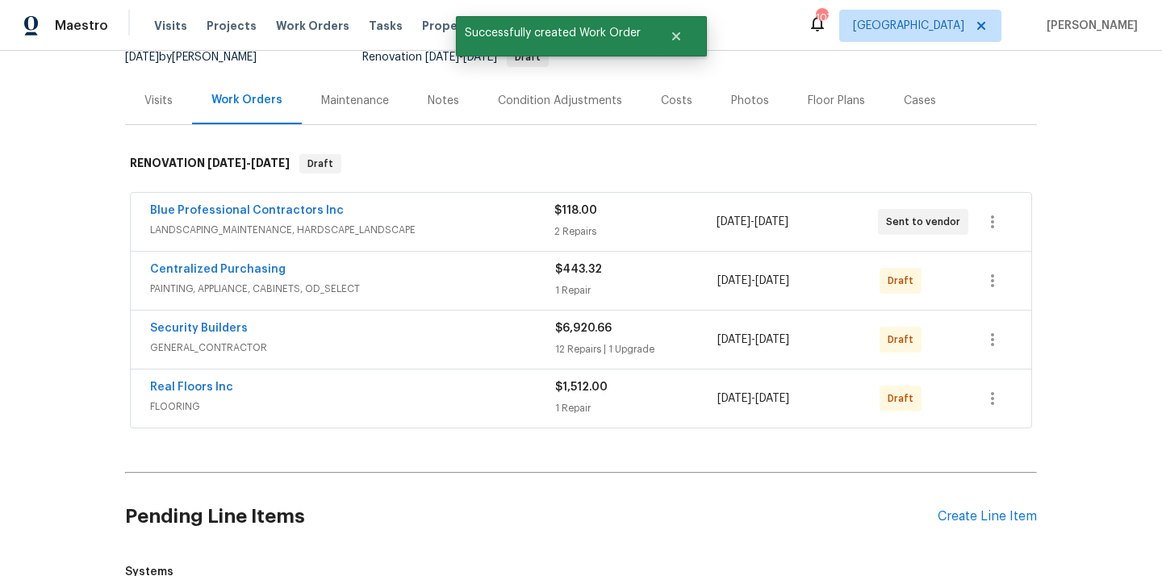
scroll to position [156, 0]
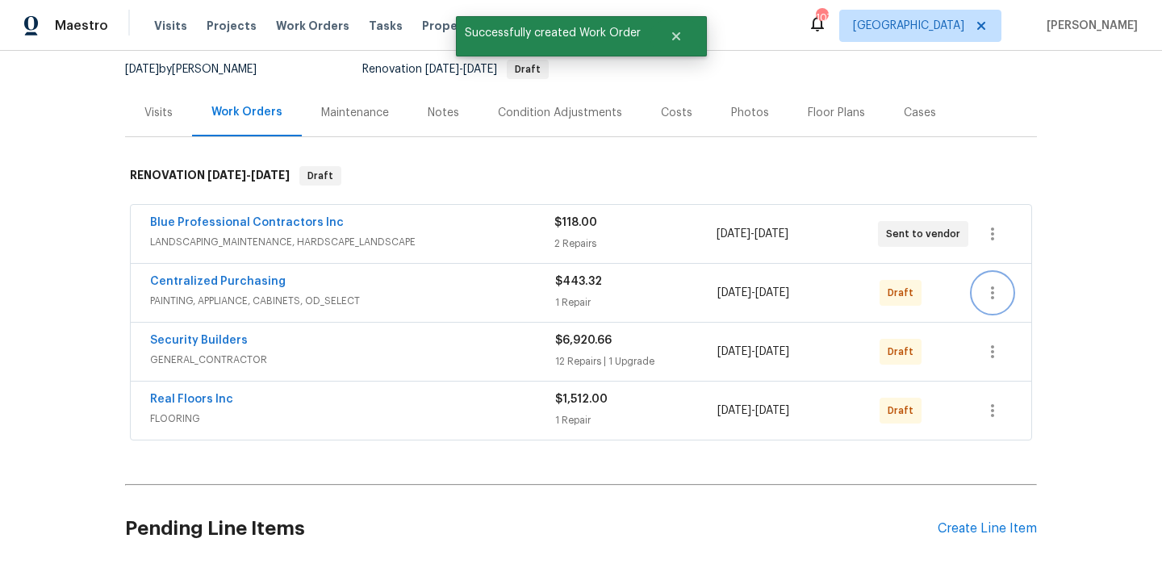
click at [993, 287] on icon "button" at bounding box center [992, 292] width 19 height 19
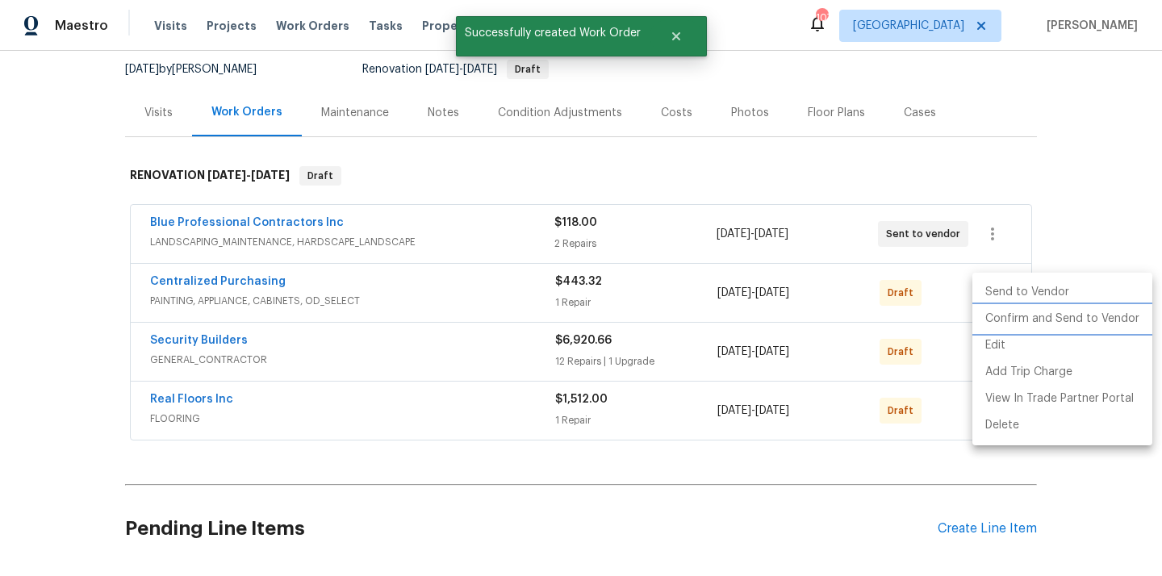
click at [1007, 314] on li "Confirm and Send to Vendor" at bounding box center [1062, 319] width 180 height 27
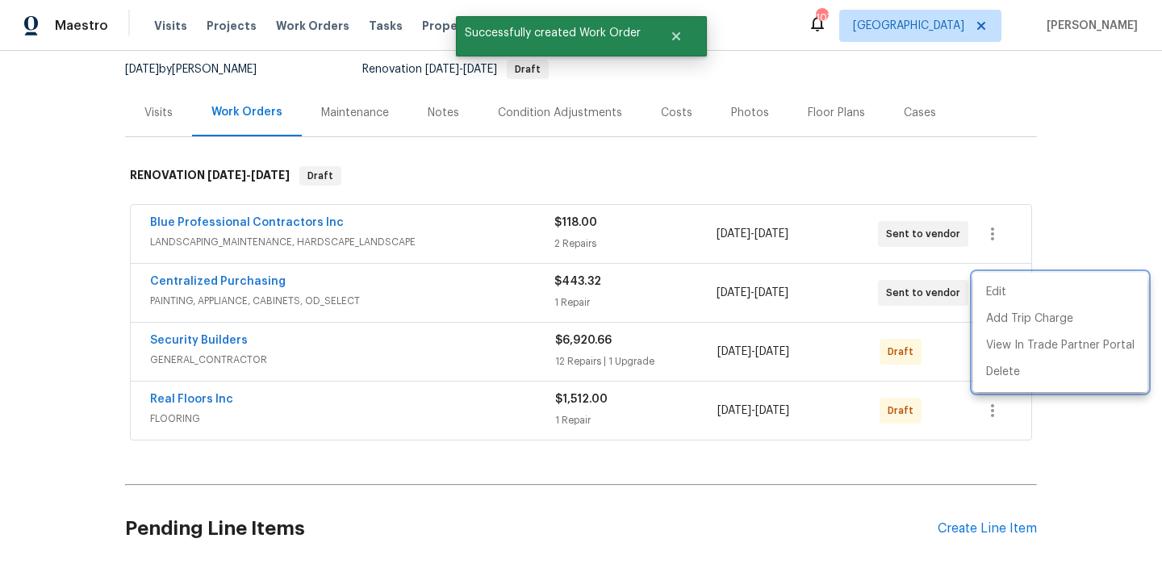
click at [375, 289] on div at bounding box center [581, 288] width 1162 height 576
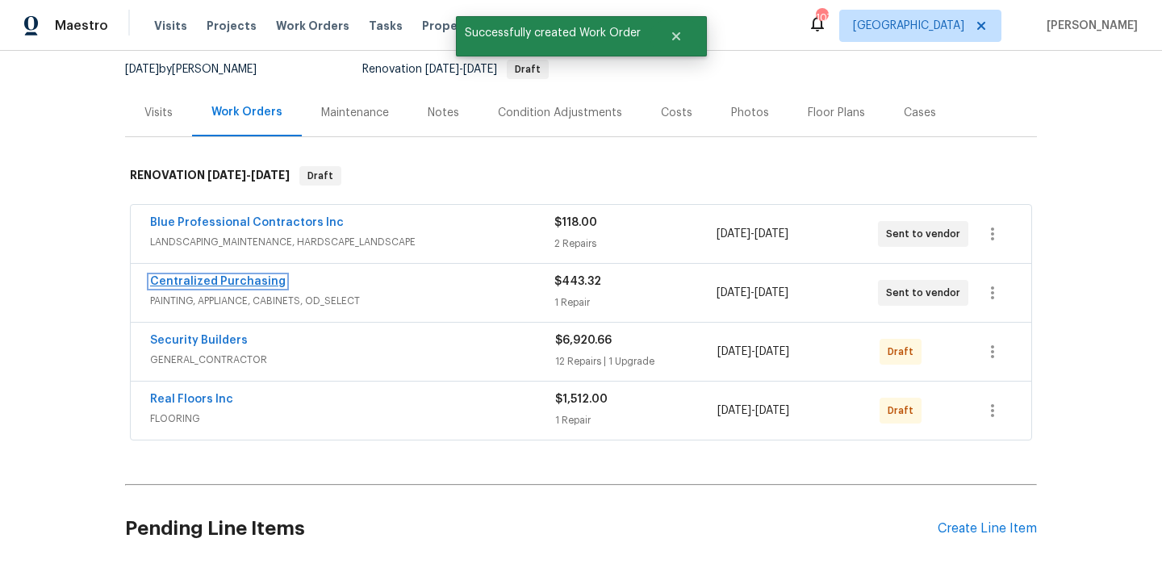
click at [220, 278] on link "Centralized Purchasing" at bounding box center [218, 281] width 136 height 11
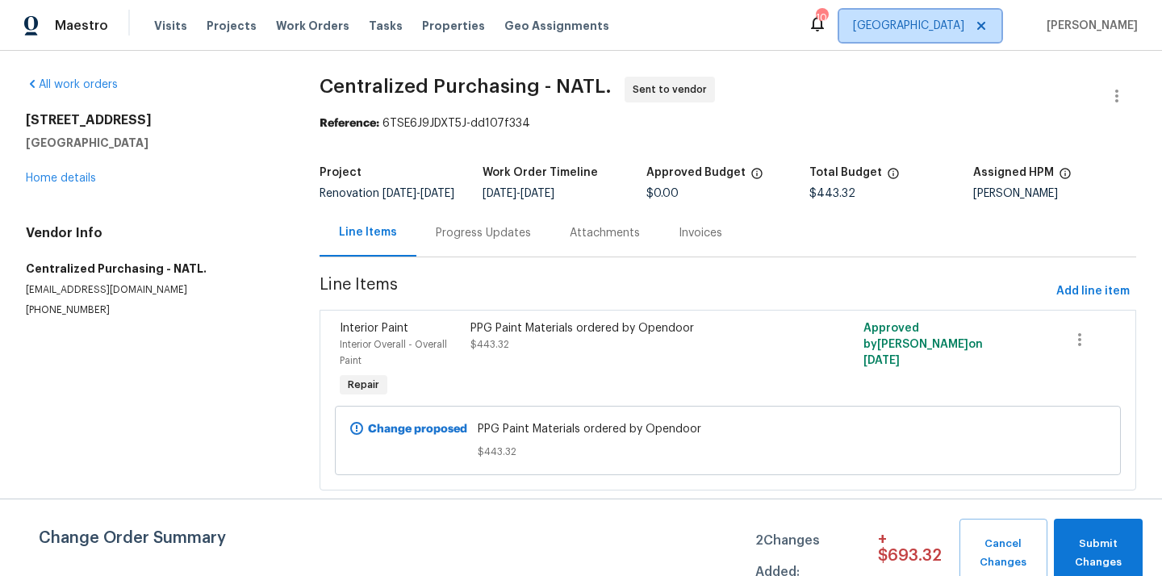
click at [964, 24] on span "[GEOGRAPHIC_DATA]" at bounding box center [908, 26] width 111 height 16
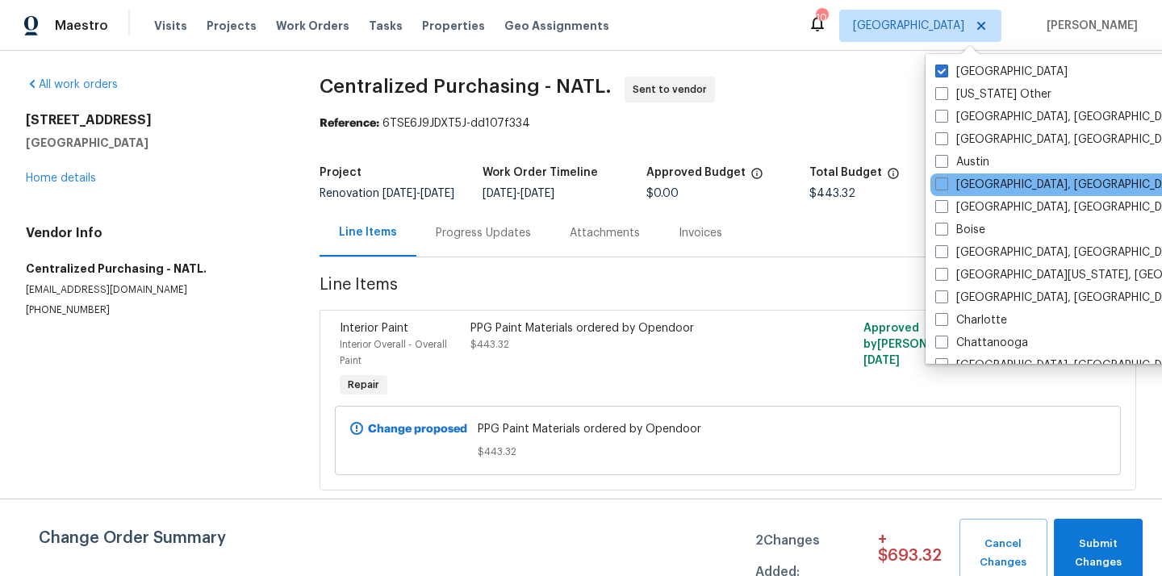
scroll to position [1104, 0]
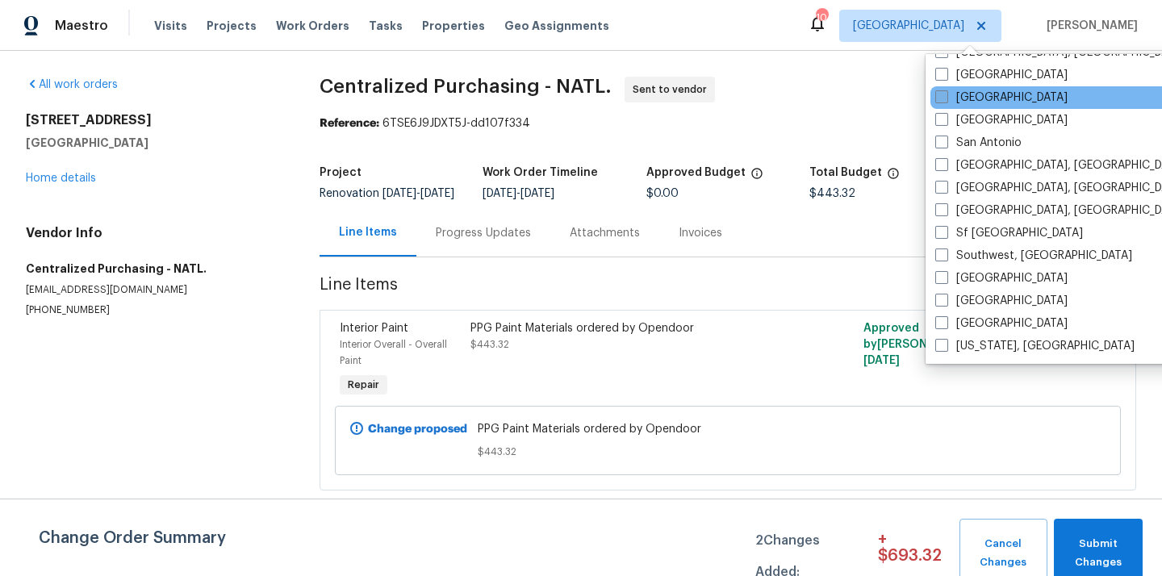
click at [973, 94] on label "[GEOGRAPHIC_DATA]" at bounding box center [1001, 98] width 132 height 16
click at [946, 94] on input "[GEOGRAPHIC_DATA]" at bounding box center [940, 95] width 10 height 10
checkbox input "true"
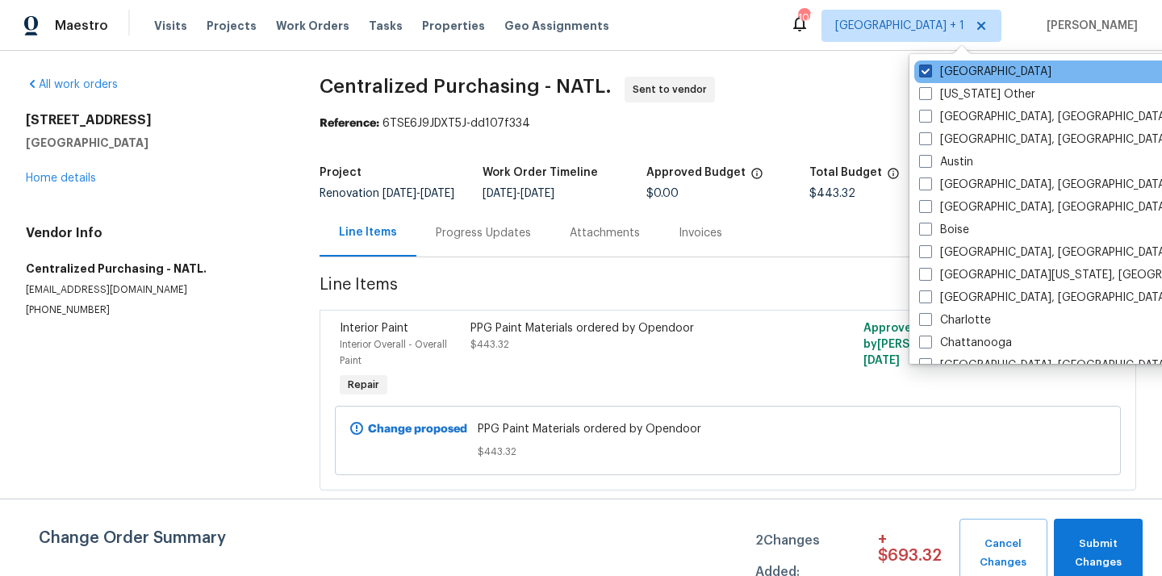
click at [967, 77] on label "[GEOGRAPHIC_DATA]" at bounding box center [985, 72] width 132 height 16
click at [930, 74] on input "[GEOGRAPHIC_DATA]" at bounding box center [924, 69] width 10 height 10
checkbox input "false"
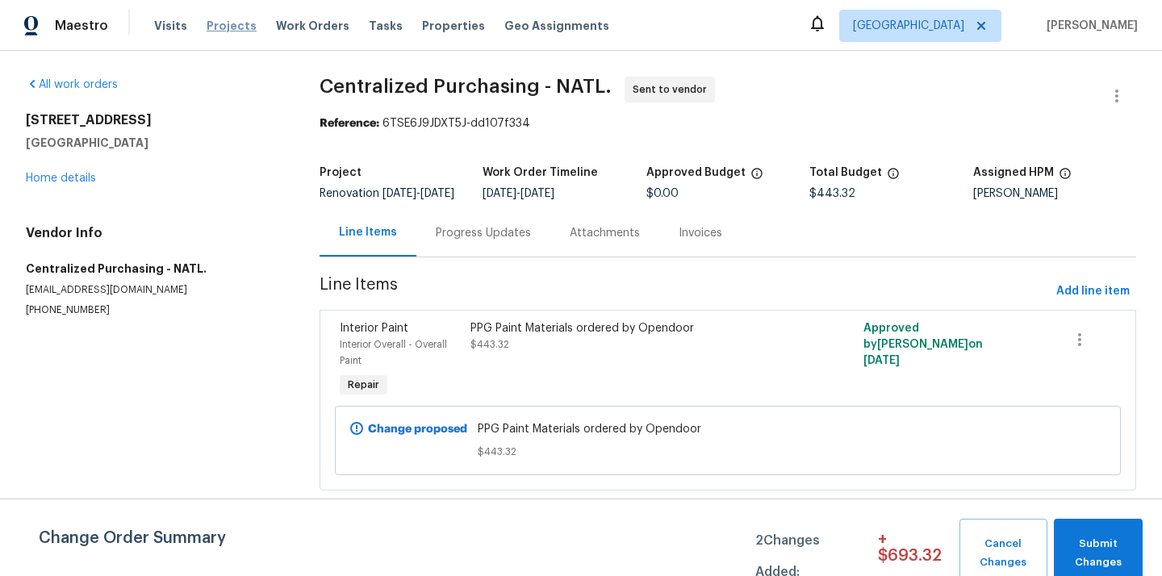
click at [212, 22] on span "Projects" at bounding box center [232, 26] width 50 height 16
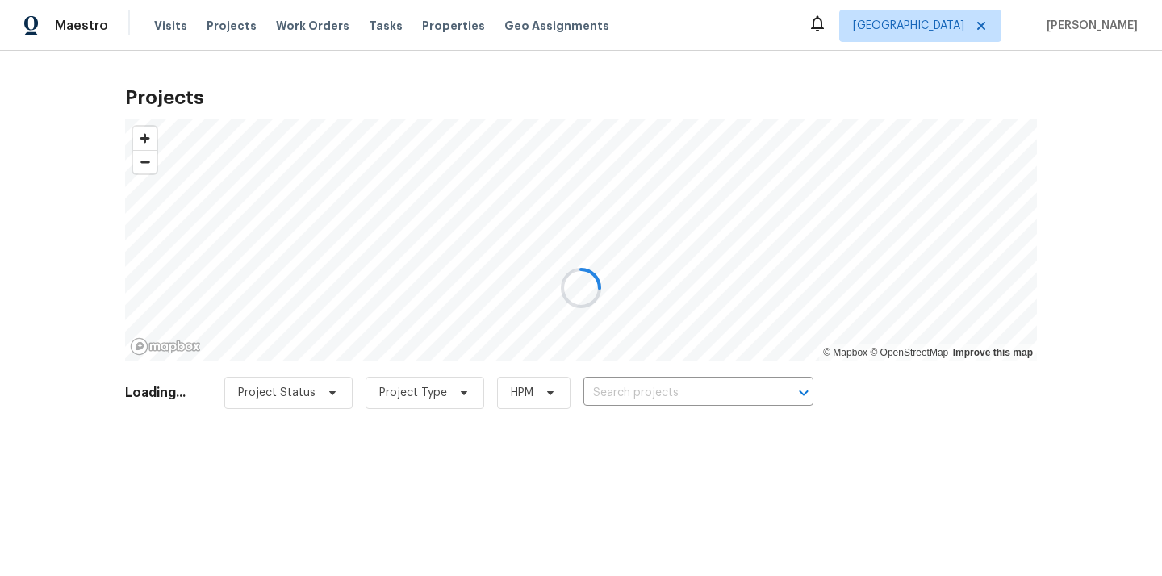
click at [744, 392] on div at bounding box center [581, 288] width 1162 height 576
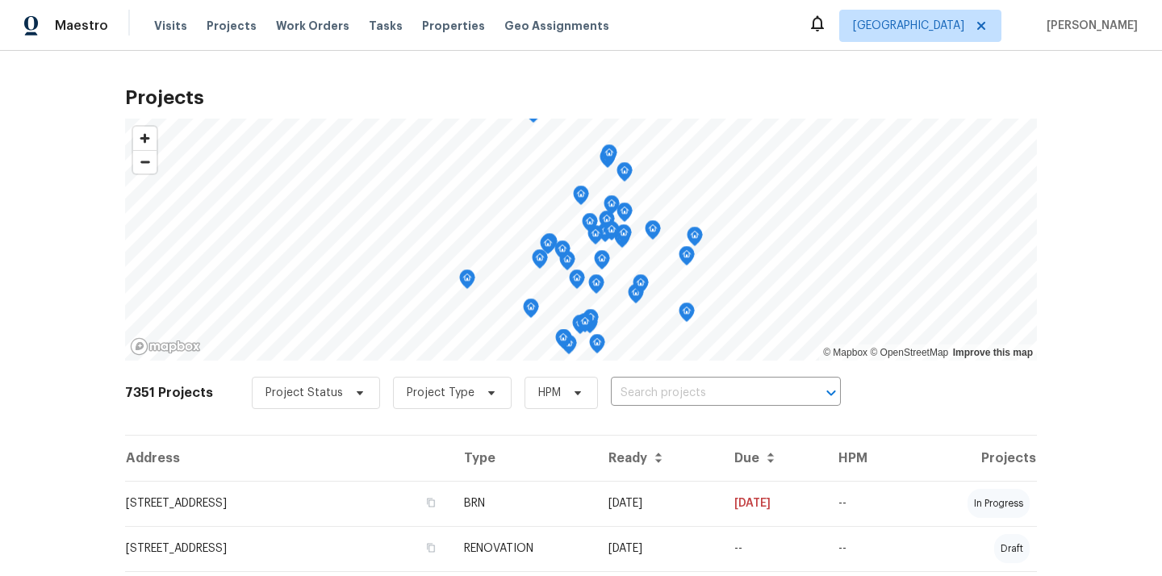
click at [744, 392] on input "text" at bounding box center [703, 393] width 185 height 25
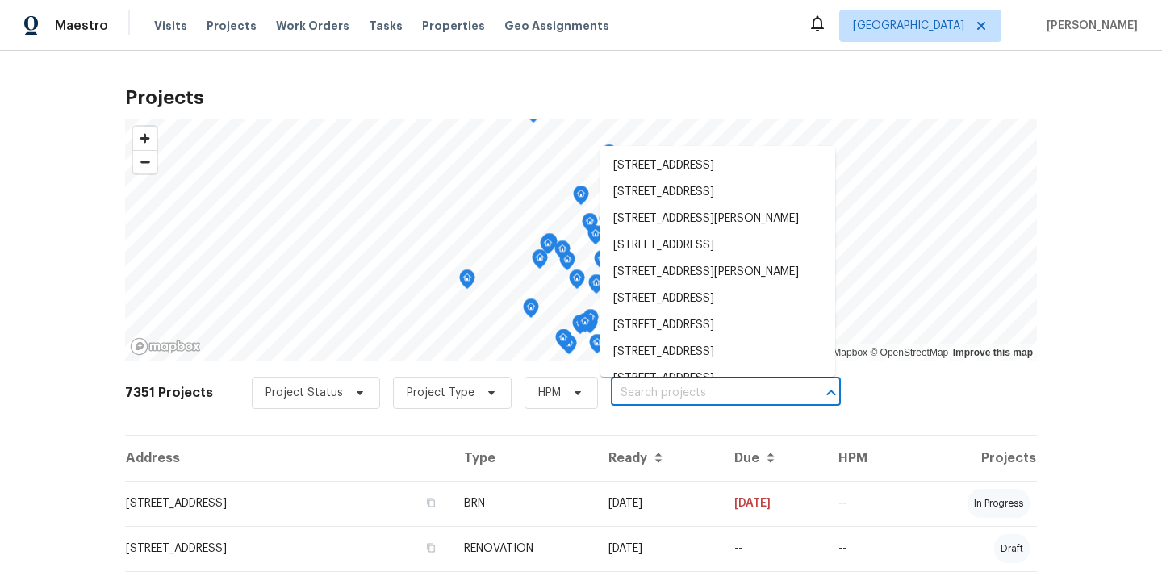
paste input "192 Creekside Cir, Sacramento, CA 95823"
type input "192 Creekside Cir, Sacramento, CA 95823"
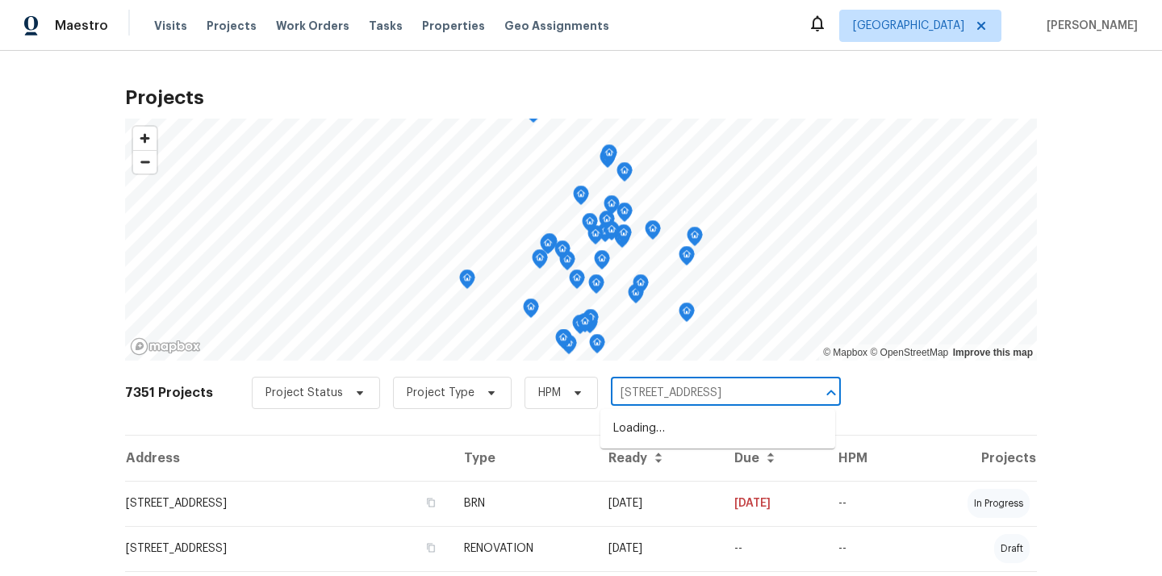
scroll to position [0, 40]
click at [725, 425] on li "192 Creekside Cir, Sacramento, CA 95823" at bounding box center [717, 429] width 235 height 27
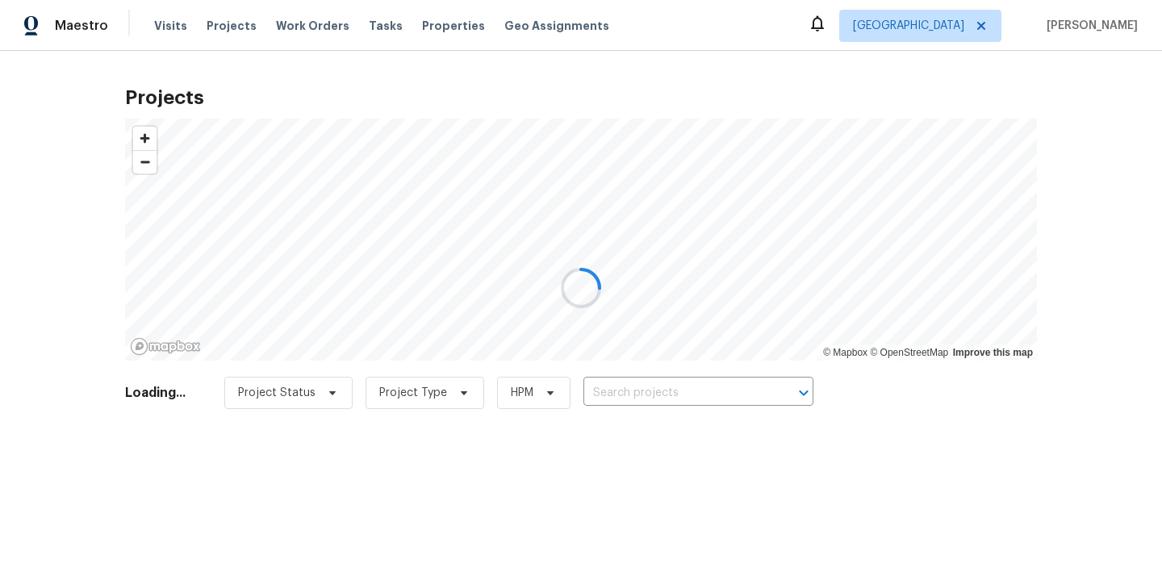
type input "192 Creekside Cir, Sacramento, CA 95823"
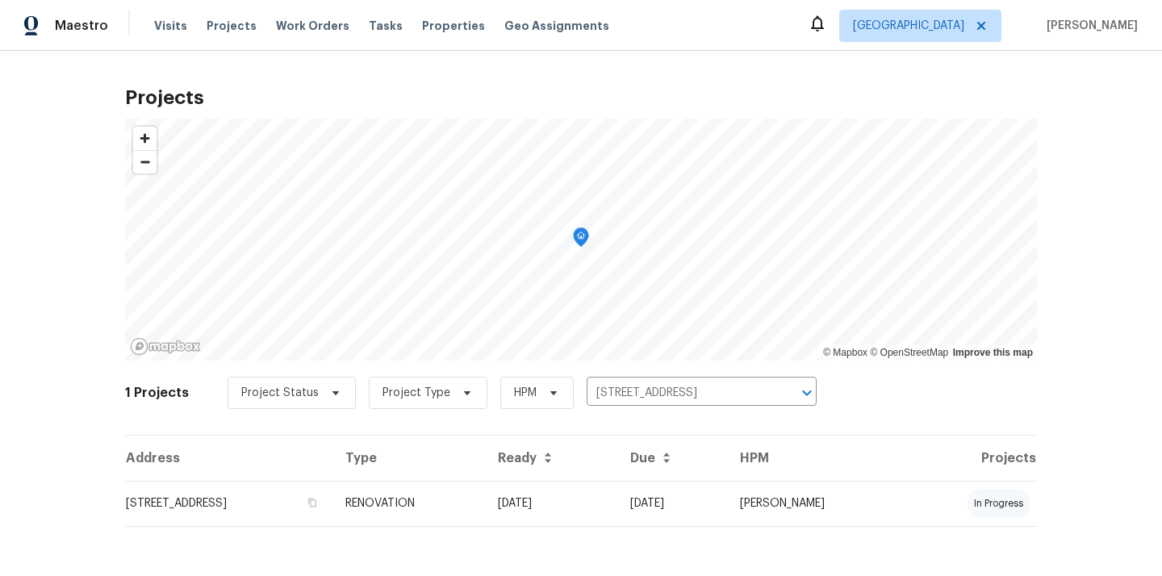
click at [332, 487] on td "192 Creekside Cir, Sacramento, CA 95823" at bounding box center [228, 503] width 207 height 45
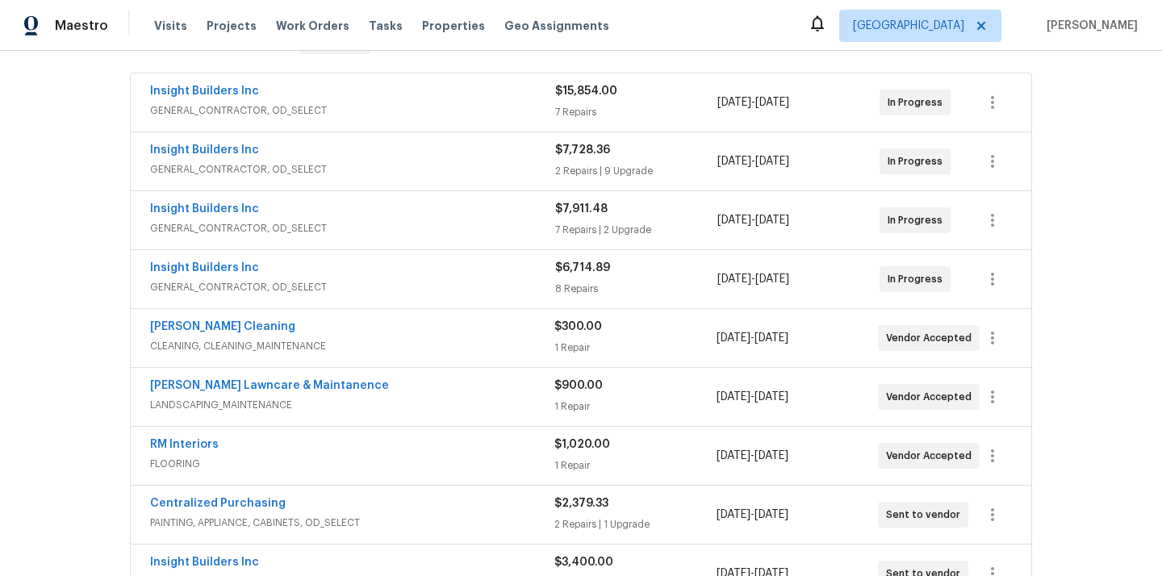
scroll to position [322, 0]
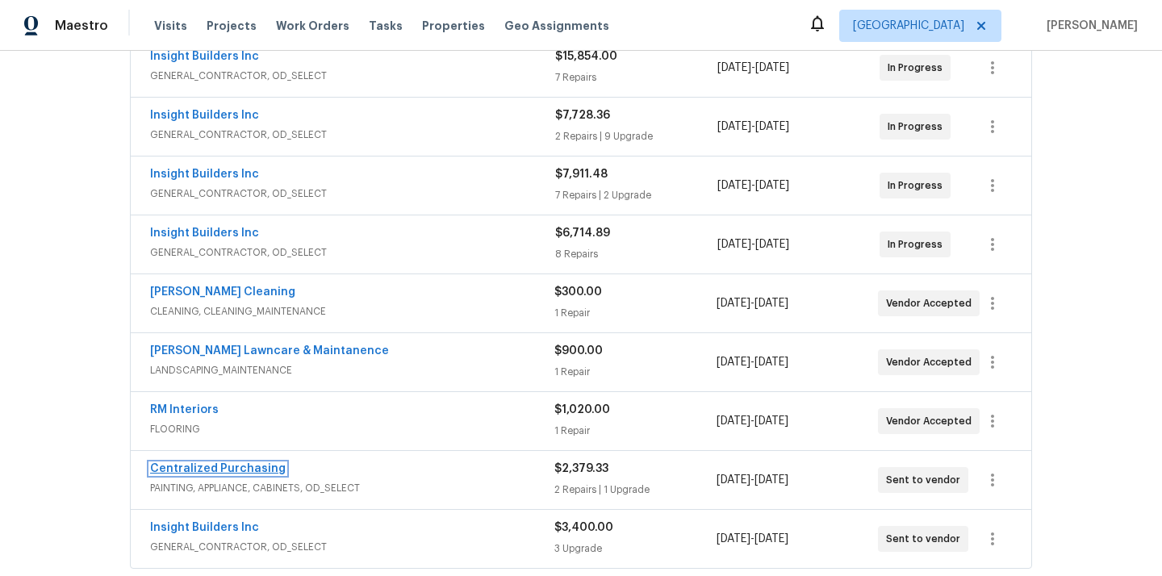
click at [256, 468] on link "Centralized Purchasing" at bounding box center [218, 468] width 136 height 11
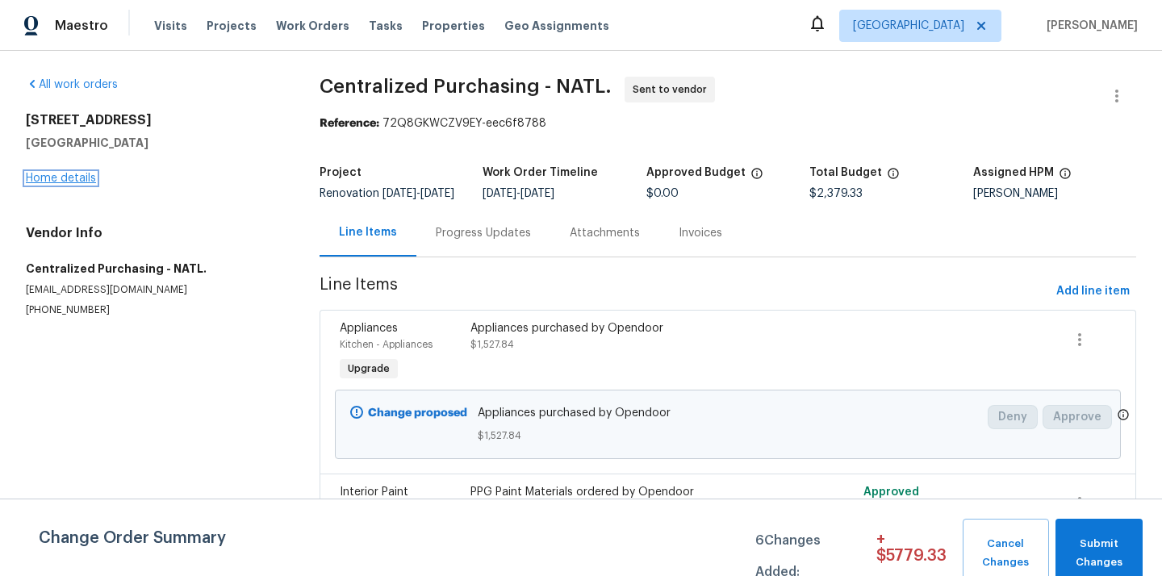
click at [66, 173] on link "Home details" at bounding box center [61, 178] width 70 height 11
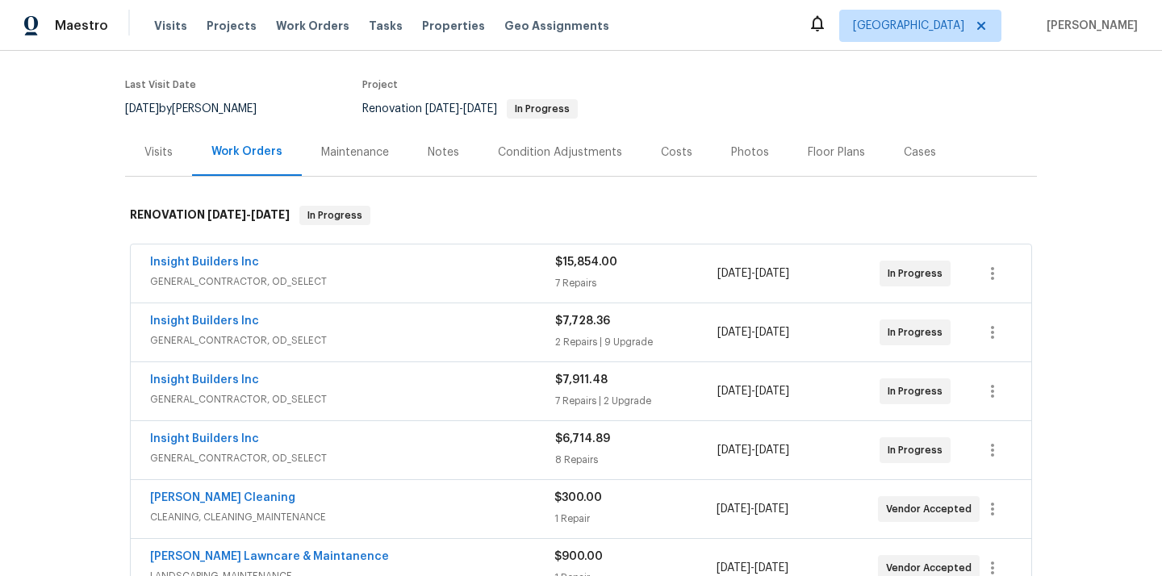
scroll to position [117, 0]
drag, startPoint x: 265, startPoint y: 269, endPoint x: 148, endPoint y: 265, distance: 117.1
click at [148, 265] on div "Insight Builders Inc GENERAL_CONTRACTOR, OD_SELECT $15,854.00 7 Repairs 9/22/20…" at bounding box center [581, 273] width 901 height 58
copy link "Insight Builders Inc"
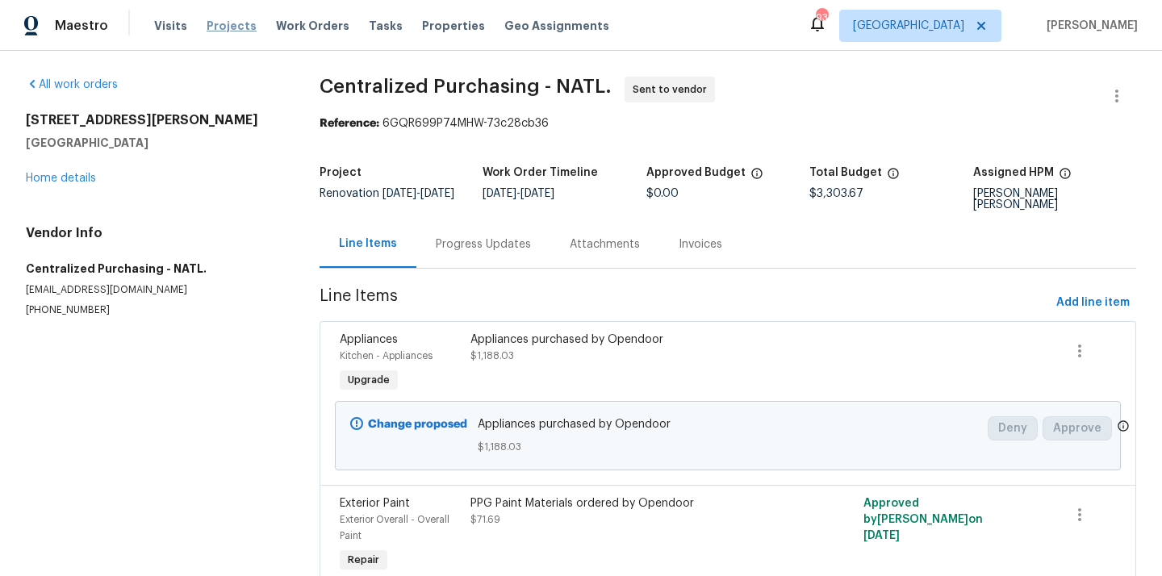
click at [216, 31] on span "Projects" at bounding box center [232, 26] width 50 height 16
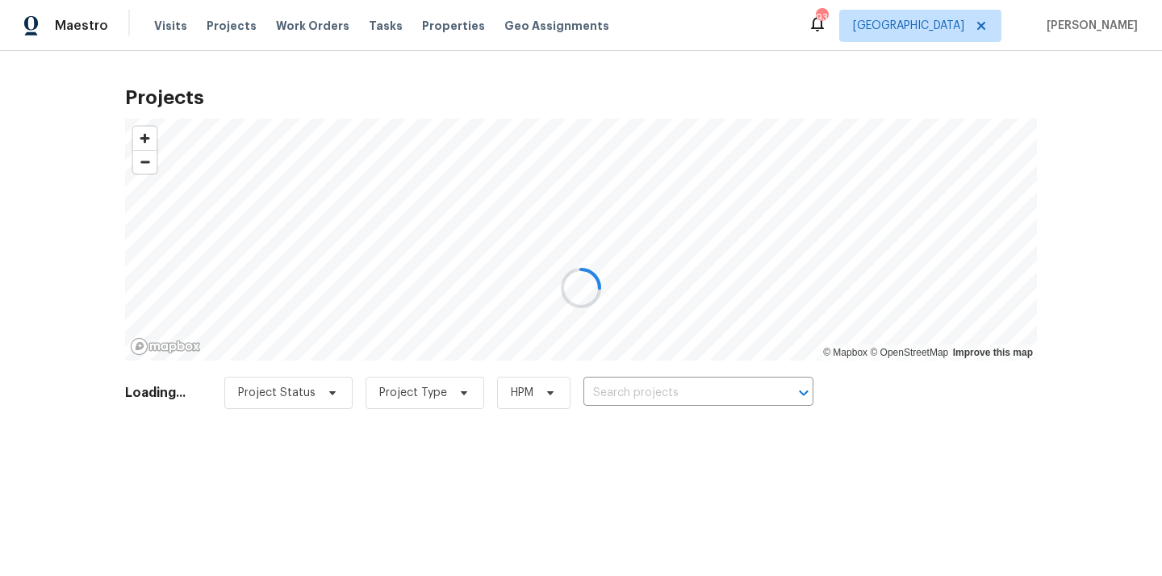
click at [689, 387] on div at bounding box center [581, 288] width 1162 height 576
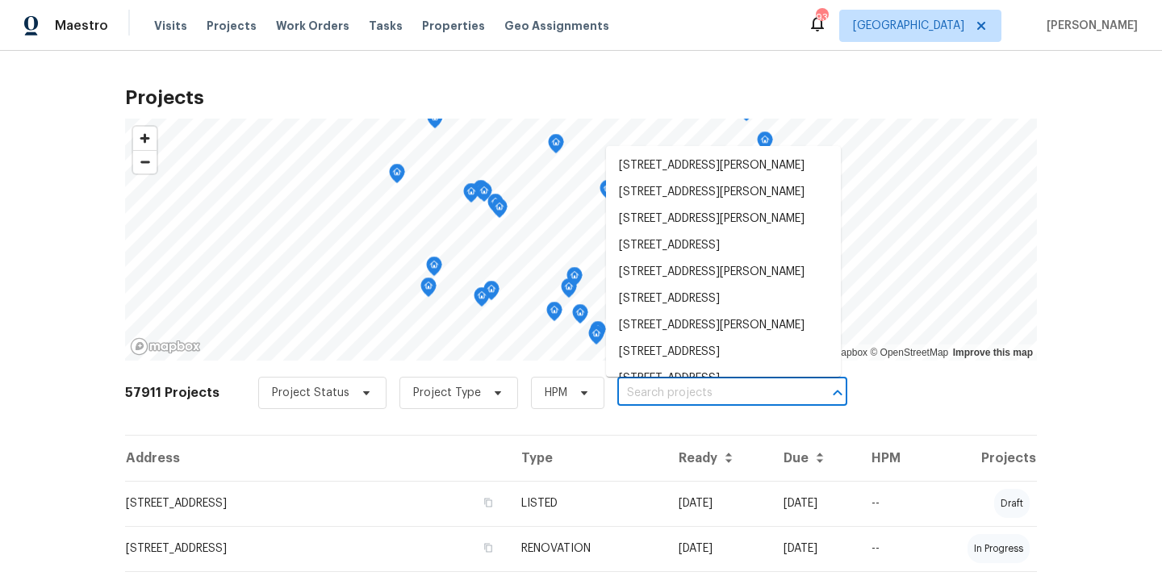
click at [689, 387] on input "text" at bounding box center [709, 393] width 185 height 25
paste input "[STREET_ADDRESS]"
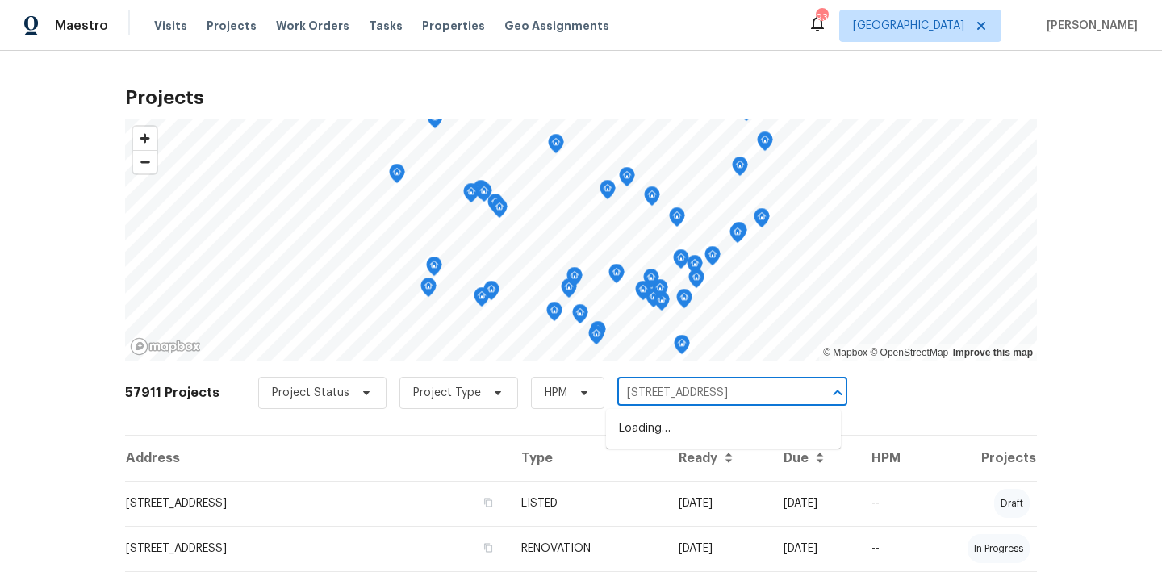
type input "[STREET_ADDRESS]"
click at [676, 429] on li "[STREET_ADDRESS]" at bounding box center [723, 429] width 235 height 27
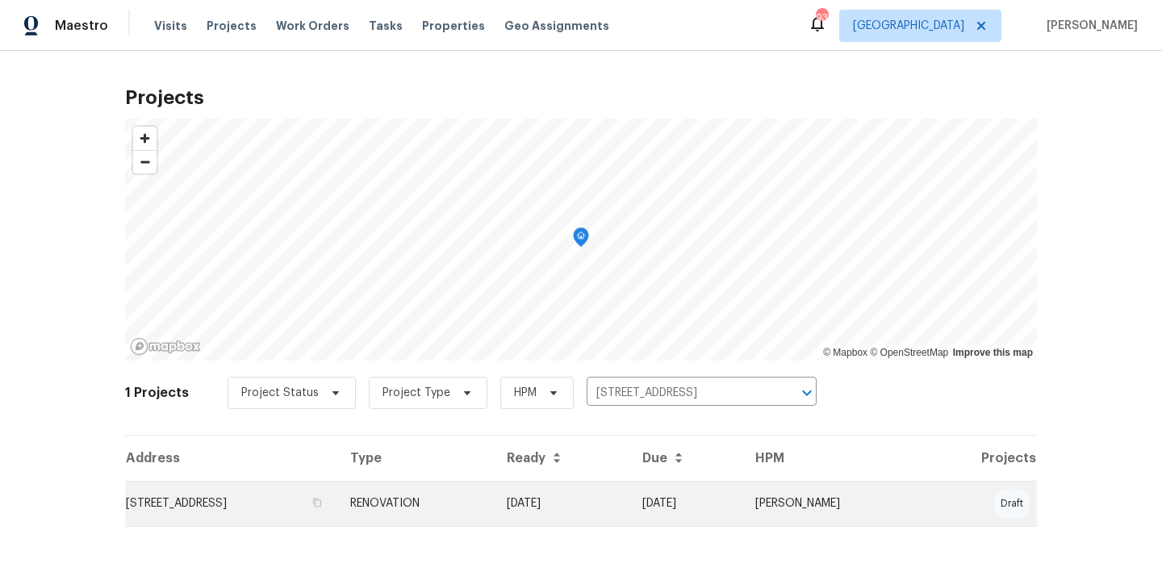
click at [337, 491] on td "[STREET_ADDRESS]" at bounding box center [231, 503] width 212 height 45
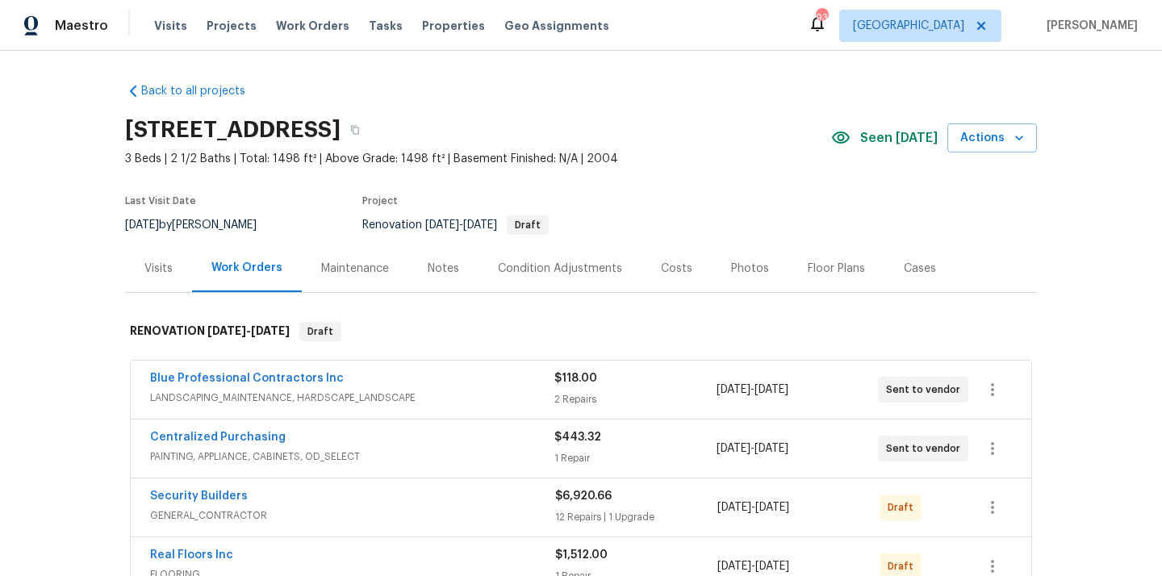
click at [341, 129] on h2 "[STREET_ADDRESS]" at bounding box center [232, 130] width 215 height 16
copy h2 "30045"
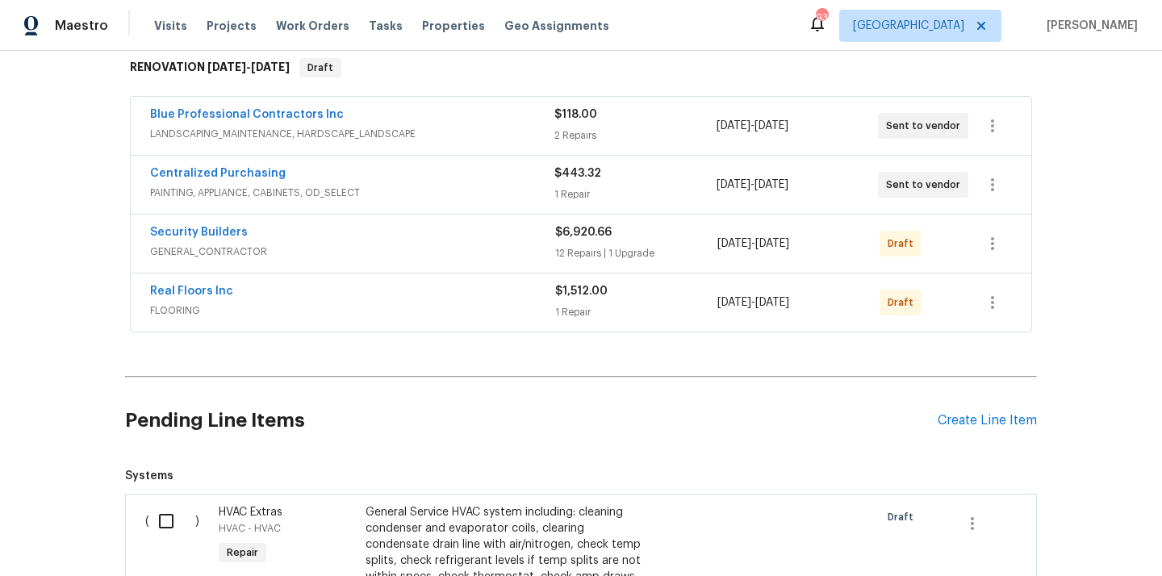
scroll to position [253, 0]
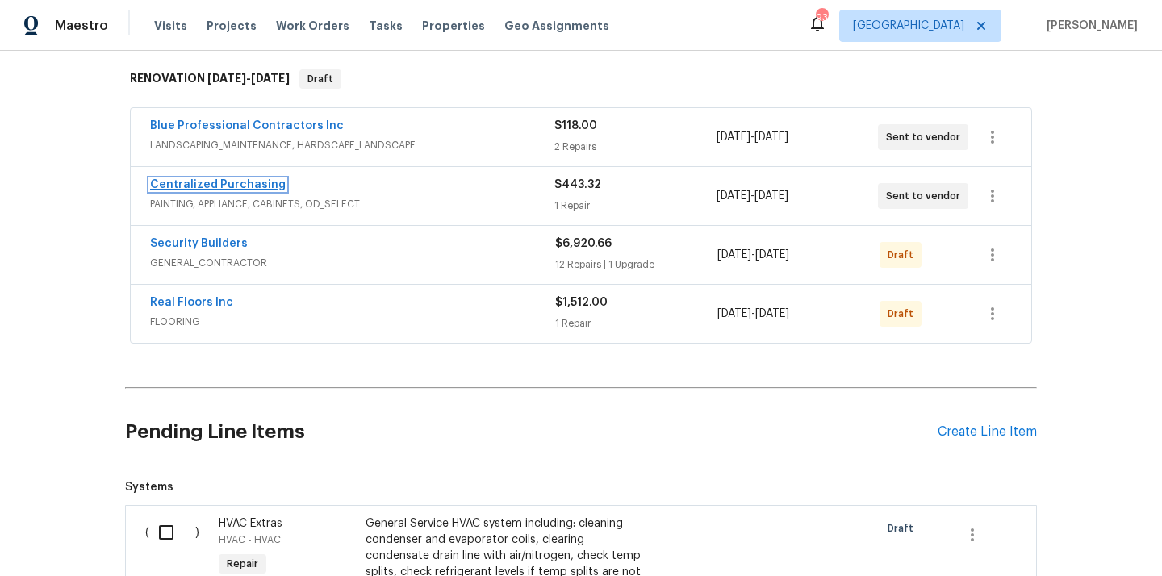
click at [250, 190] on link "Centralized Purchasing" at bounding box center [218, 184] width 136 height 11
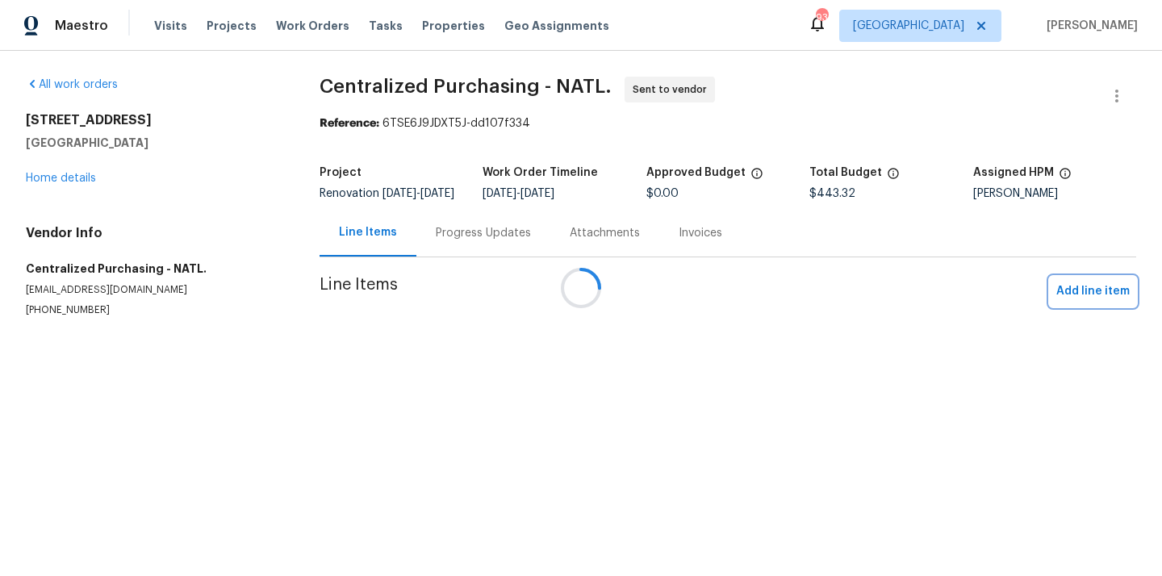
click at [1077, 302] on span "Add line item" at bounding box center [1092, 292] width 73 height 20
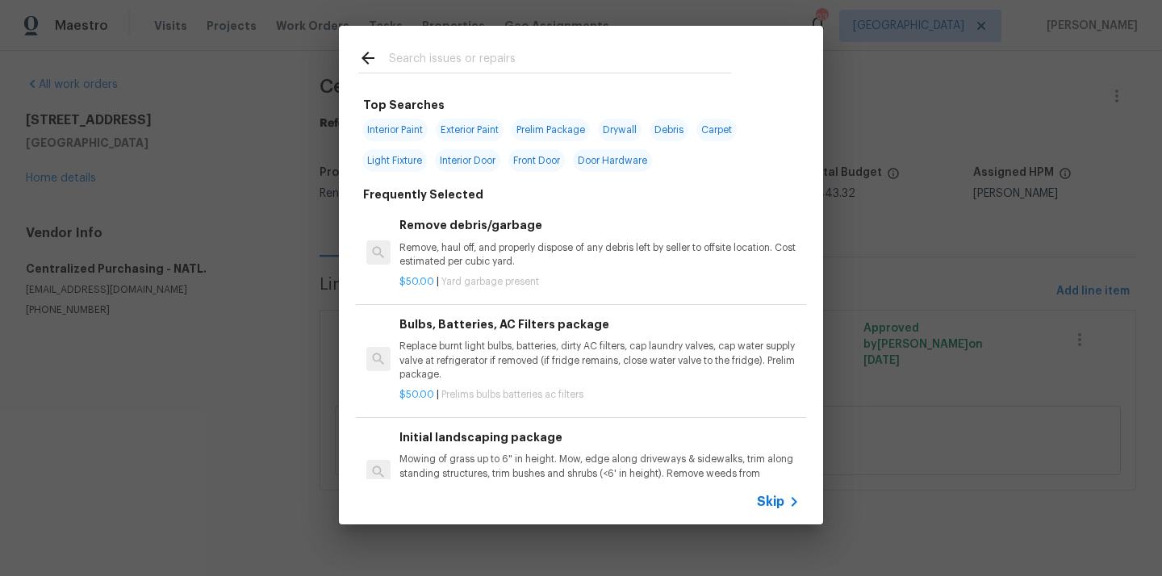
click at [715, 69] on input "text" at bounding box center [560, 60] width 342 height 24
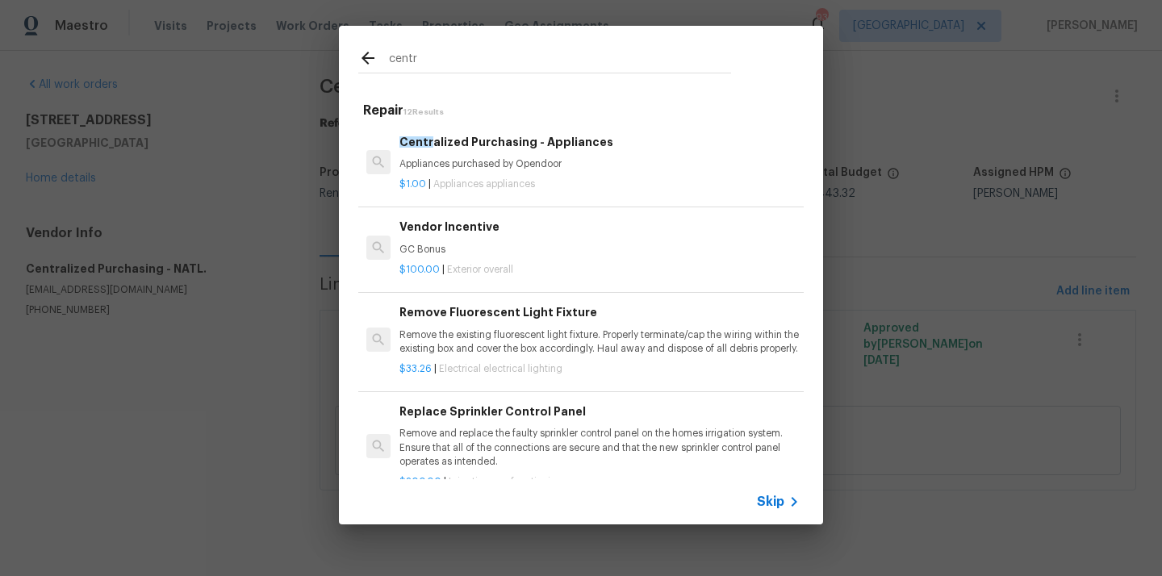
type input "centr"
click at [544, 187] on p "$1.00 | Appliances appliances" at bounding box center [599, 185] width 400 height 14
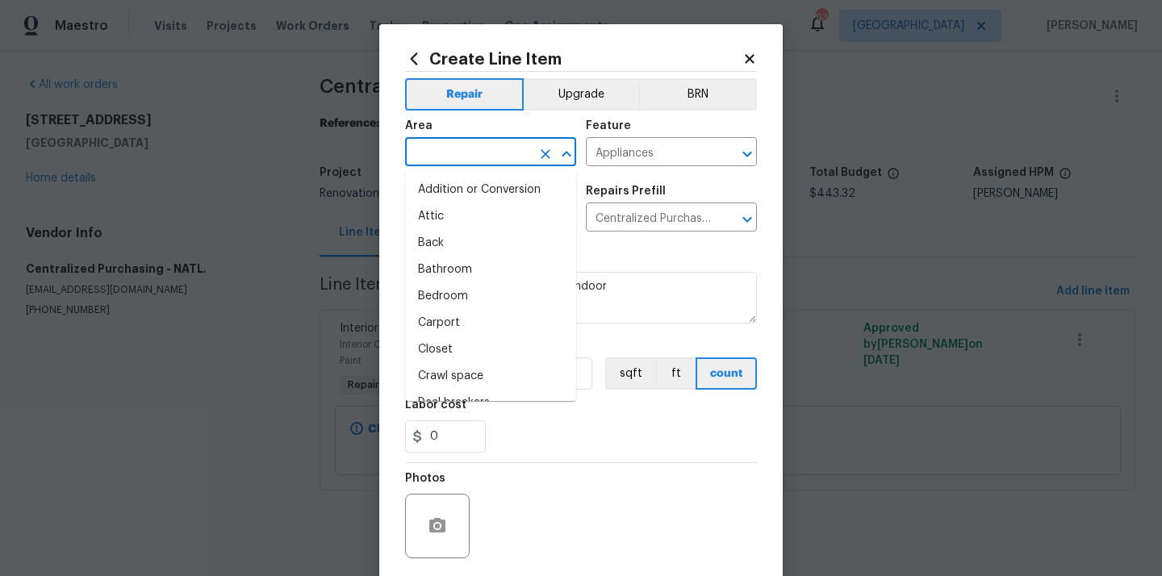
click at [517, 151] on input "text" at bounding box center [468, 153] width 126 height 25
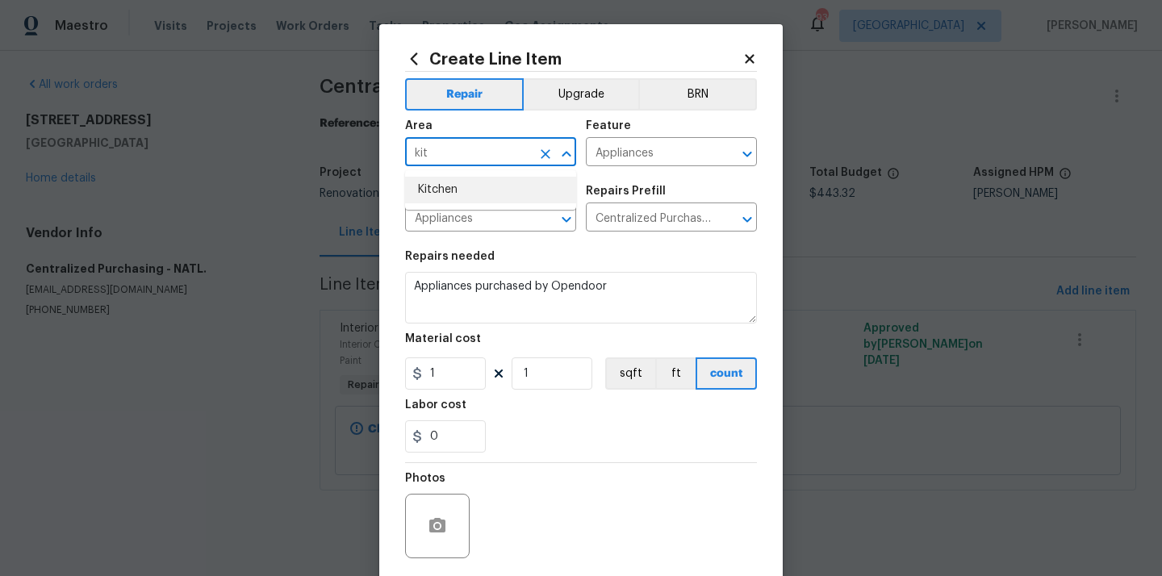
click at [483, 202] on li "Kitchen" at bounding box center [490, 190] width 171 height 27
type input "Kitchen"
drag, startPoint x: 443, startPoint y: 383, endPoint x: 376, endPoint y: 376, distance: 67.3
click at [392, 377] on div "Create Line Item Repair Upgrade BRN Area Kitchen ​ Feature Appliances ​ Issue A…" at bounding box center [581, 347] width 404 height 646
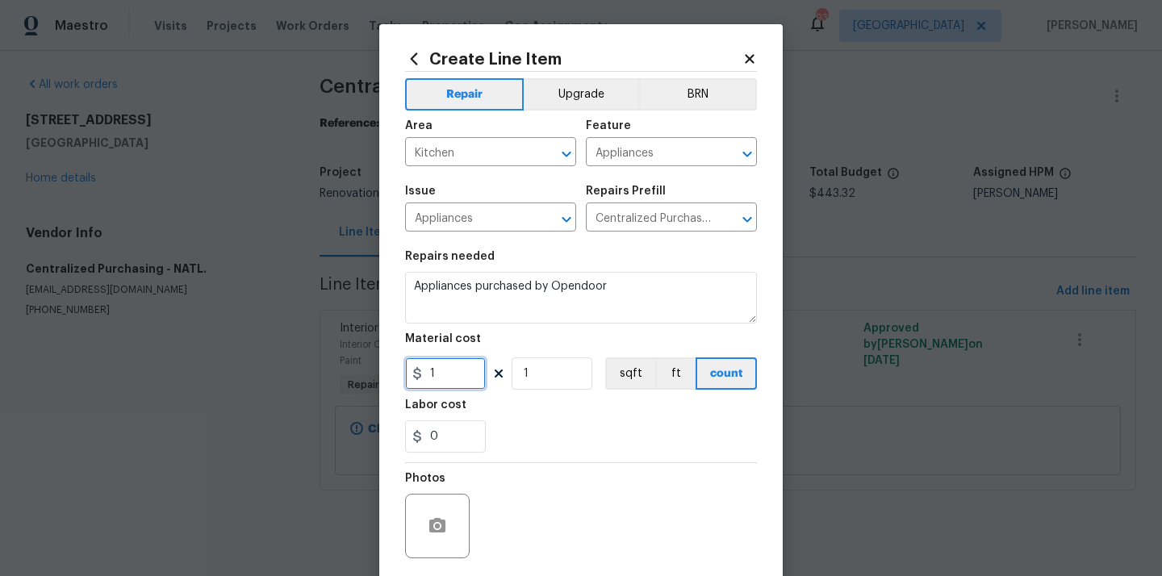
paste input "702.76"
type input "702.76"
click at [541, 425] on div "0" at bounding box center [581, 436] width 352 height 32
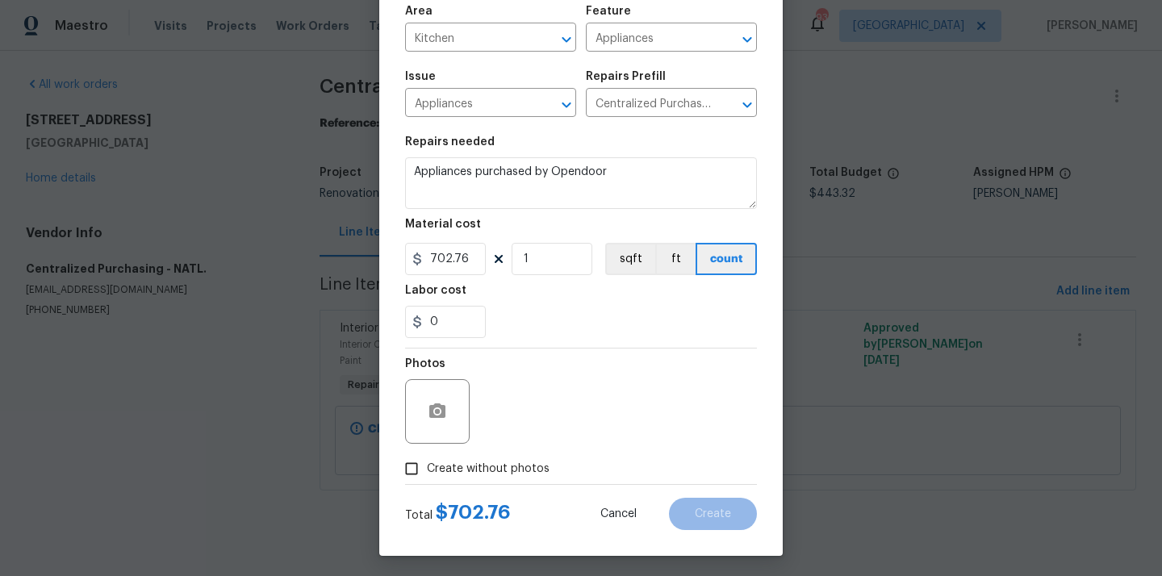
scroll to position [119, 0]
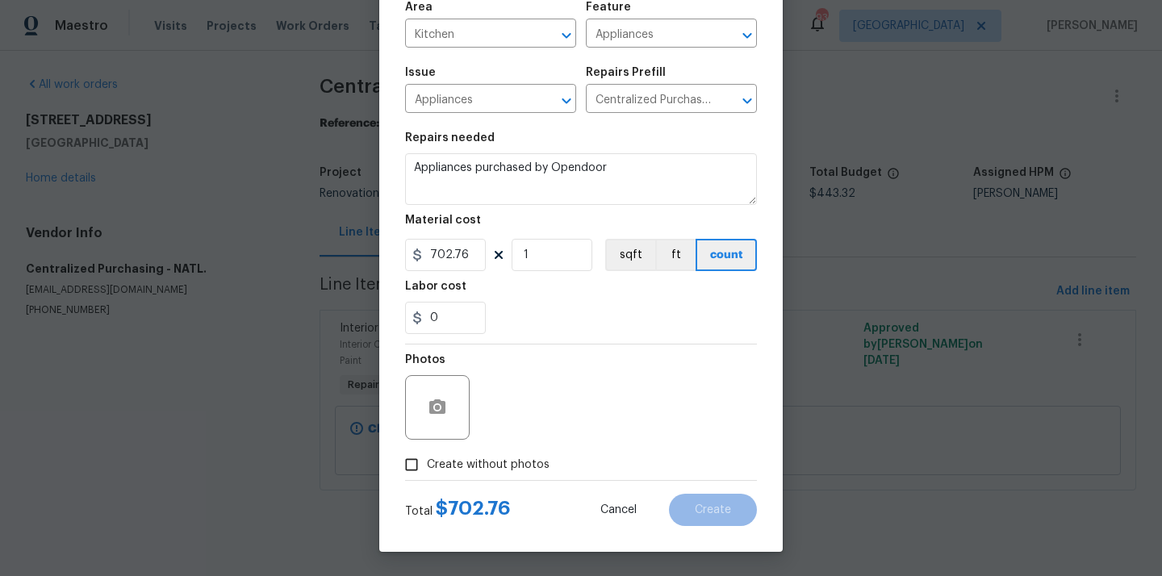
click at [508, 458] on span "Create without photos" at bounding box center [488, 465] width 123 height 17
click at [427, 458] on input "Create without photos" at bounding box center [411, 465] width 31 height 31
checkbox input "true"
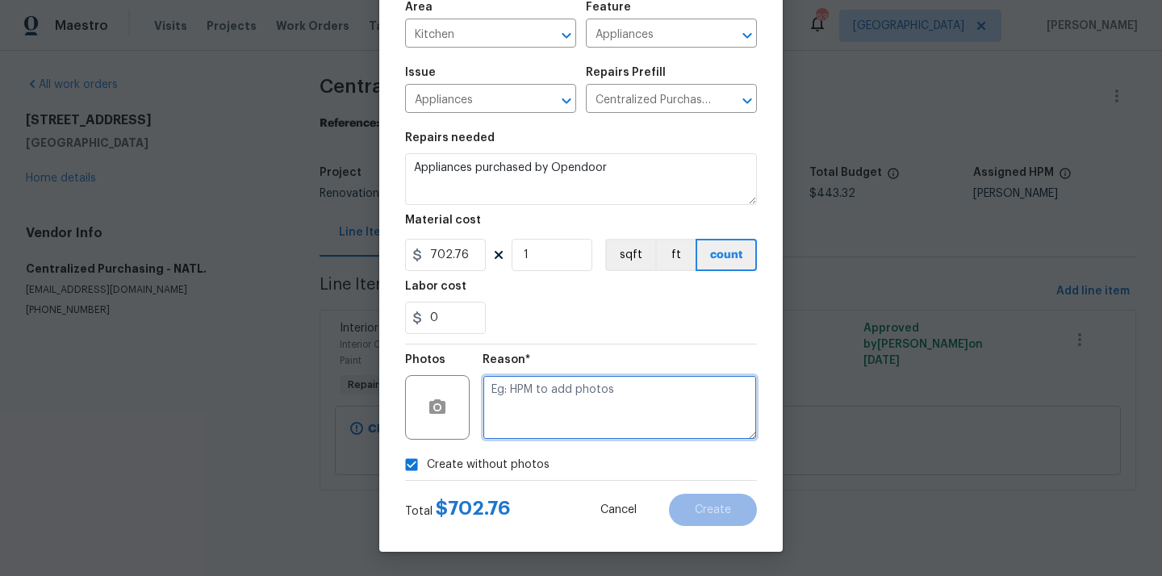
click at [530, 424] on textarea at bounding box center [620, 407] width 274 height 65
type textarea "N/A"
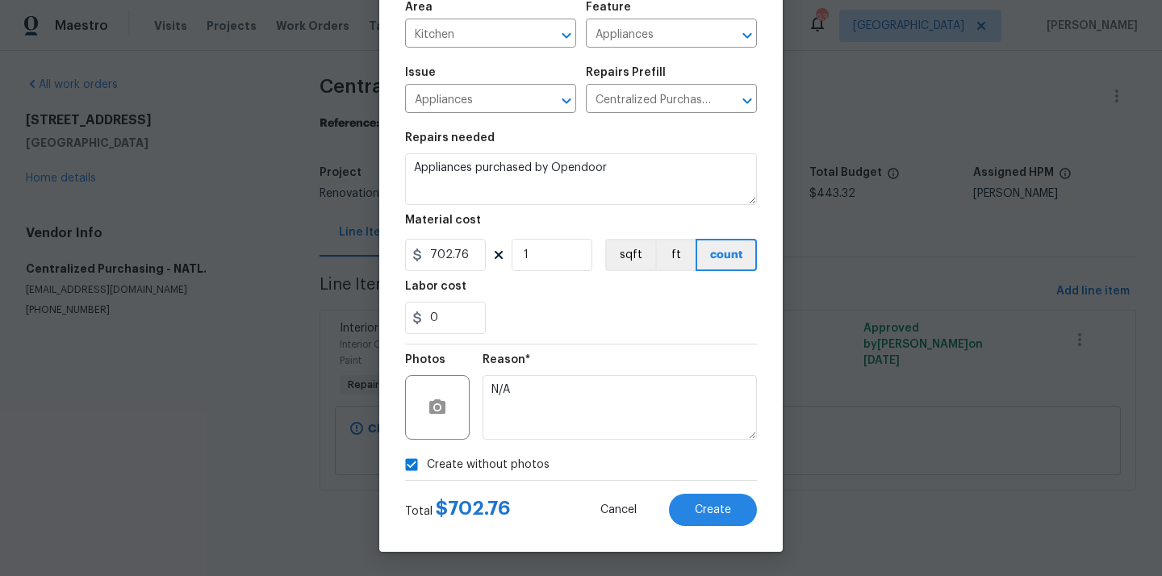
click at [715, 534] on div "Create Line Item Repair Upgrade BRN Area Kitchen ​ Feature Appliances ​ Issue A…" at bounding box center [581, 229] width 404 height 646
click at [715, 532] on div "Create Line Item Repair Upgrade BRN Area Kitchen ​ Feature Appliances ​ Issue A…" at bounding box center [581, 229] width 404 height 646
click at [715, 512] on span "Create" at bounding box center [713, 510] width 36 height 12
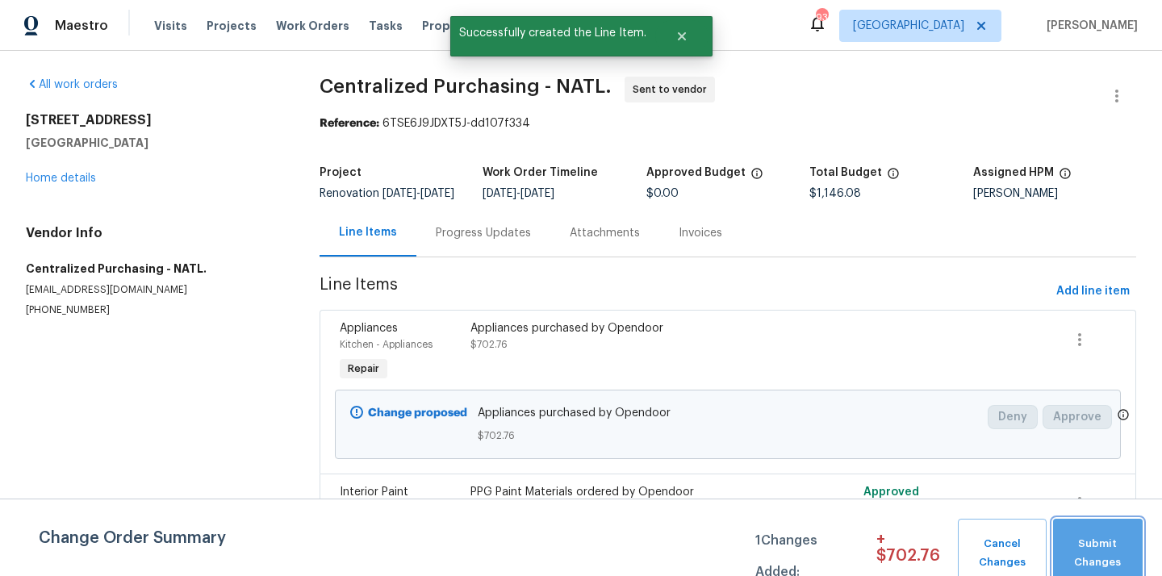
click at [1108, 528] on button "Submit Changes" at bounding box center [1098, 553] width 90 height 69
